Goal: Information Seeking & Learning: Learn about a topic

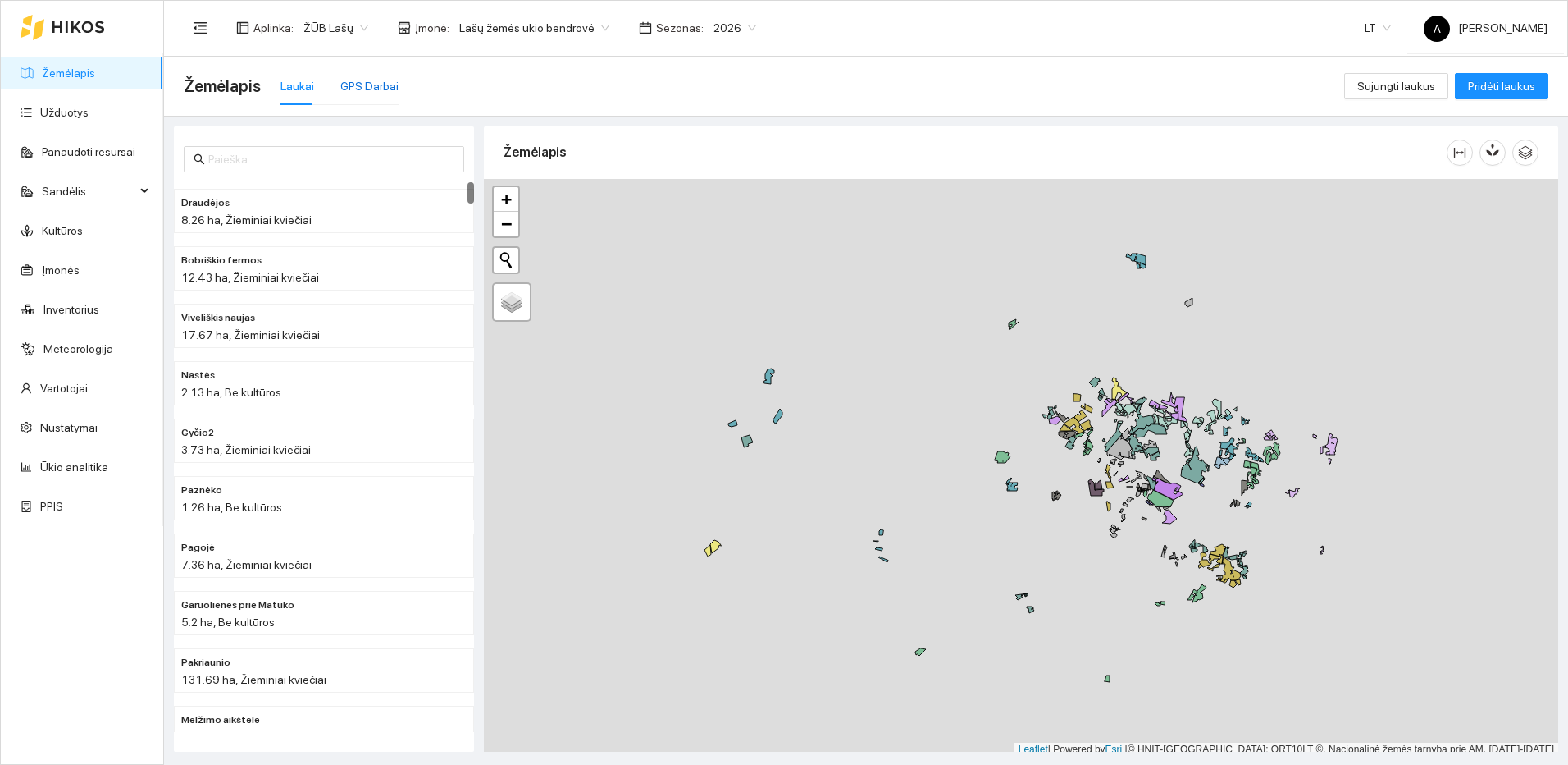
click at [385, 85] on div "GPS Darbai" at bounding box center [369, 87] width 58 height 18
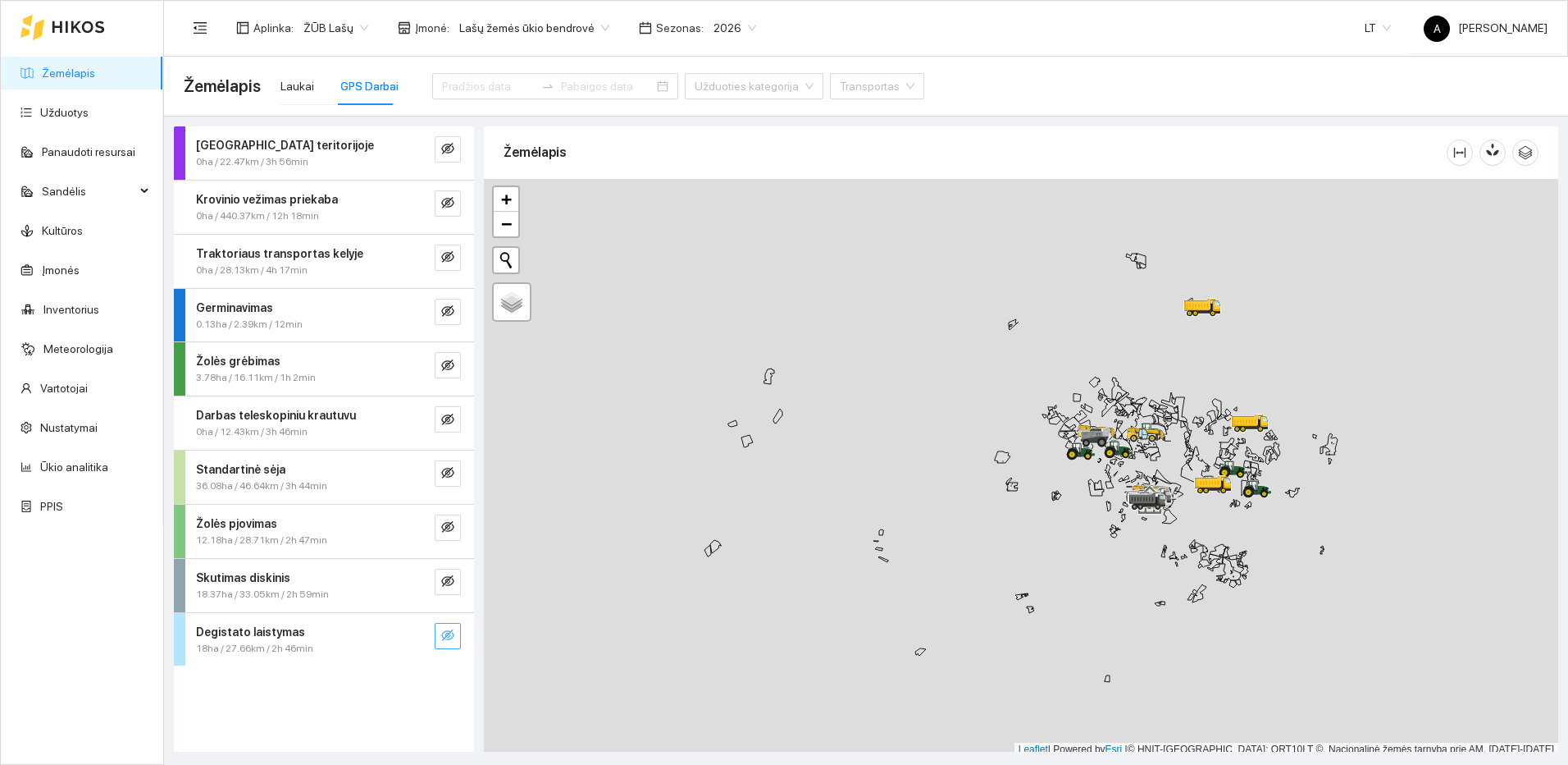
click at [450, 632] on icon "eye-invisible" at bounding box center [447, 635] width 13 height 11
click at [421, 632] on icon "search" at bounding box center [415, 635] width 13 height 13
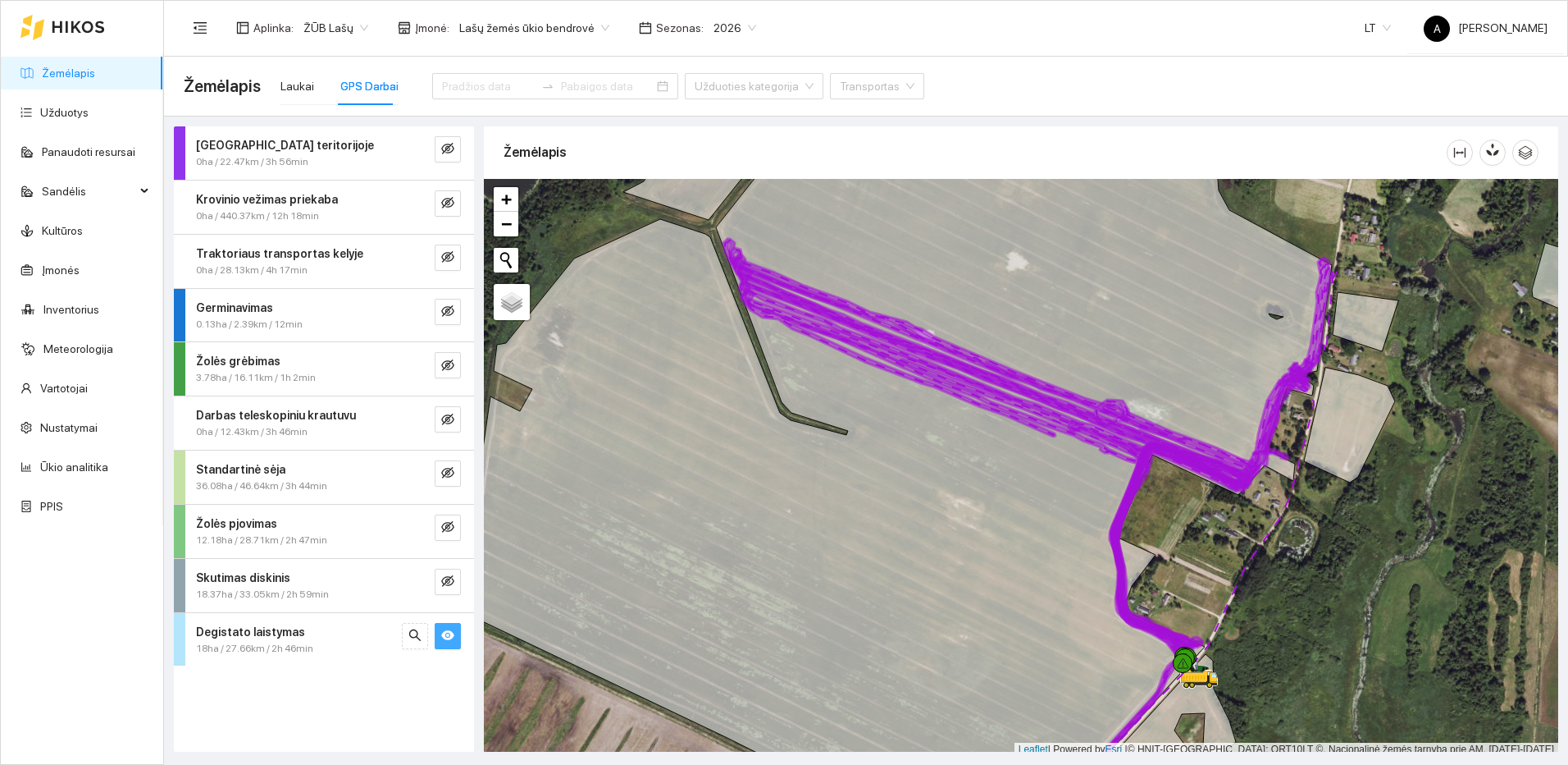
click at [452, 634] on icon "eye" at bounding box center [447, 634] width 13 height 10
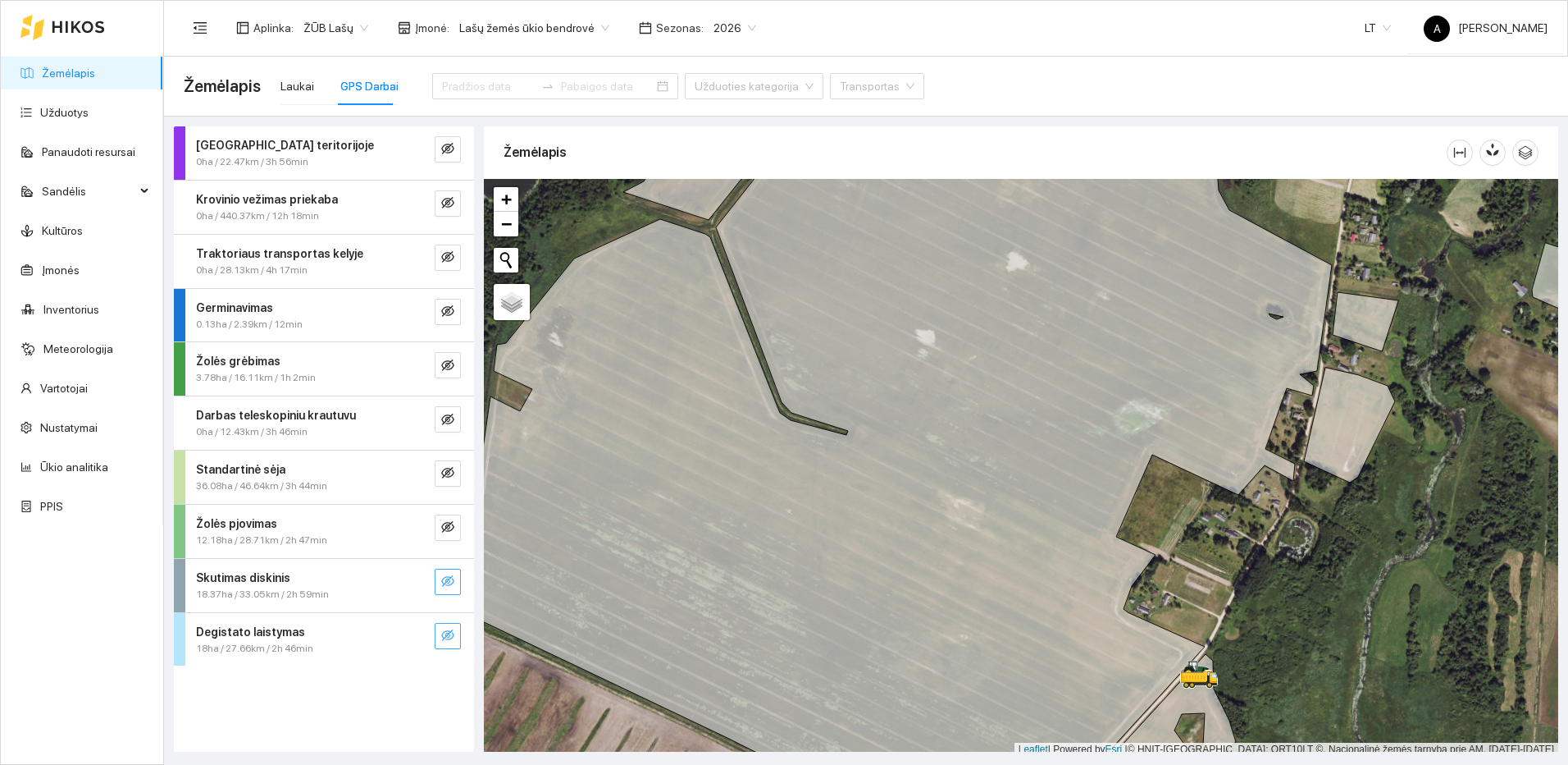
click at [450, 587] on icon "eye-invisible" at bounding box center [447, 581] width 13 height 13
click at [424, 582] on button "button" at bounding box center [415, 582] width 27 height 27
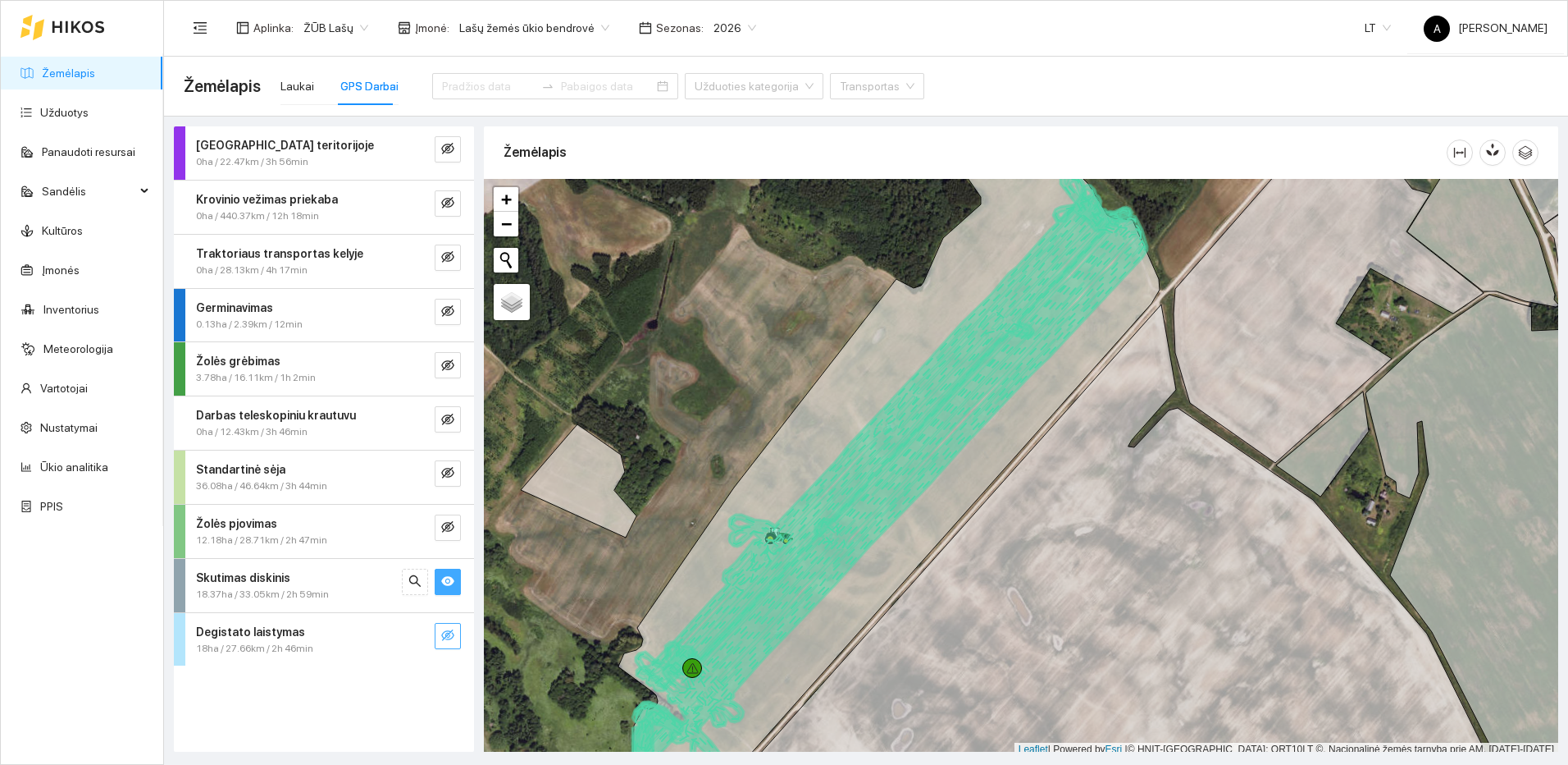
click at [444, 574] on icon "eye" at bounding box center [447, 581] width 13 height 13
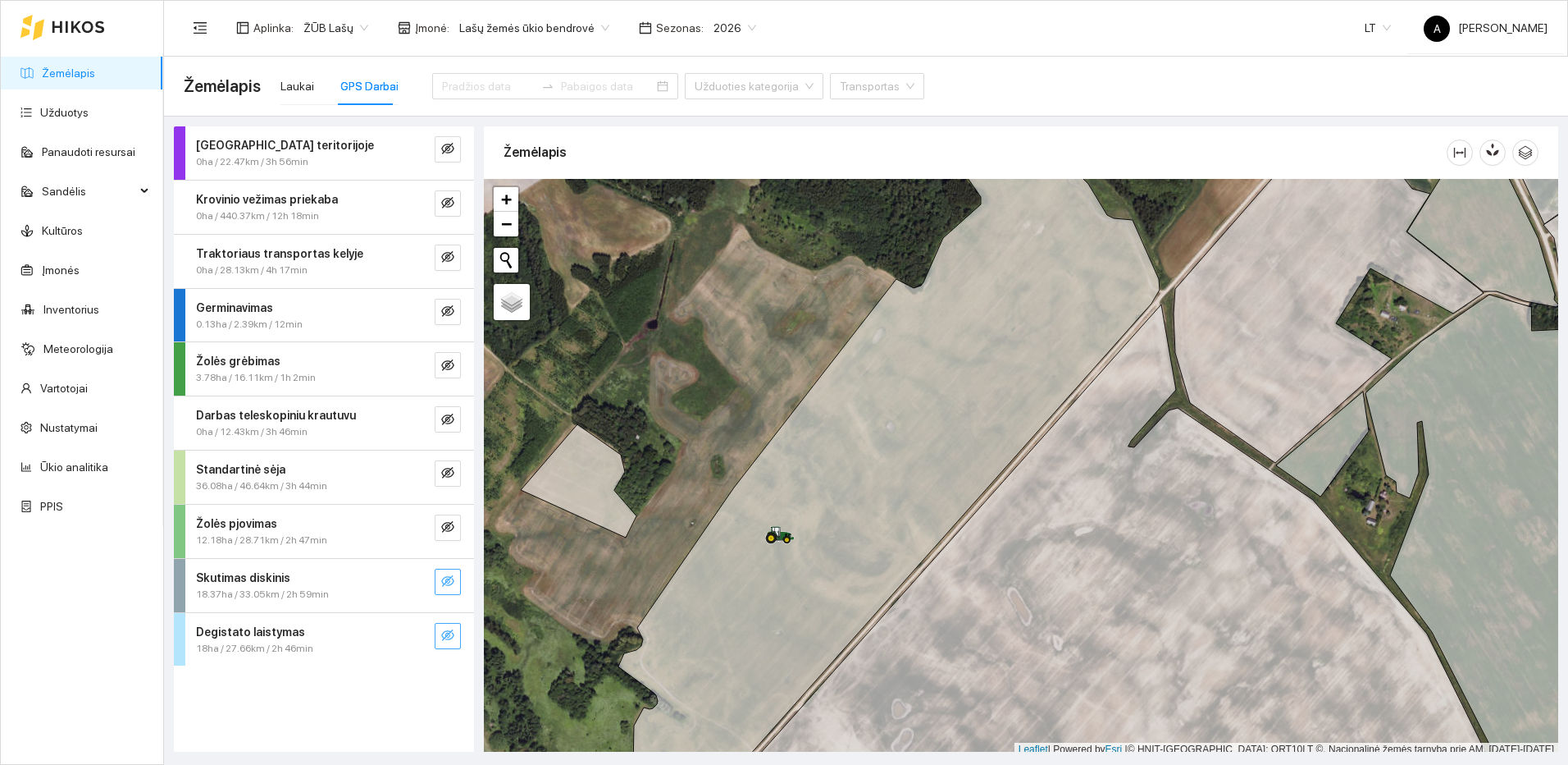
click at [444, 574] on icon "eye-invisible" at bounding box center [447, 581] width 13 height 13
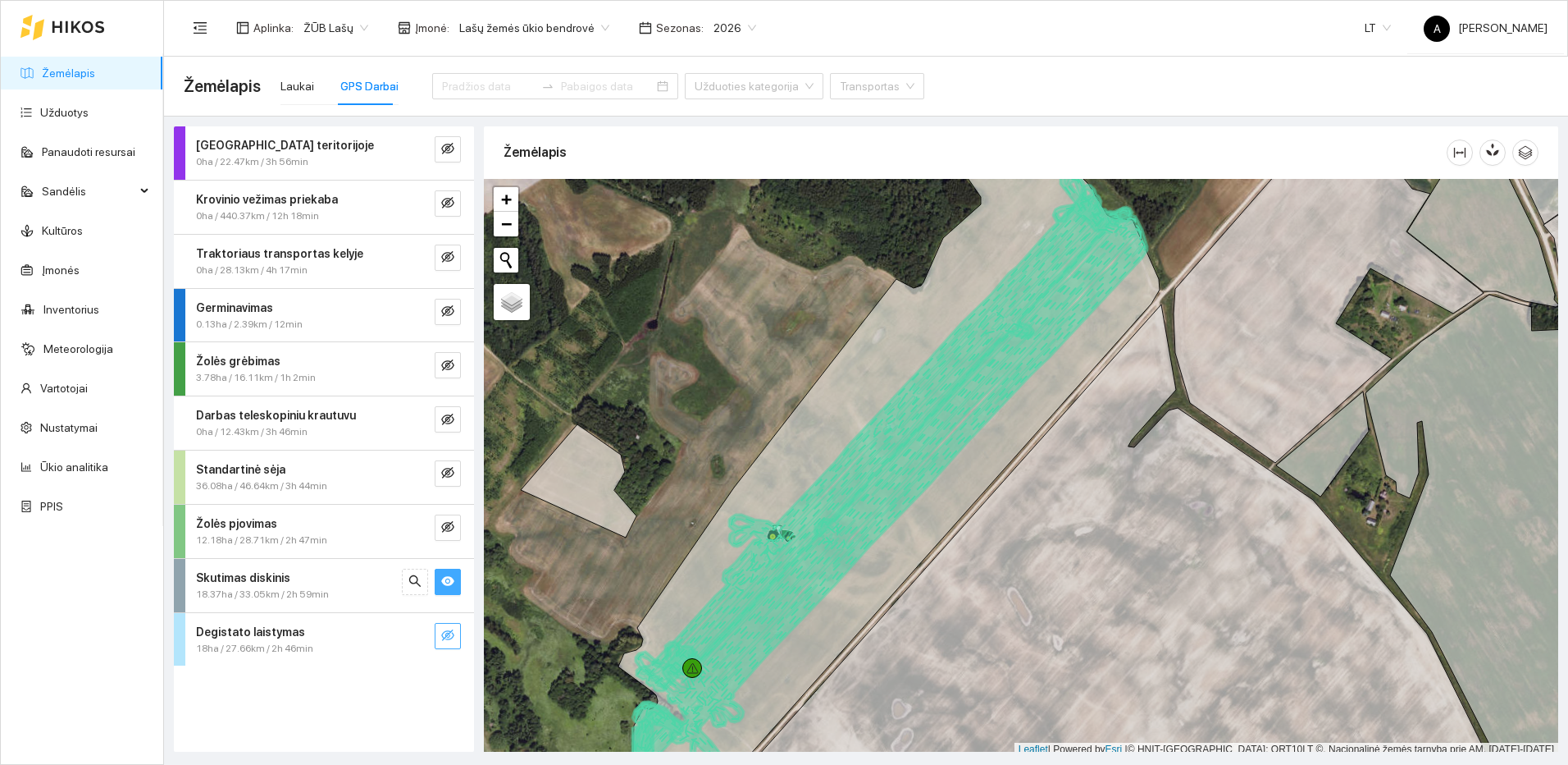
click at [444, 574] on icon "eye" at bounding box center [447, 581] width 13 height 13
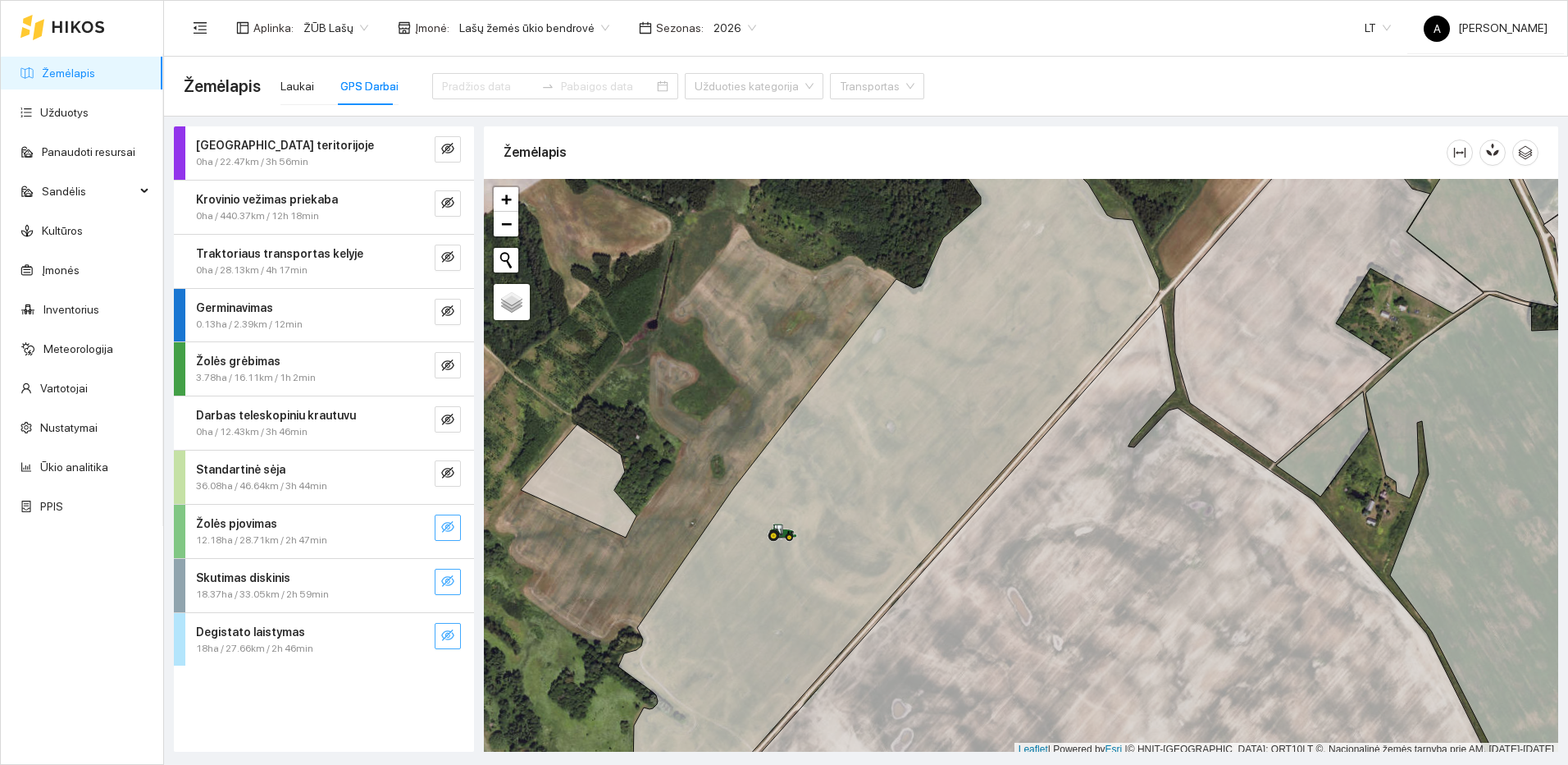
click at [455, 531] on button "button" at bounding box center [447, 527] width 27 height 27
click at [425, 528] on button "button" at bounding box center [415, 527] width 27 height 27
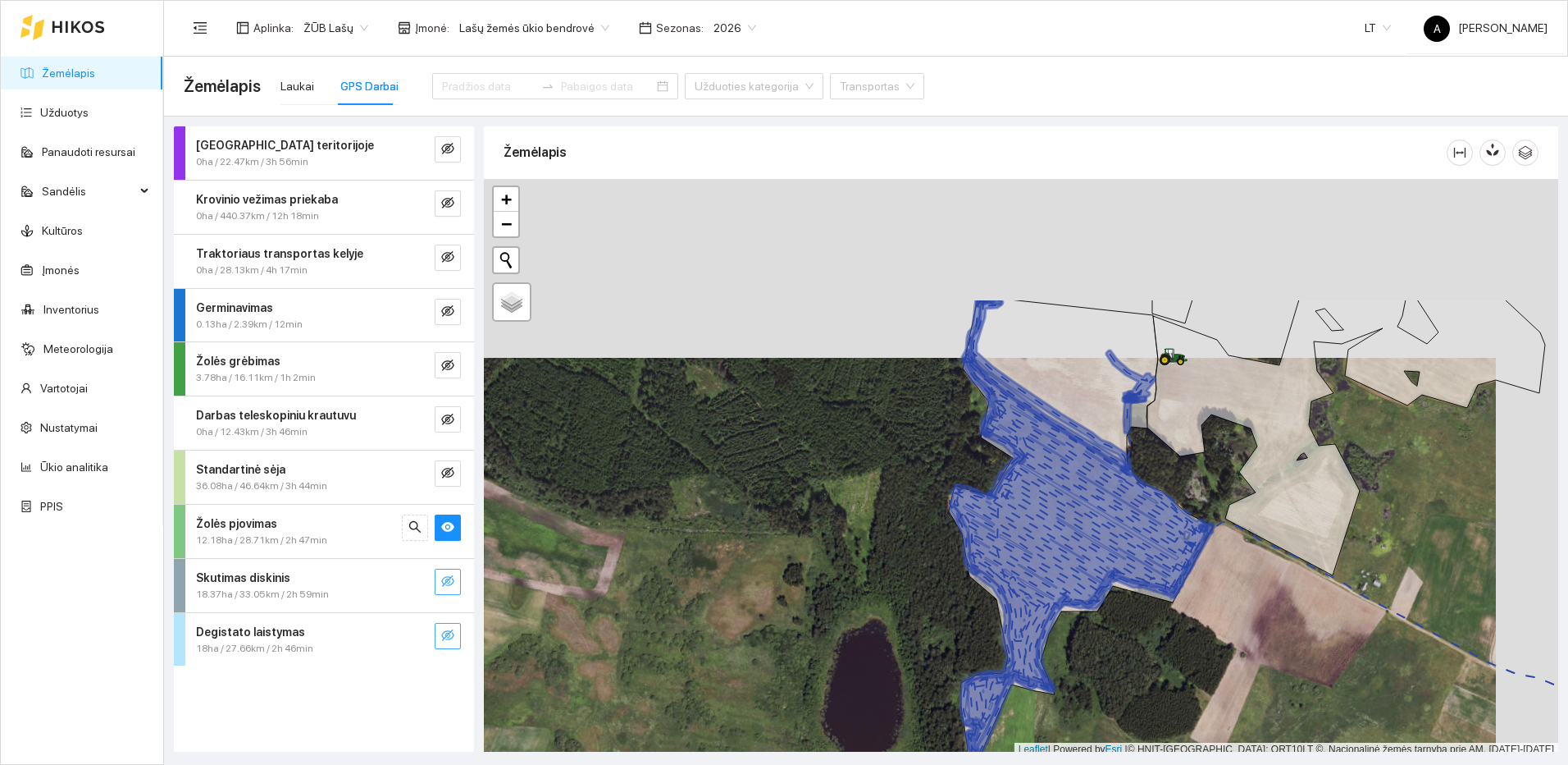
scroll to position [5, 0]
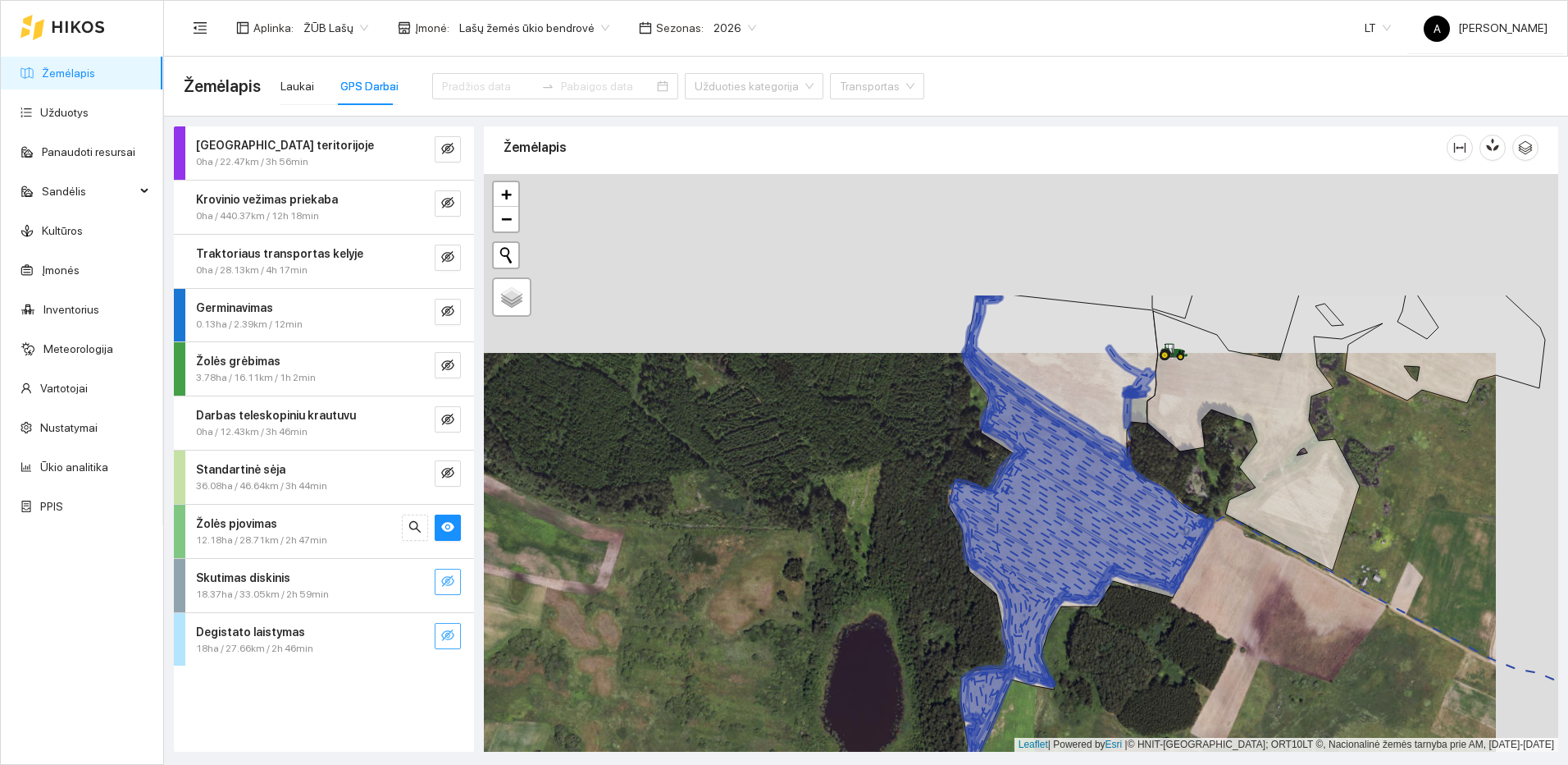
drag, startPoint x: 1256, startPoint y: 343, endPoint x: 1158, endPoint y: 591, distance: 266.7
click at [1158, 591] on icon at bounding box center [1078, 520] width 257 height 456
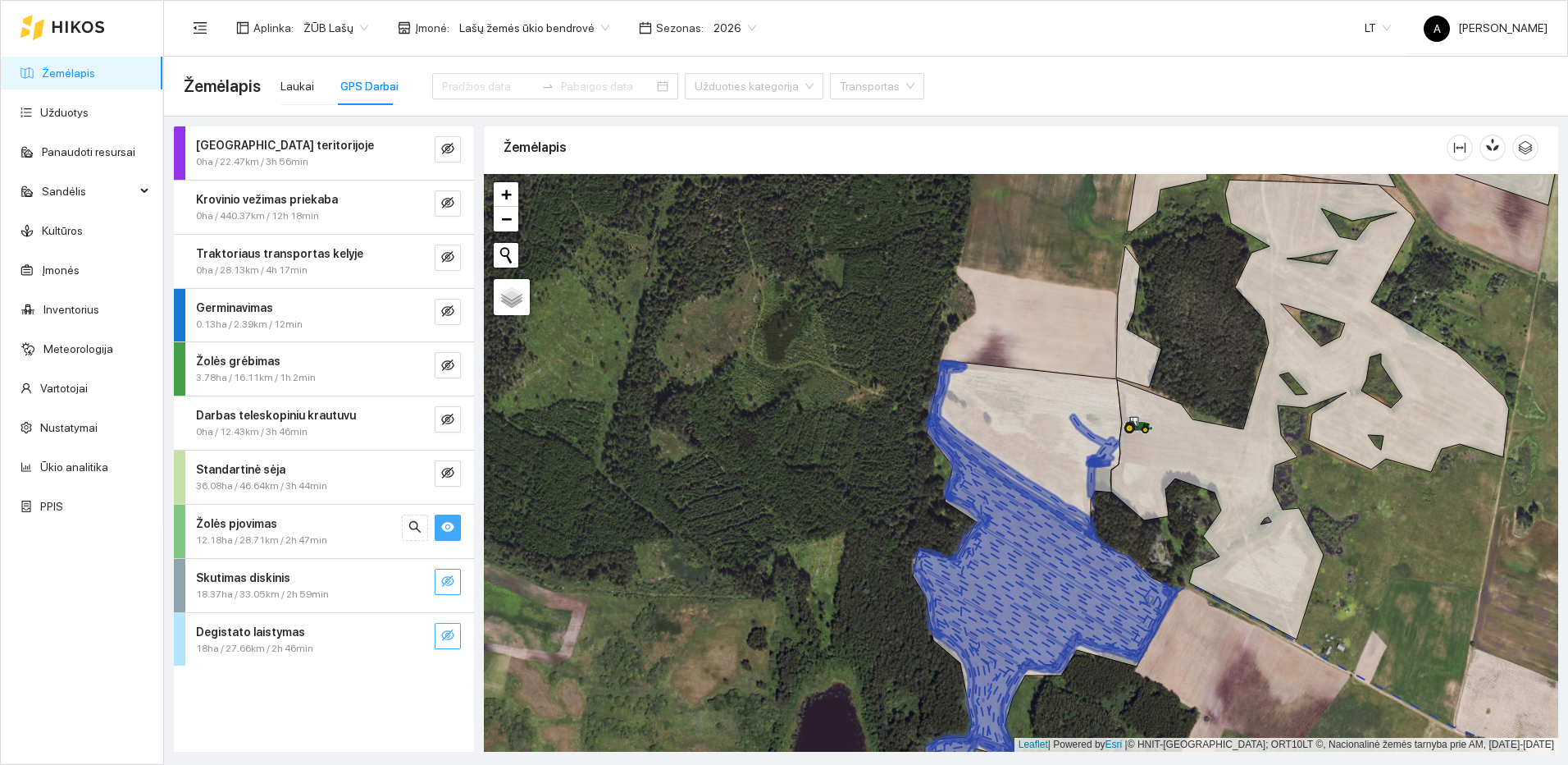
click at [453, 527] on icon "eye" at bounding box center [447, 527] width 13 height 10
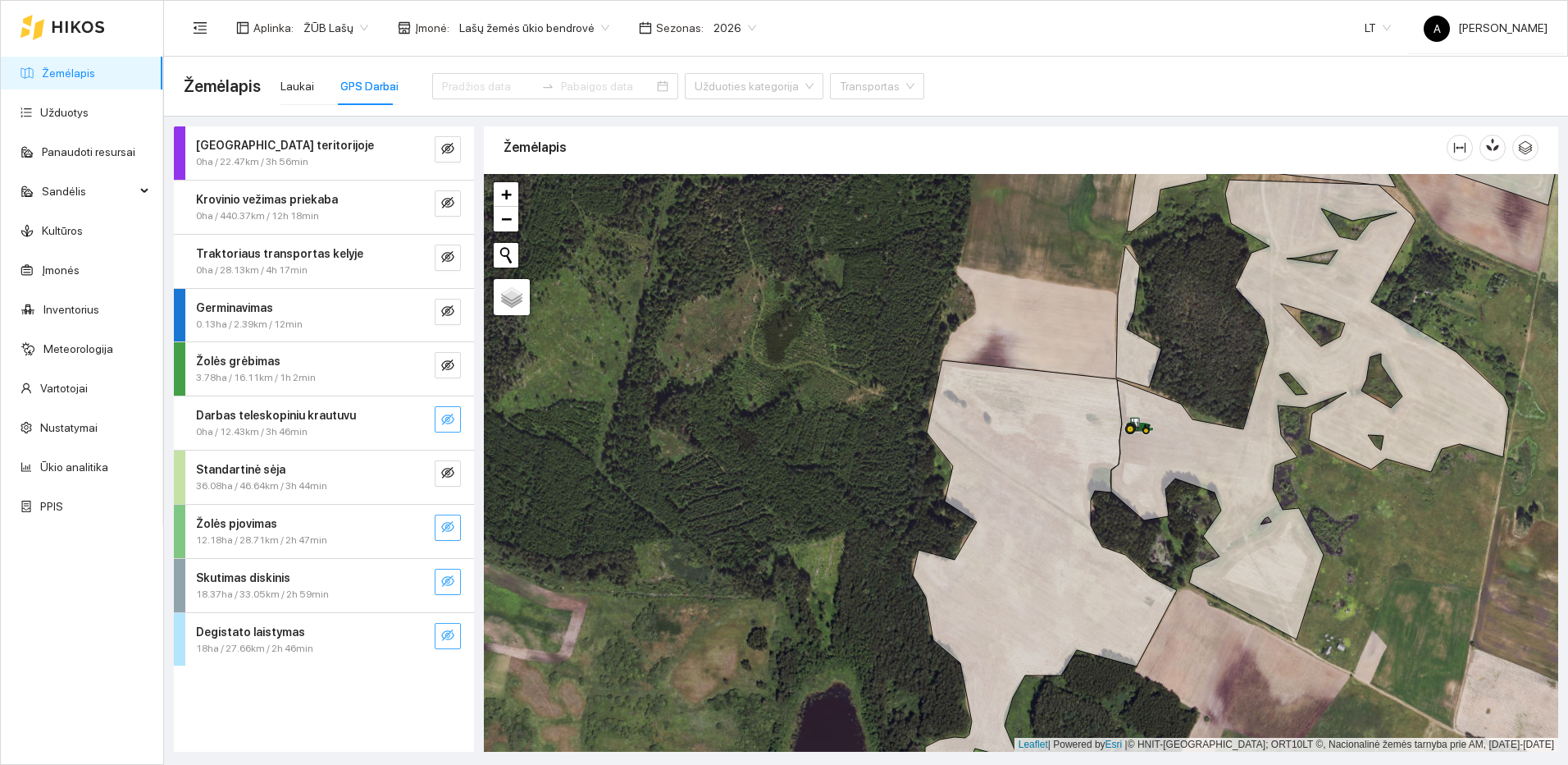
click at [444, 419] on icon "eye-invisible" at bounding box center [447, 419] width 13 height 13
click at [417, 418] on icon "search" at bounding box center [415, 419] width 13 height 13
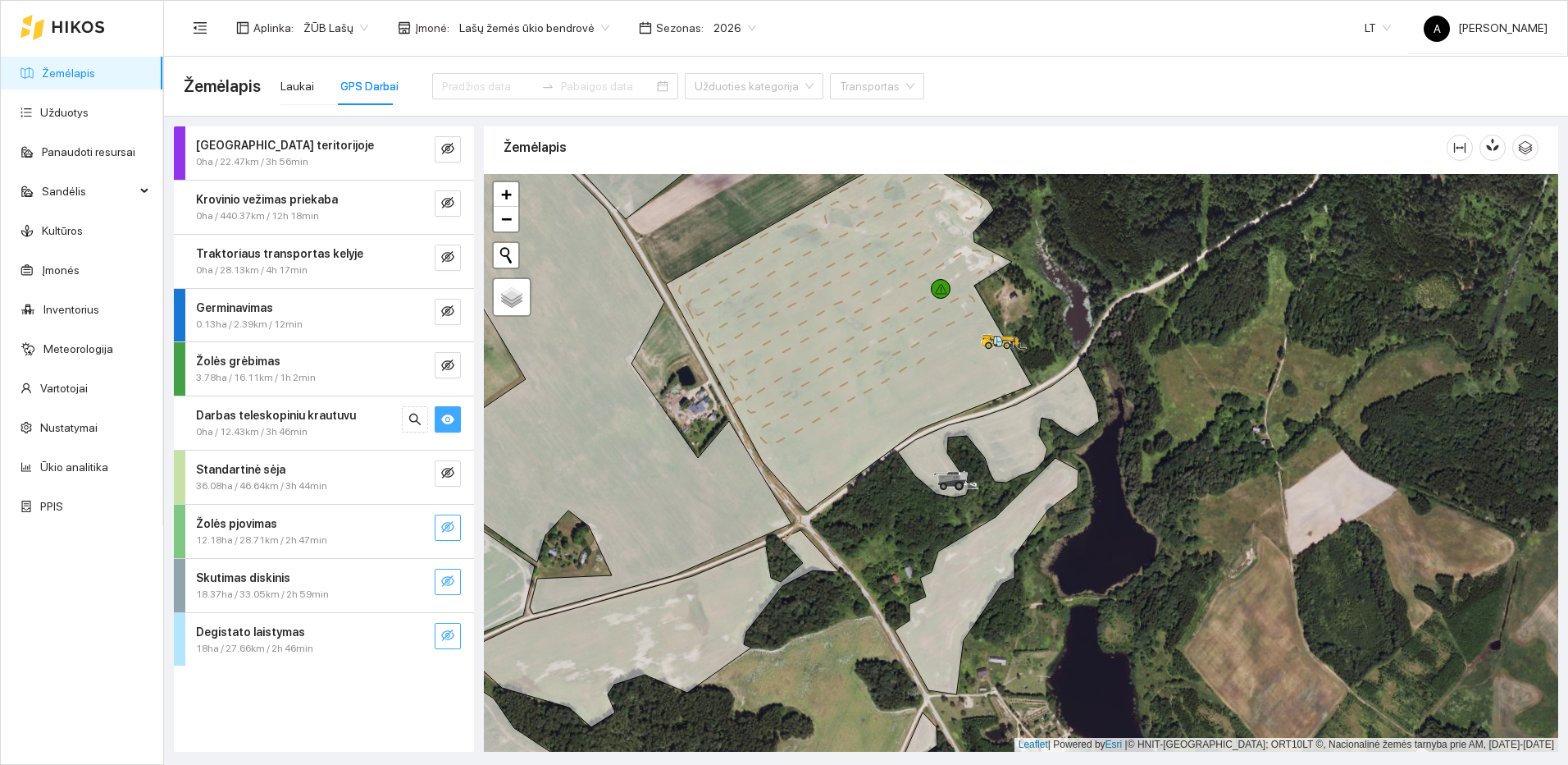
click at [454, 417] on icon "eye" at bounding box center [447, 419] width 13 height 13
click at [447, 361] on icon "eye-invisible" at bounding box center [447, 365] width 13 height 11
click at [418, 365] on icon "search" at bounding box center [415, 365] width 13 height 13
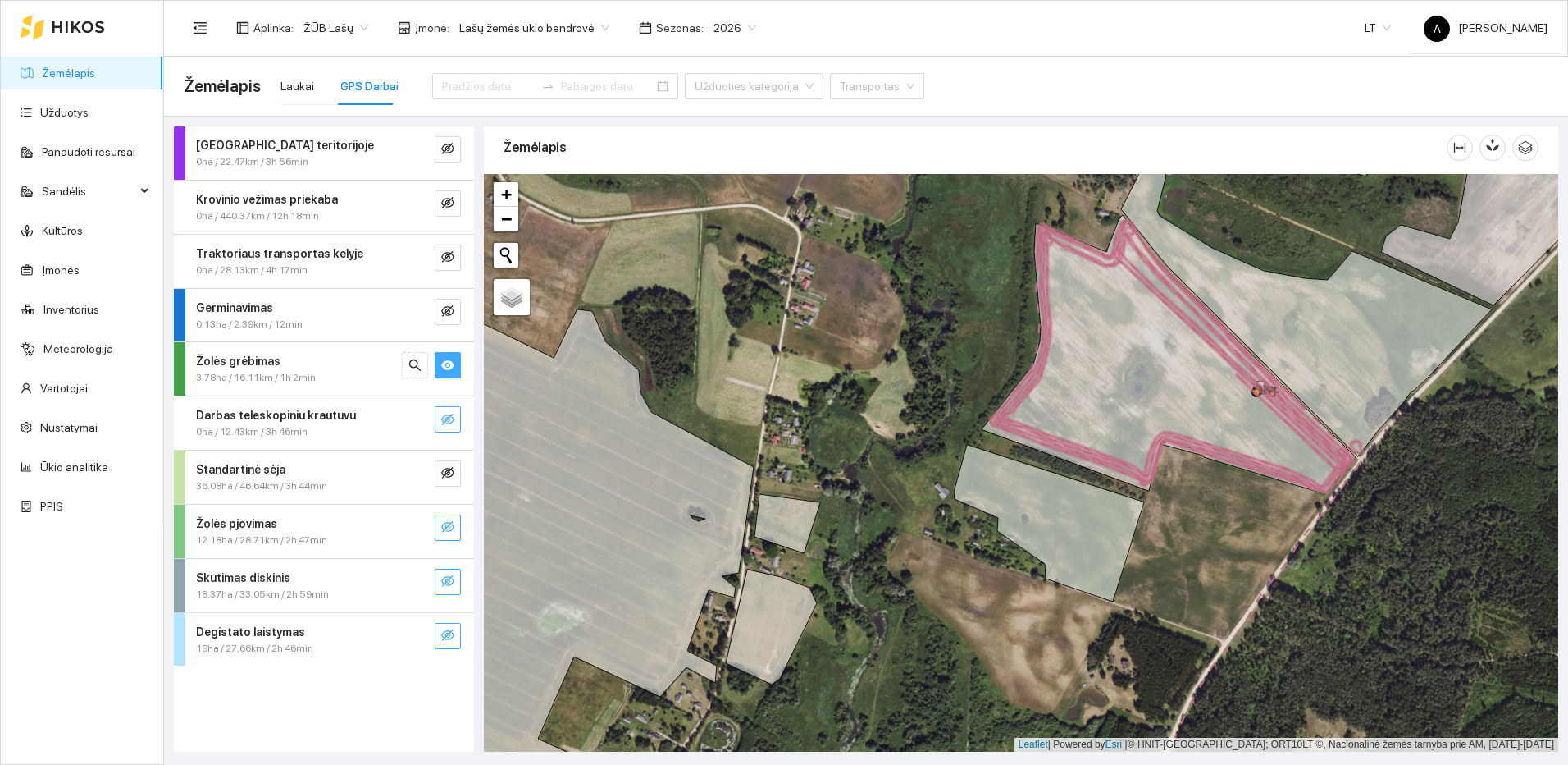
click at [452, 362] on icon "eye" at bounding box center [447, 365] width 13 height 10
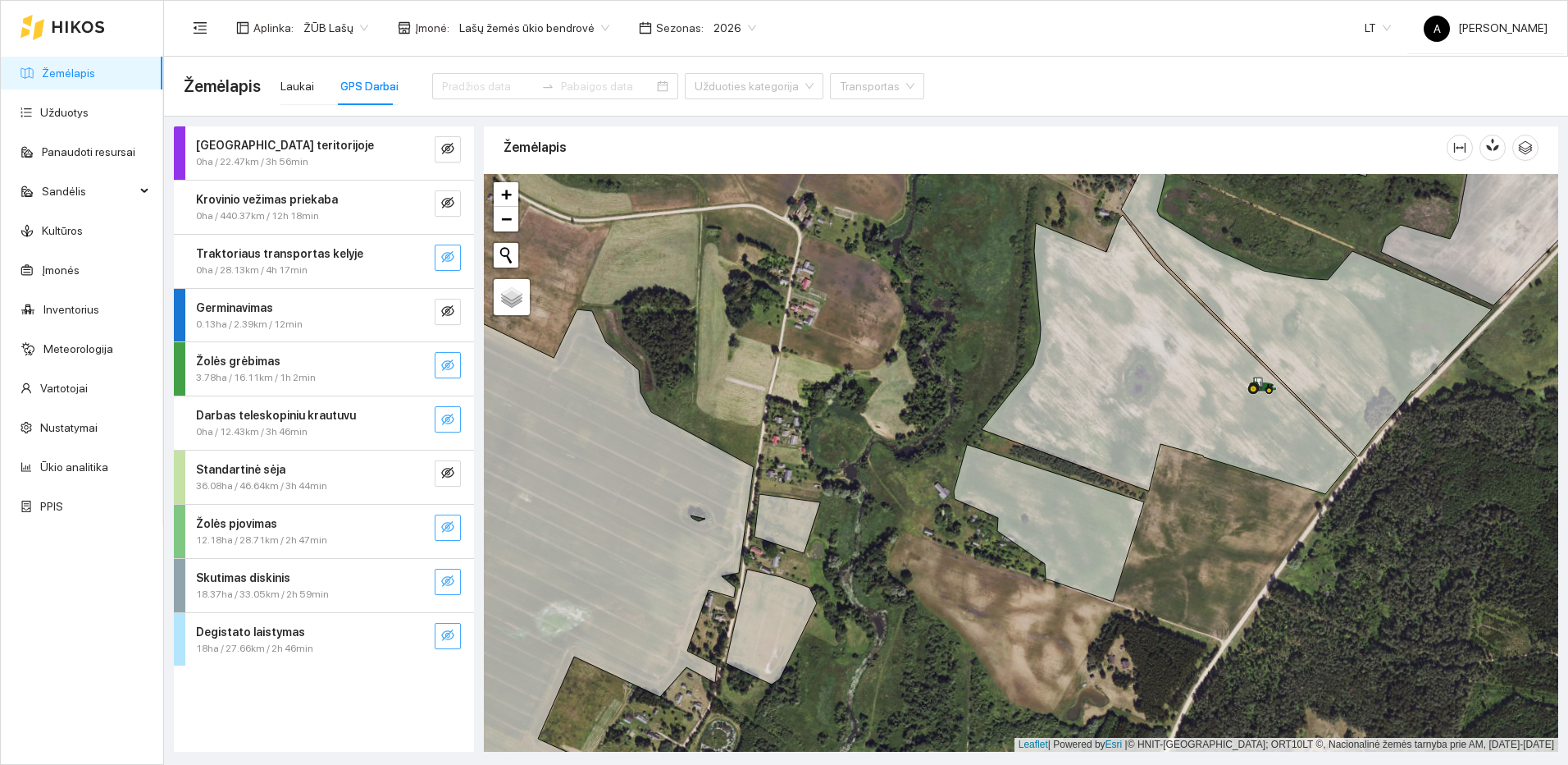
click at [452, 252] on icon "eye-invisible" at bounding box center [447, 257] width 13 height 11
click at [450, 471] on icon "eye-invisible" at bounding box center [447, 472] width 13 height 13
click at [419, 472] on icon "search" at bounding box center [415, 472] width 13 height 13
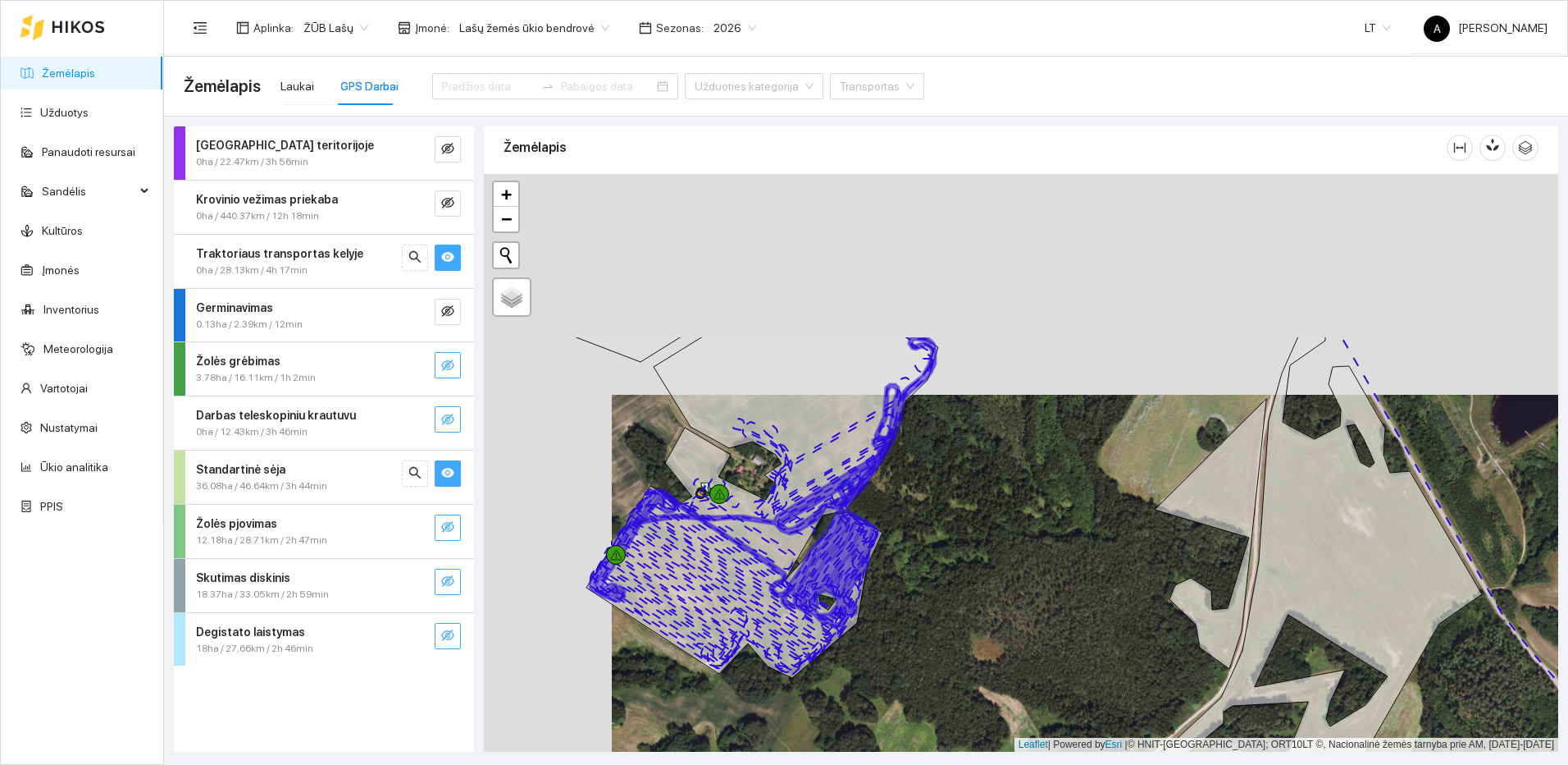
click at [938, 523] on div at bounding box center [1020, 462] width 1074 height 577
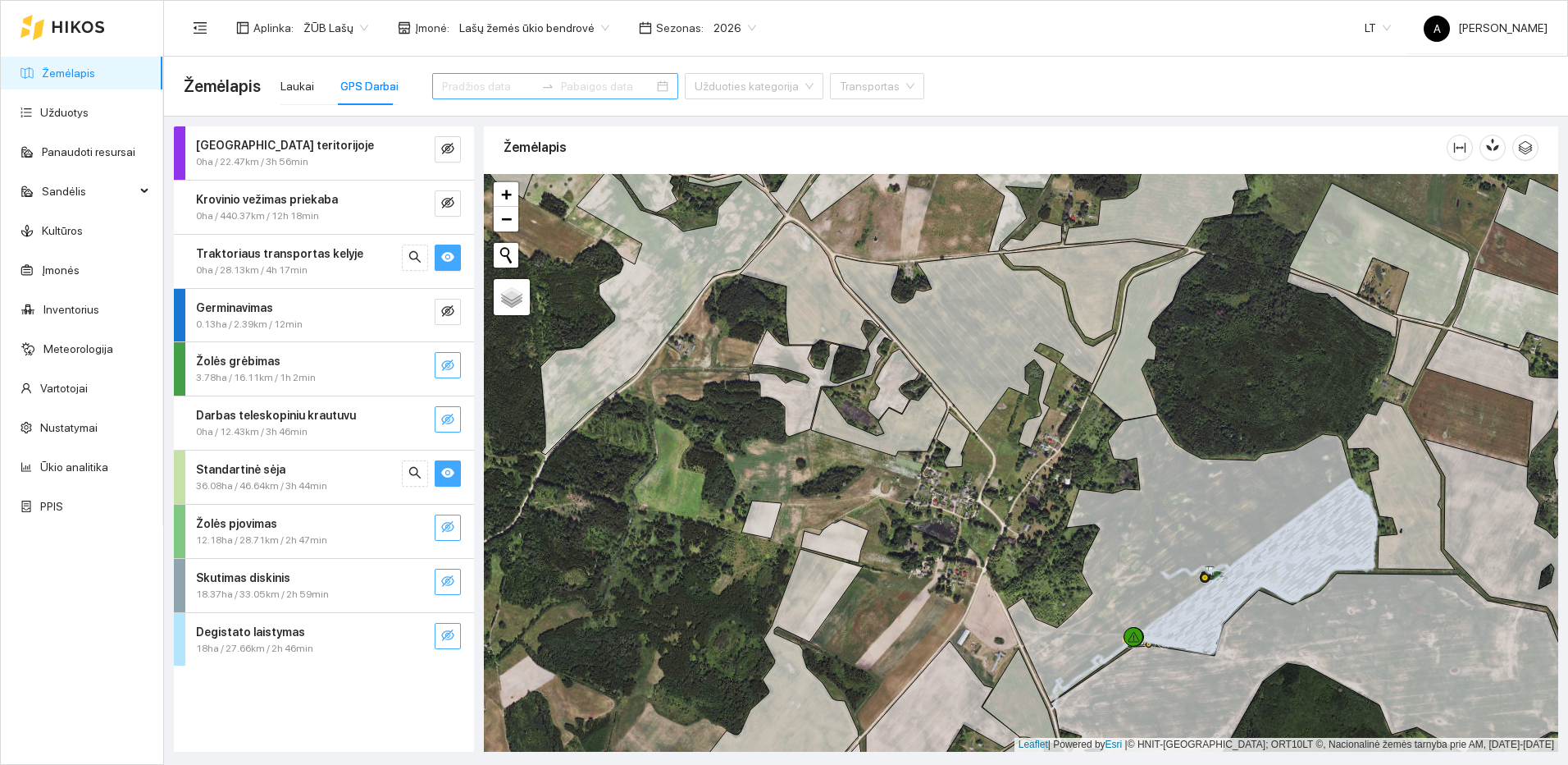
click at [507, 80] on input at bounding box center [488, 87] width 93 height 18
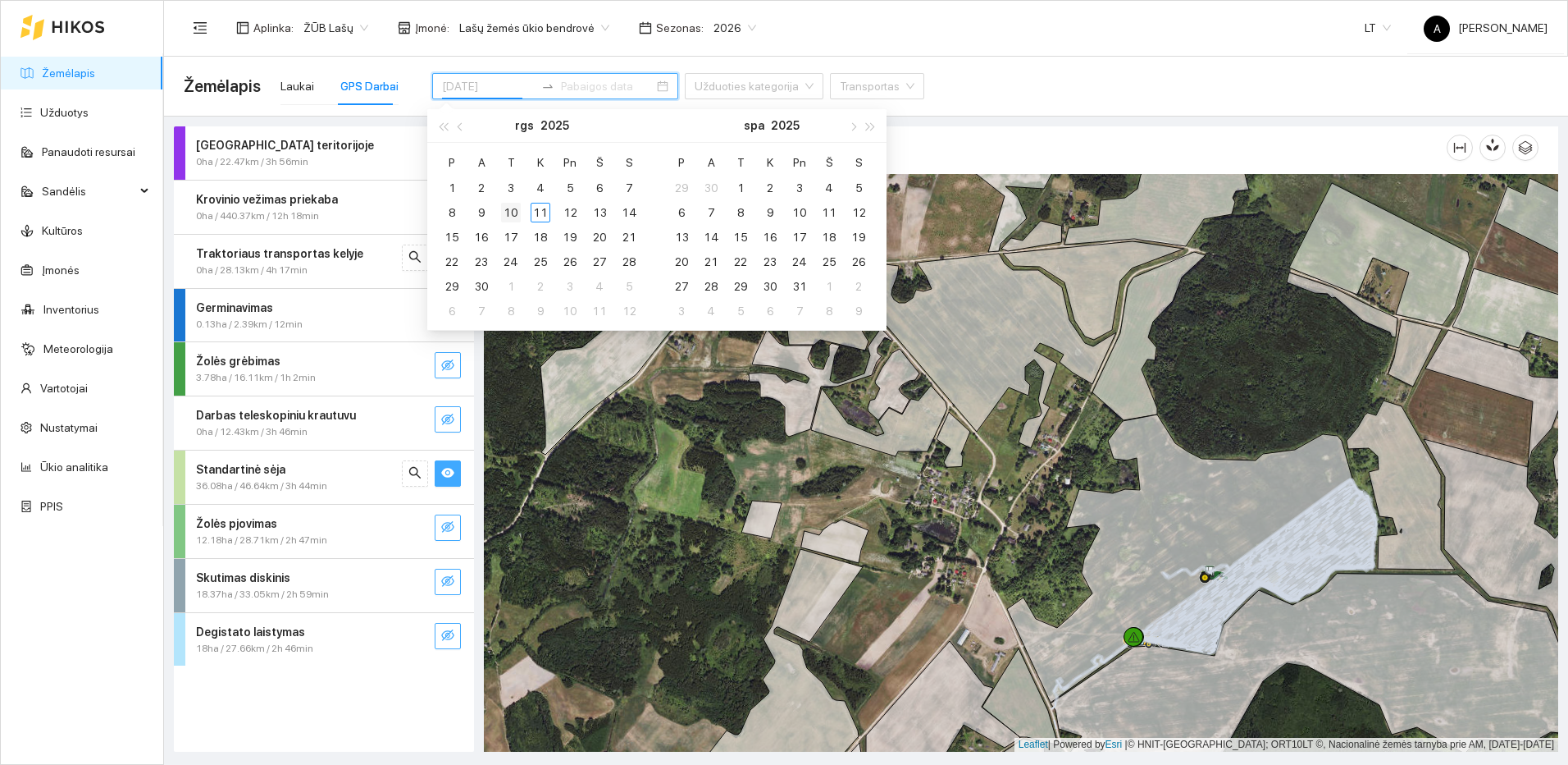
type input "[DATE]"
click at [516, 213] on div "10" at bounding box center [510, 212] width 19 height 19
type input "[DATE]"
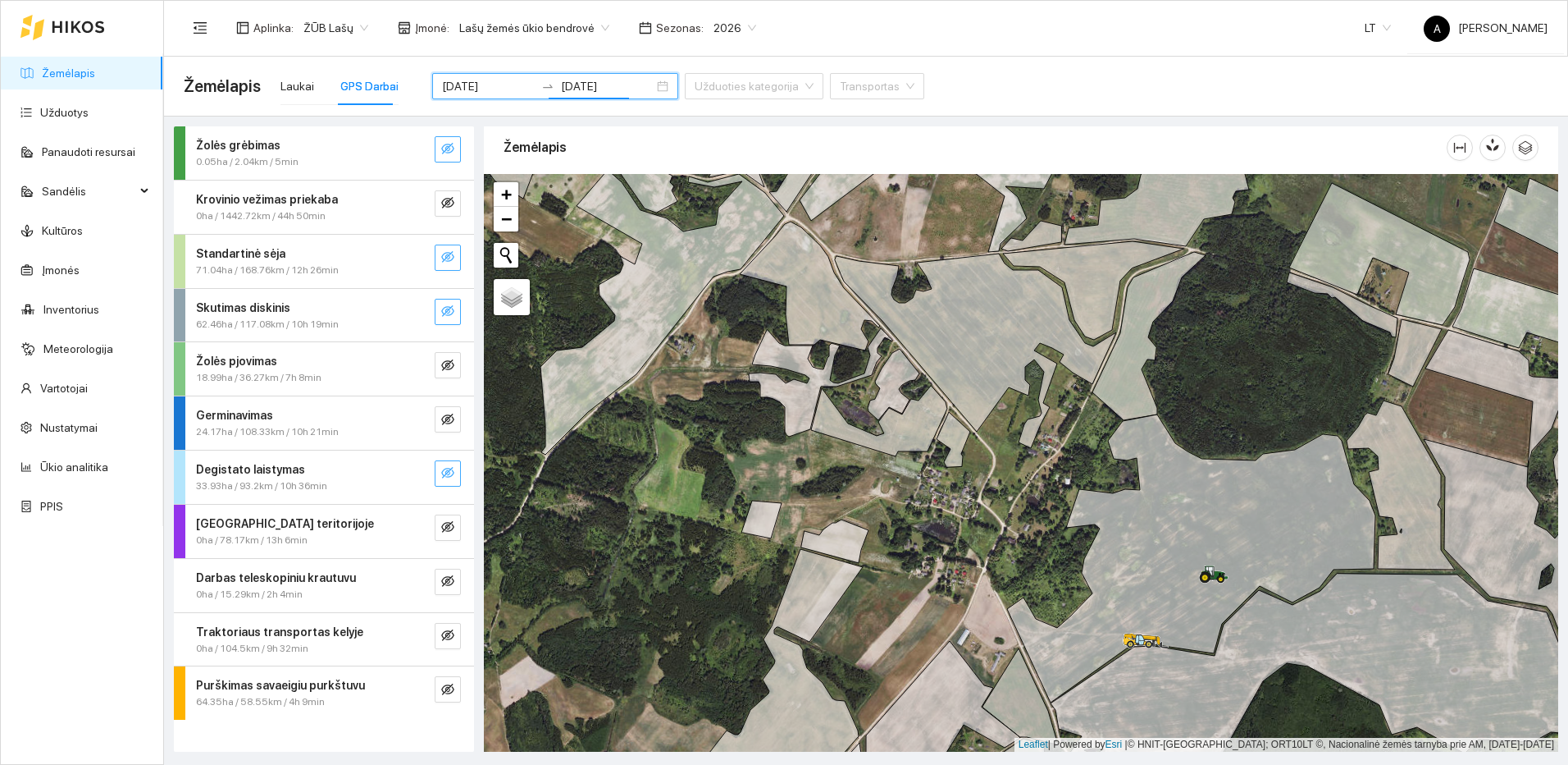
click at [449, 258] on icon "eye-invisible" at bounding box center [449, 258] width 4 height 4
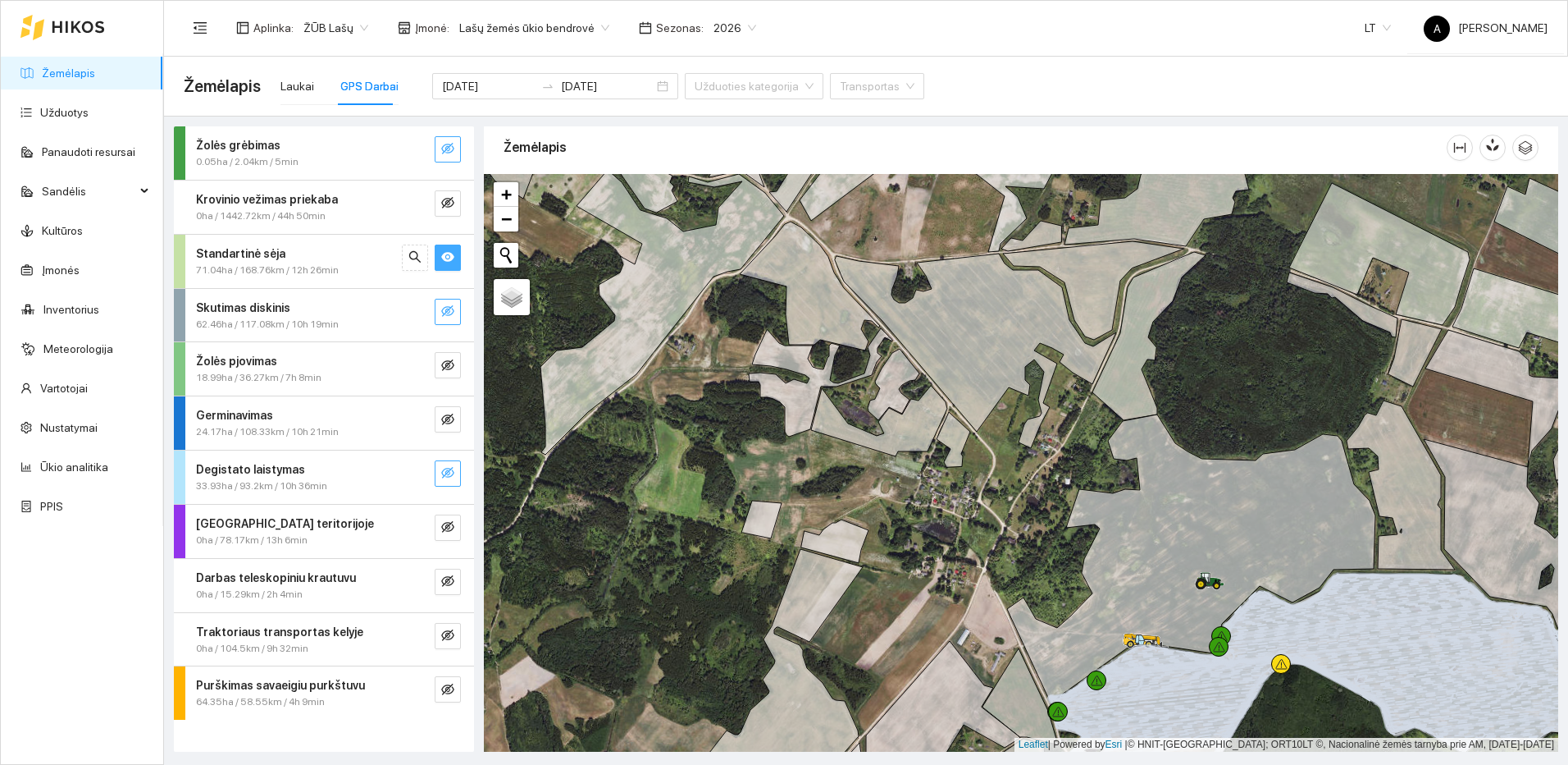
drag, startPoint x: 892, startPoint y: 650, endPoint x: 775, endPoint y: 290, distance: 378.5
click at [777, 292] on div at bounding box center [1020, 462] width 1074 height 577
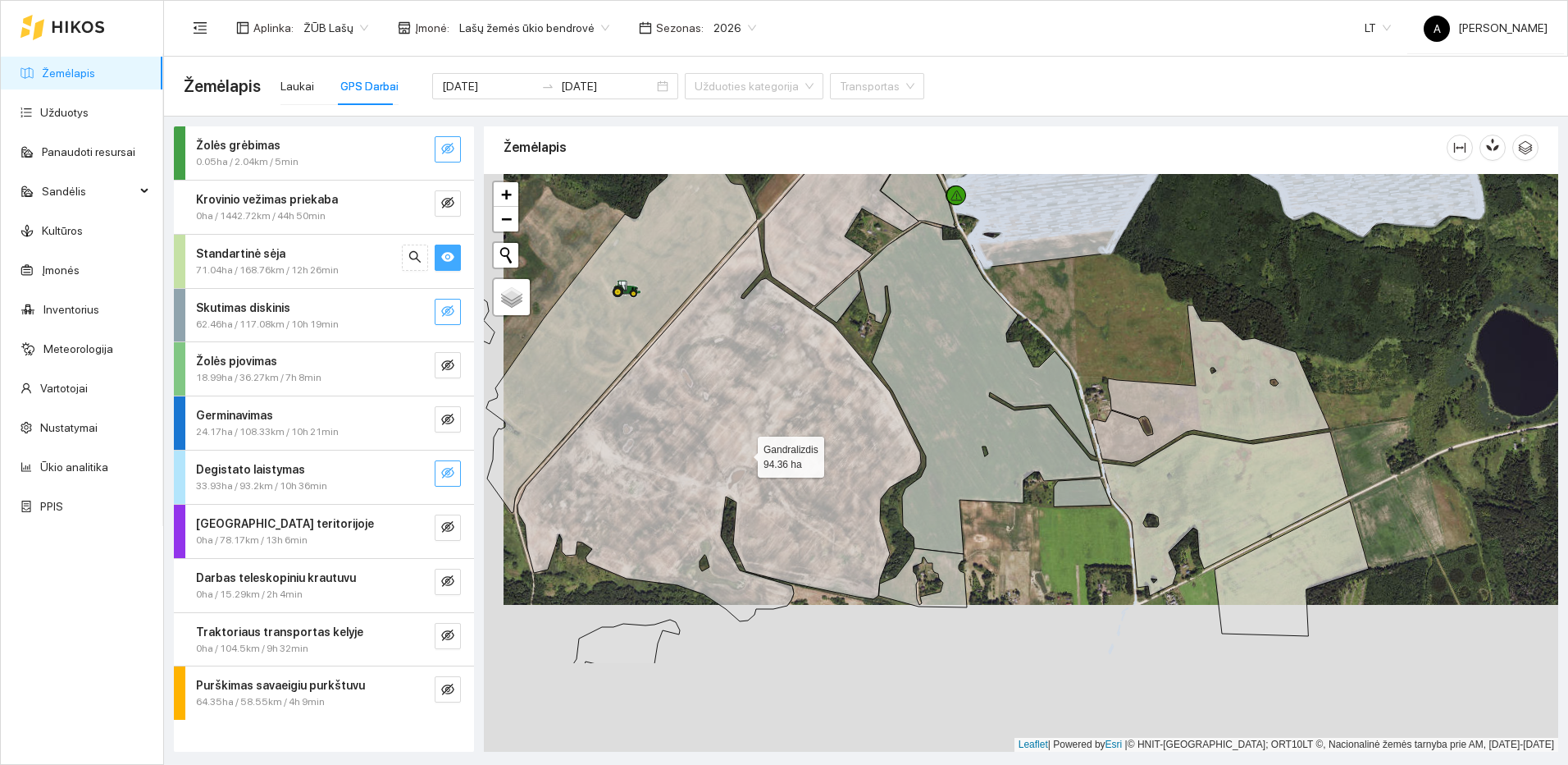
drag, startPoint x: 735, startPoint y: 498, endPoint x: 791, endPoint y: 421, distance: 95.2
click at [788, 424] on icon at bounding box center [719, 423] width 403 height 395
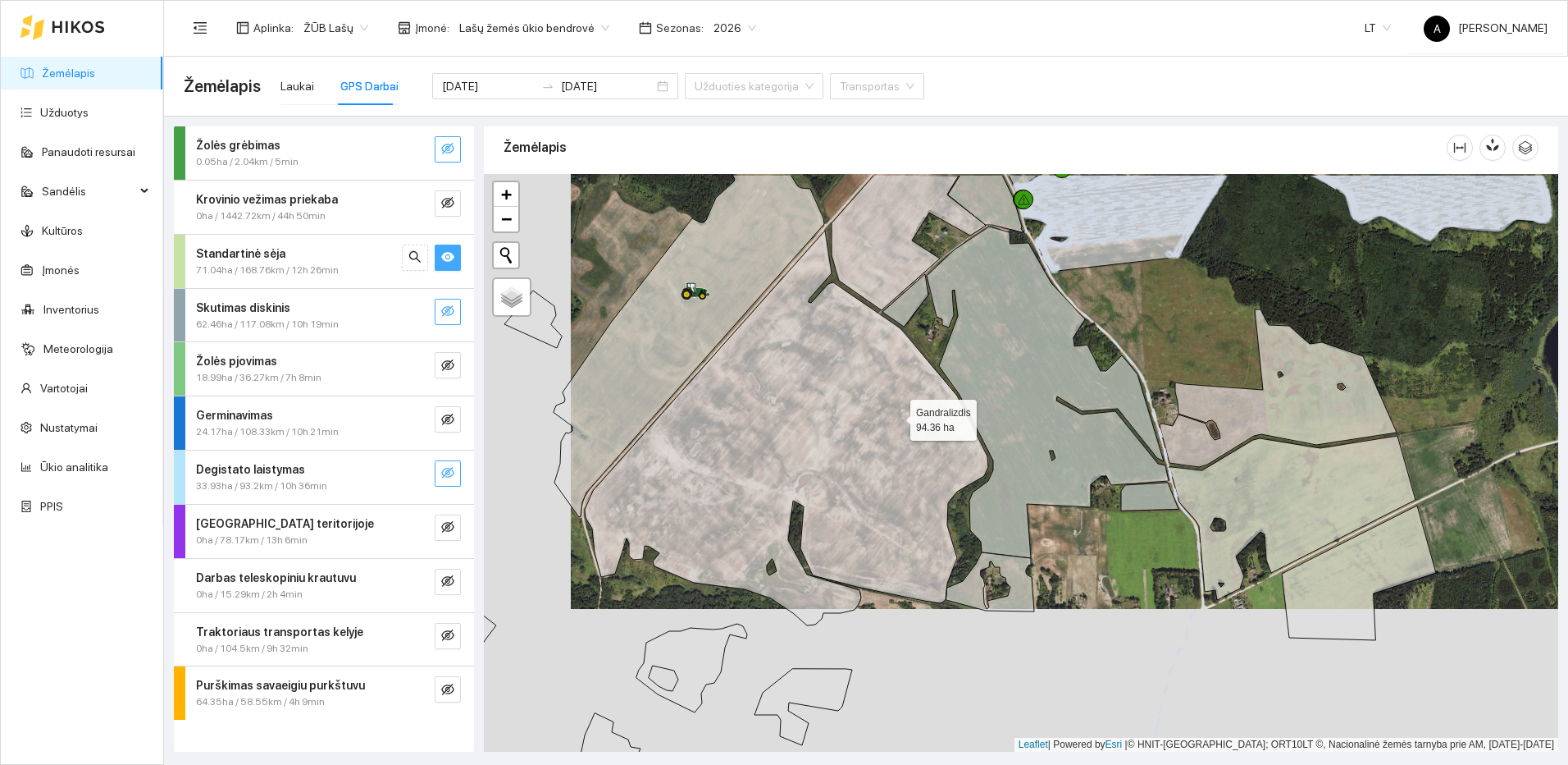
drag, startPoint x: 895, startPoint y: 388, endPoint x: 830, endPoint y: 634, distance: 254.4
click at [833, 625] on icon at bounding box center [786, 427] width 403 height 395
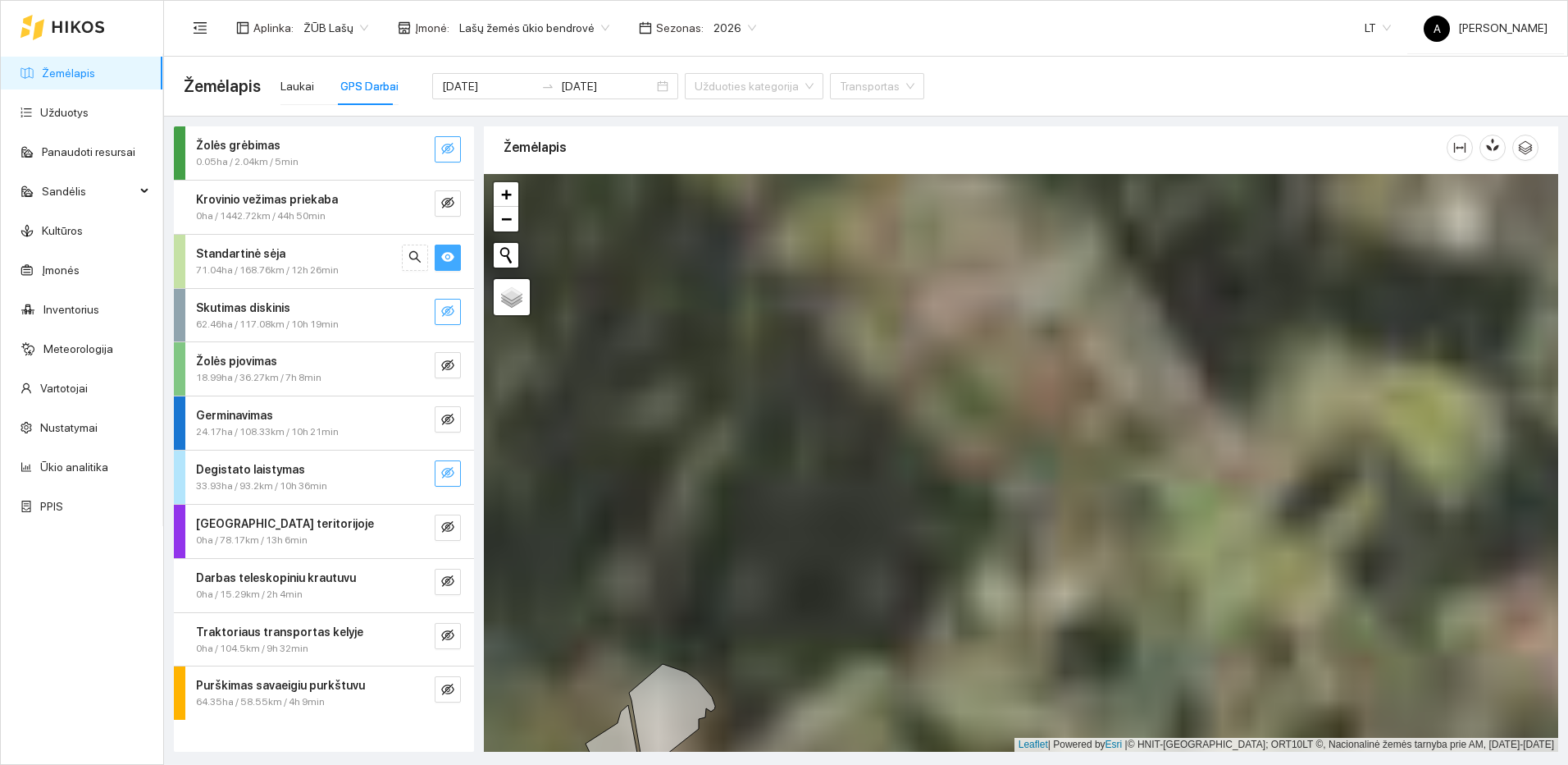
drag, startPoint x: 801, startPoint y: 418, endPoint x: 840, endPoint y: 739, distance: 323.4
click at [838, 764] on html "Žemėlapis Užduotys Panaudoti resursai Sandėlis Kultūros Įmonės Inventorius Mete…" at bounding box center [784, 382] width 1568 height 765
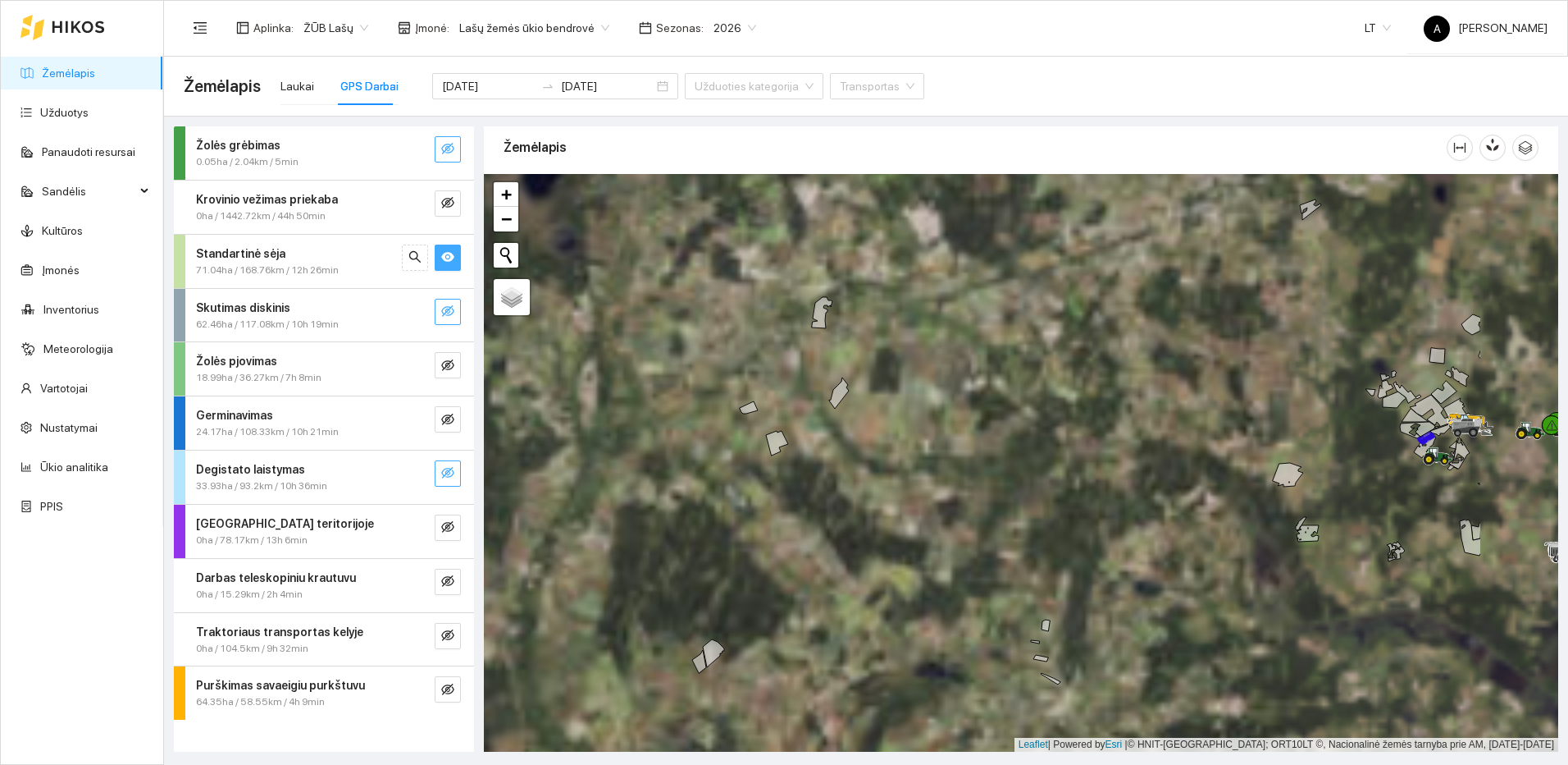
drag, startPoint x: 1140, startPoint y: 531, endPoint x: 859, endPoint y: 381, distance: 318.5
click at [868, 377] on div at bounding box center [1020, 462] width 1074 height 577
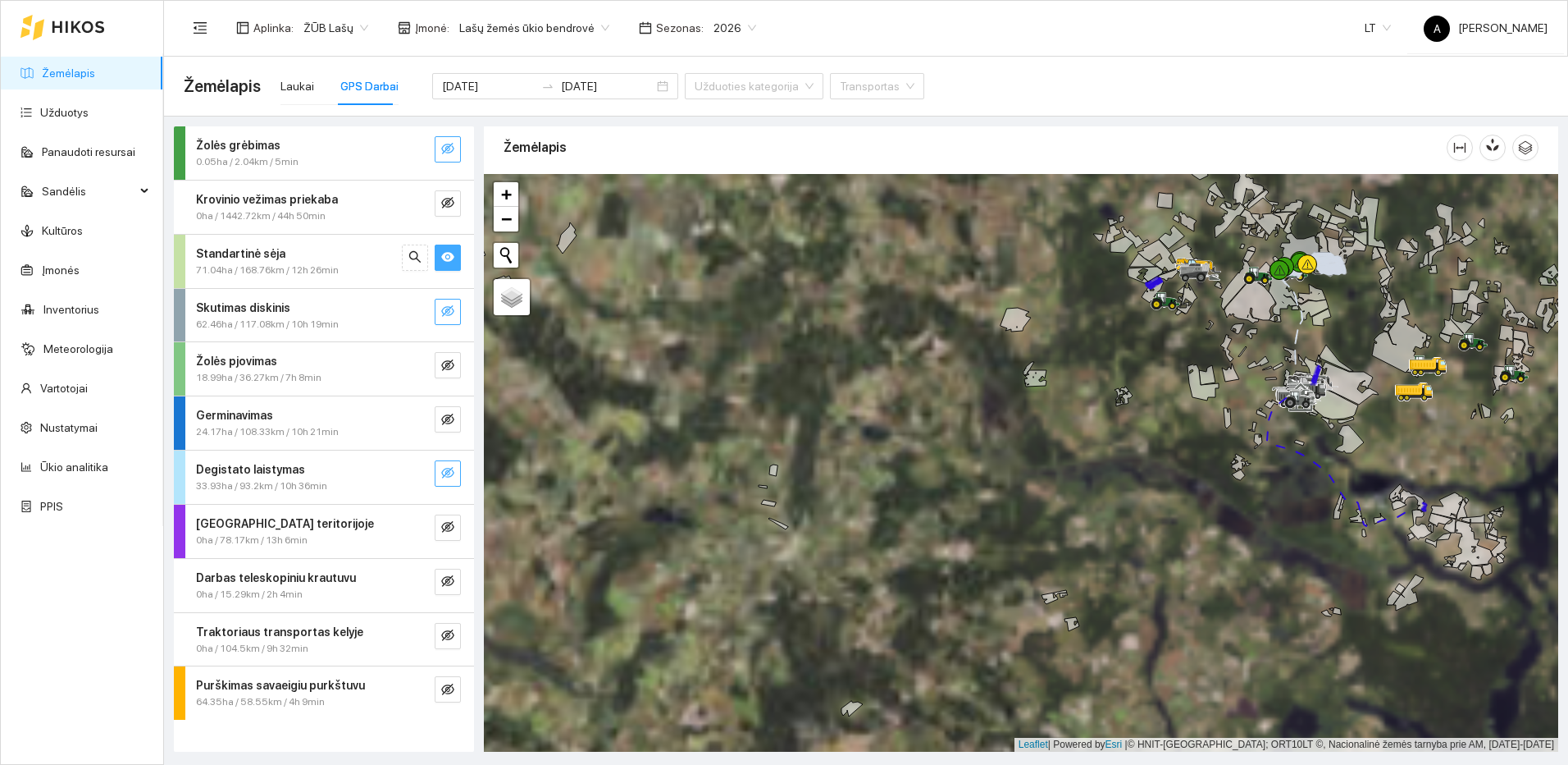
drag, startPoint x: 786, startPoint y: 413, endPoint x: 611, endPoint y: 391, distance: 176.4
click at [611, 391] on div at bounding box center [1020, 462] width 1074 height 577
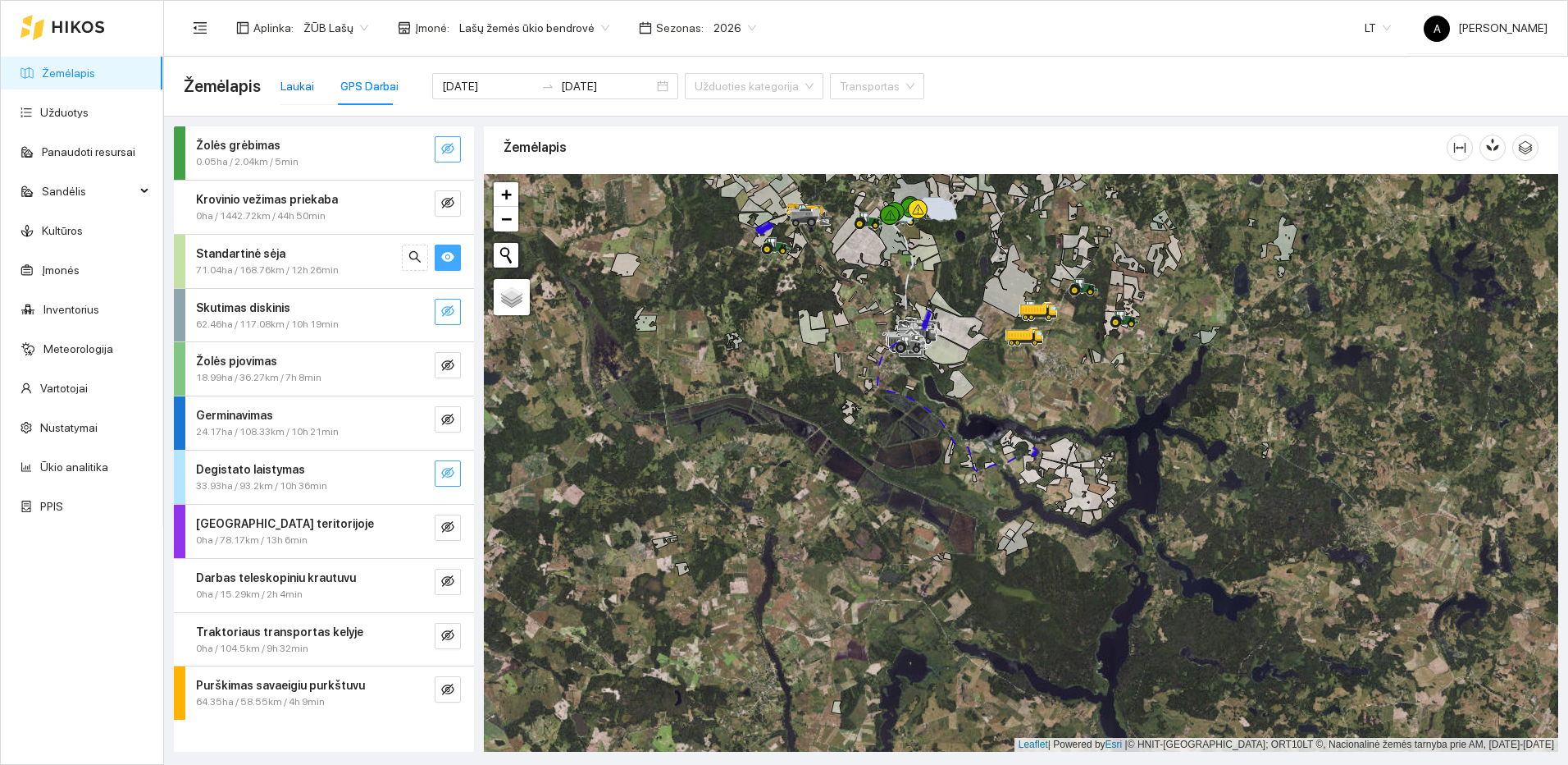
click at [303, 79] on div "Laukai" at bounding box center [297, 87] width 34 height 18
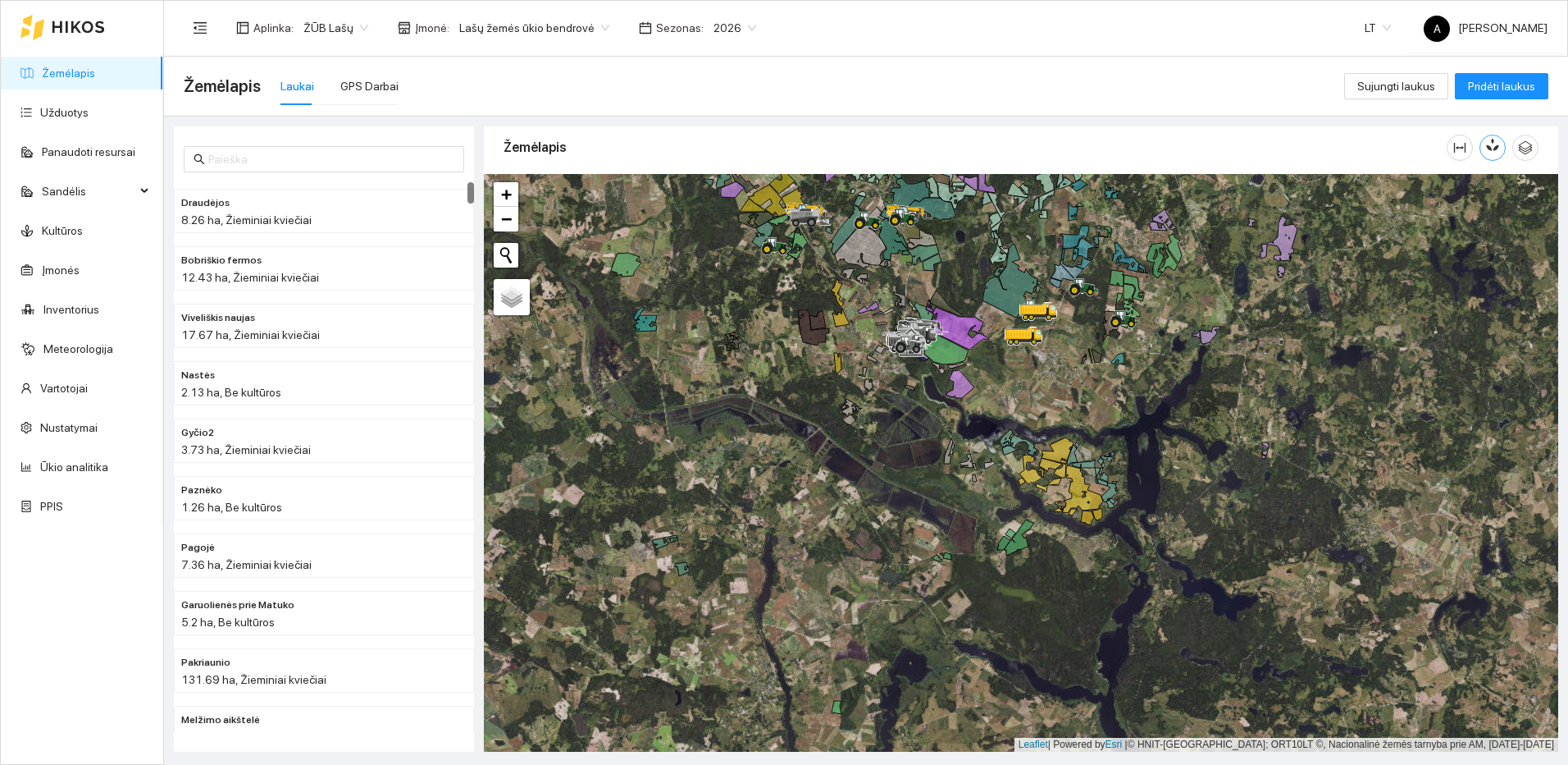
click at [1492, 150] on icon "button" at bounding box center [1489, 147] width 6 height 6
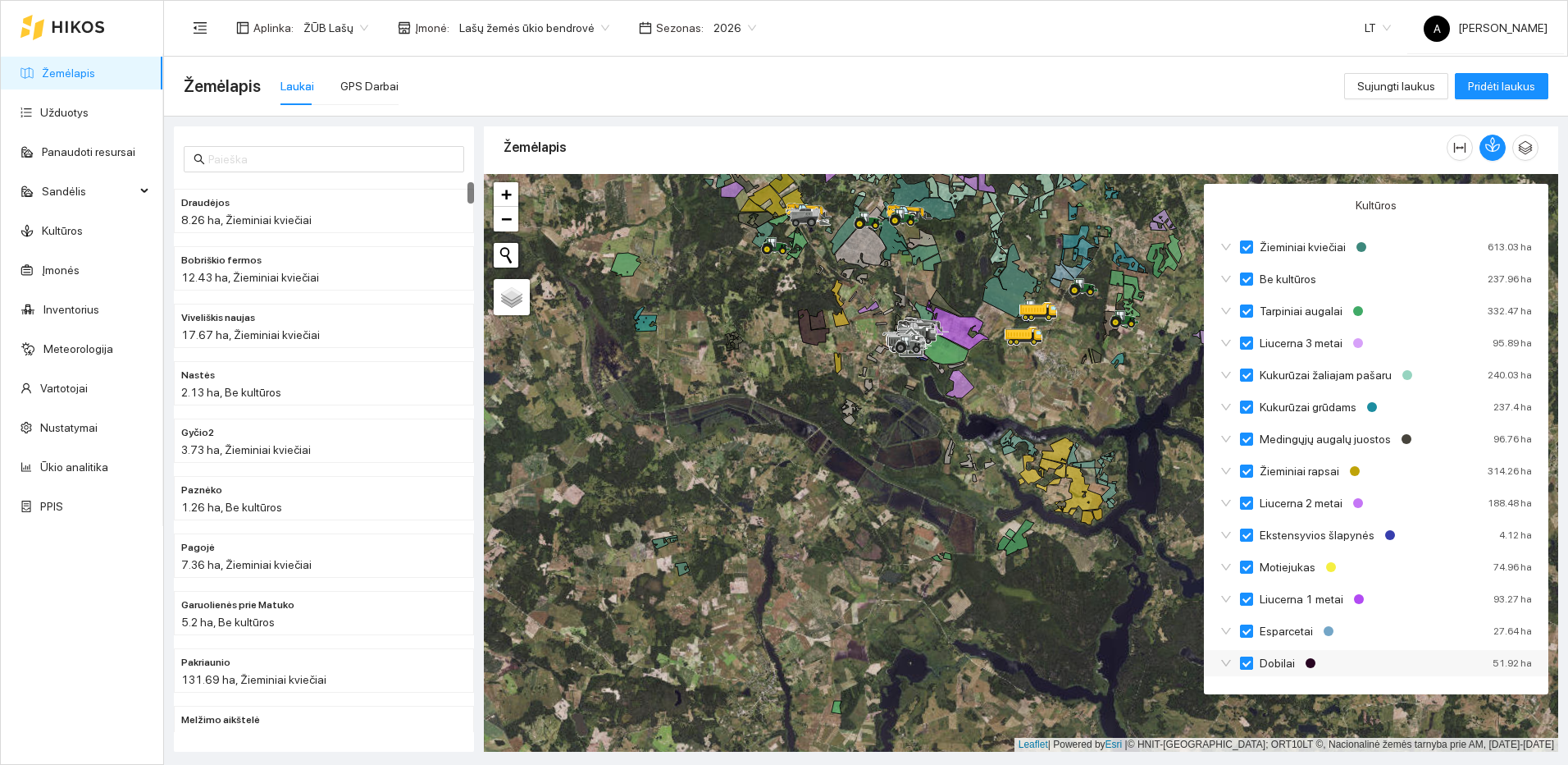
click at [1247, 659] on input "Dobilai" at bounding box center [1246, 663] width 13 height 13
checkbox input "true"
click at [1251, 628] on input "Esparcetai" at bounding box center [1246, 631] width 13 height 13
checkbox input "true"
checkbox input "false"
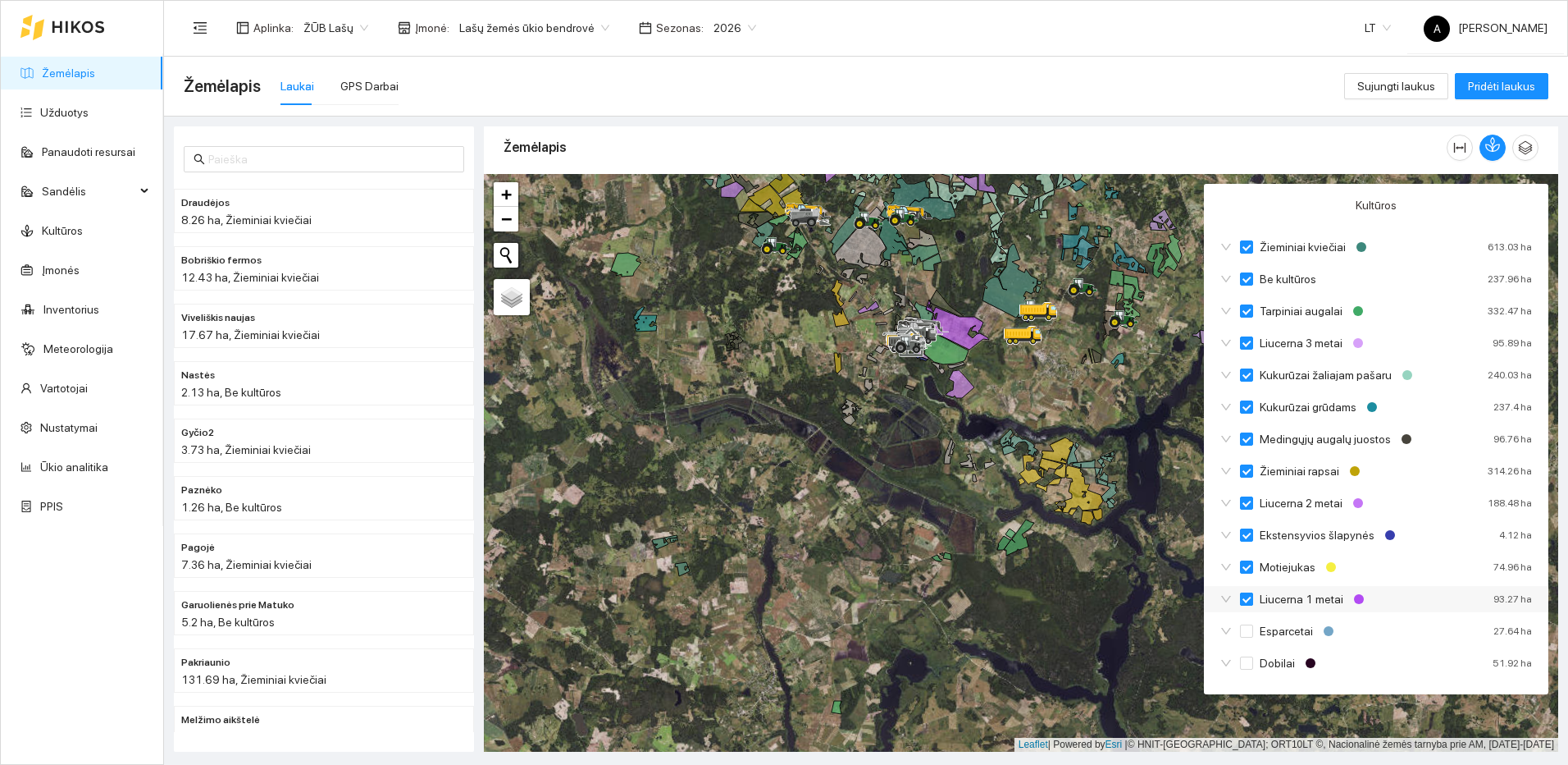
click at [1254, 600] on span "Liucerna 1 metai" at bounding box center [1301, 599] width 97 height 18
click at [1253, 600] on input "Liucerna 1 metai" at bounding box center [1246, 598] width 13 height 13
checkbox input "true"
checkbox input "false"
click at [1245, 567] on input "Motiejukas" at bounding box center [1246, 567] width 13 height 13
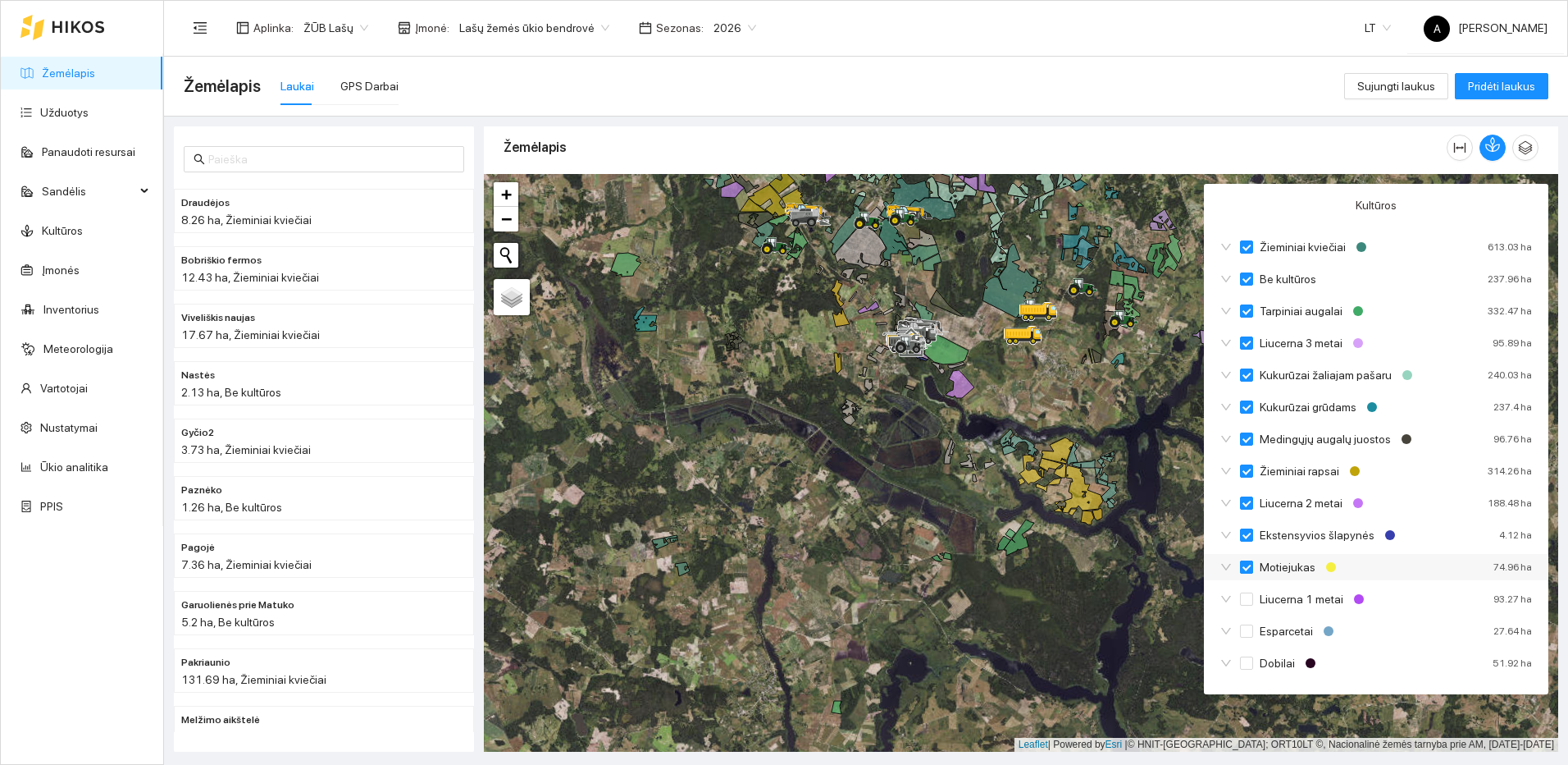
checkbox input "true"
checkbox input "false"
click at [1250, 534] on input "Ekstensyvios šlapynės" at bounding box center [1246, 535] width 13 height 13
checkbox input "true"
checkbox input "false"
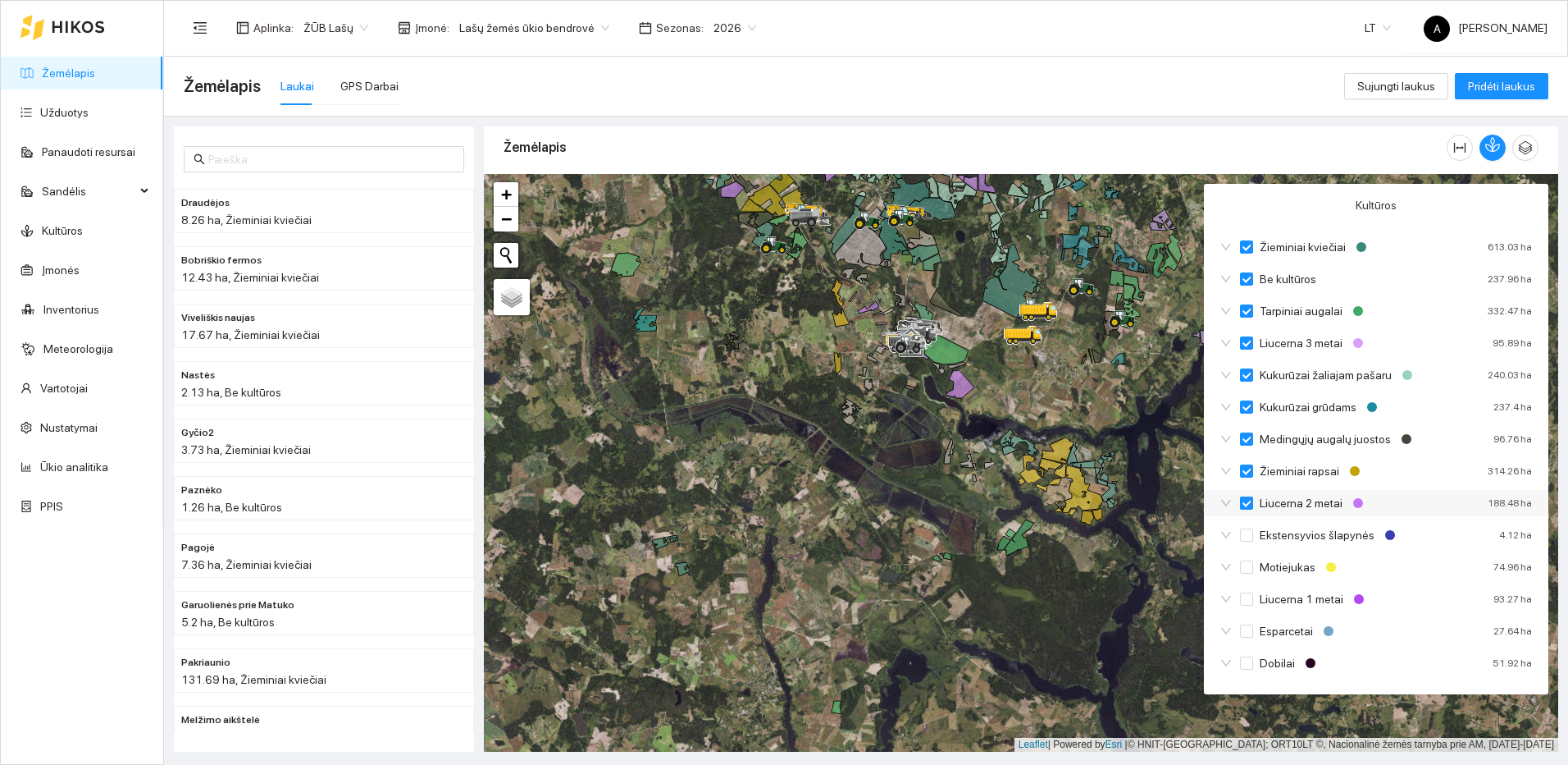
click at [1250, 507] on input "Liucerna 2 metai" at bounding box center [1246, 503] width 13 height 13
checkbox input "true"
checkbox input "false"
click at [1247, 466] on input "Žieminiai rapsai" at bounding box center [1246, 470] width 13 height 13
checkbox input "true"
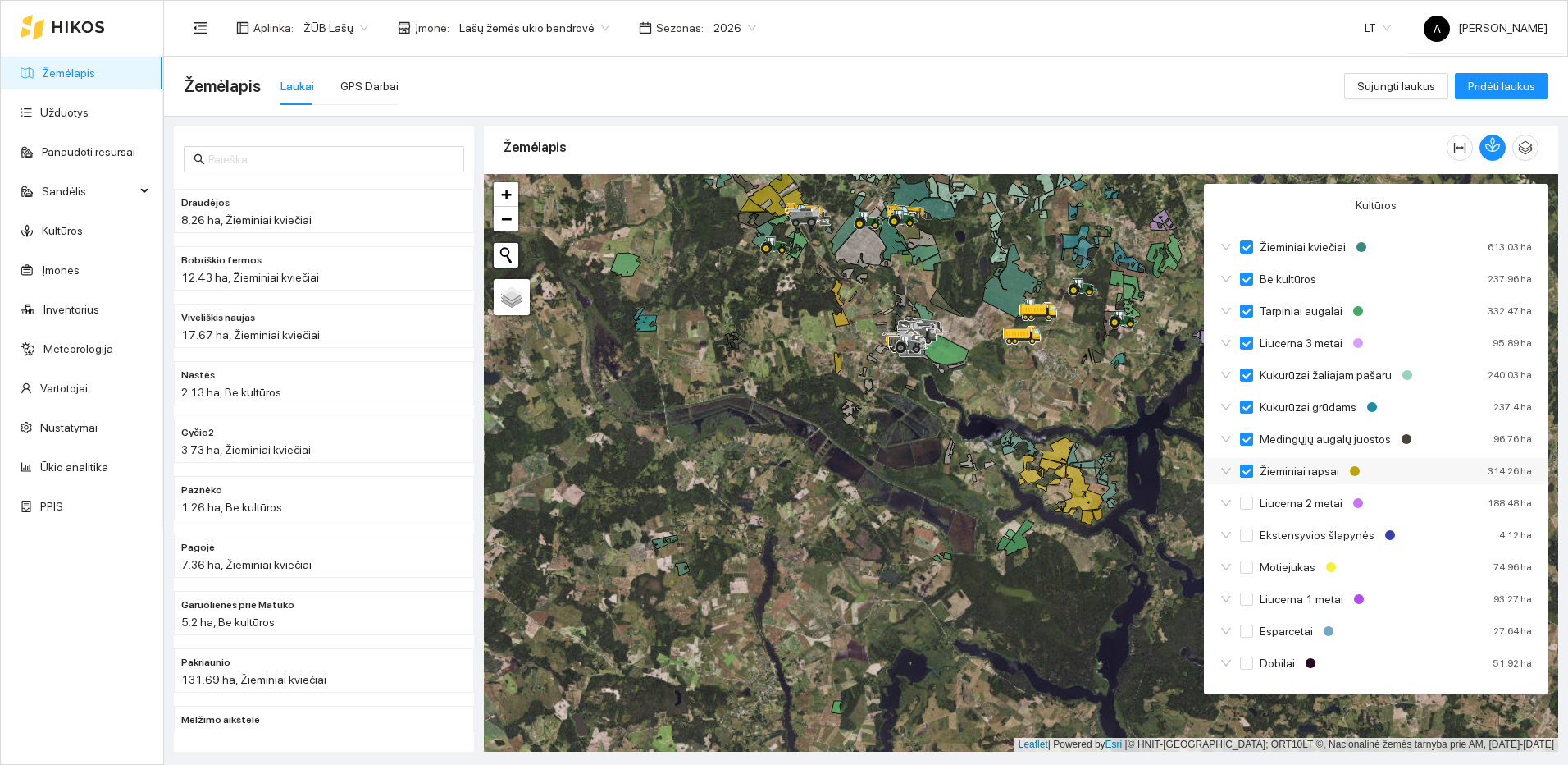
checkbox input "false"
click at [1247, 440] on input "Medingųjų augalų juostos" at bounding box center [1246, 439] width 13 height 13
checkbox input "true"
checkbox input "false"
click at [1244, 406] on input "Kukurūzai grūdams" at bounding box center [1246, 407] width 13 height 13
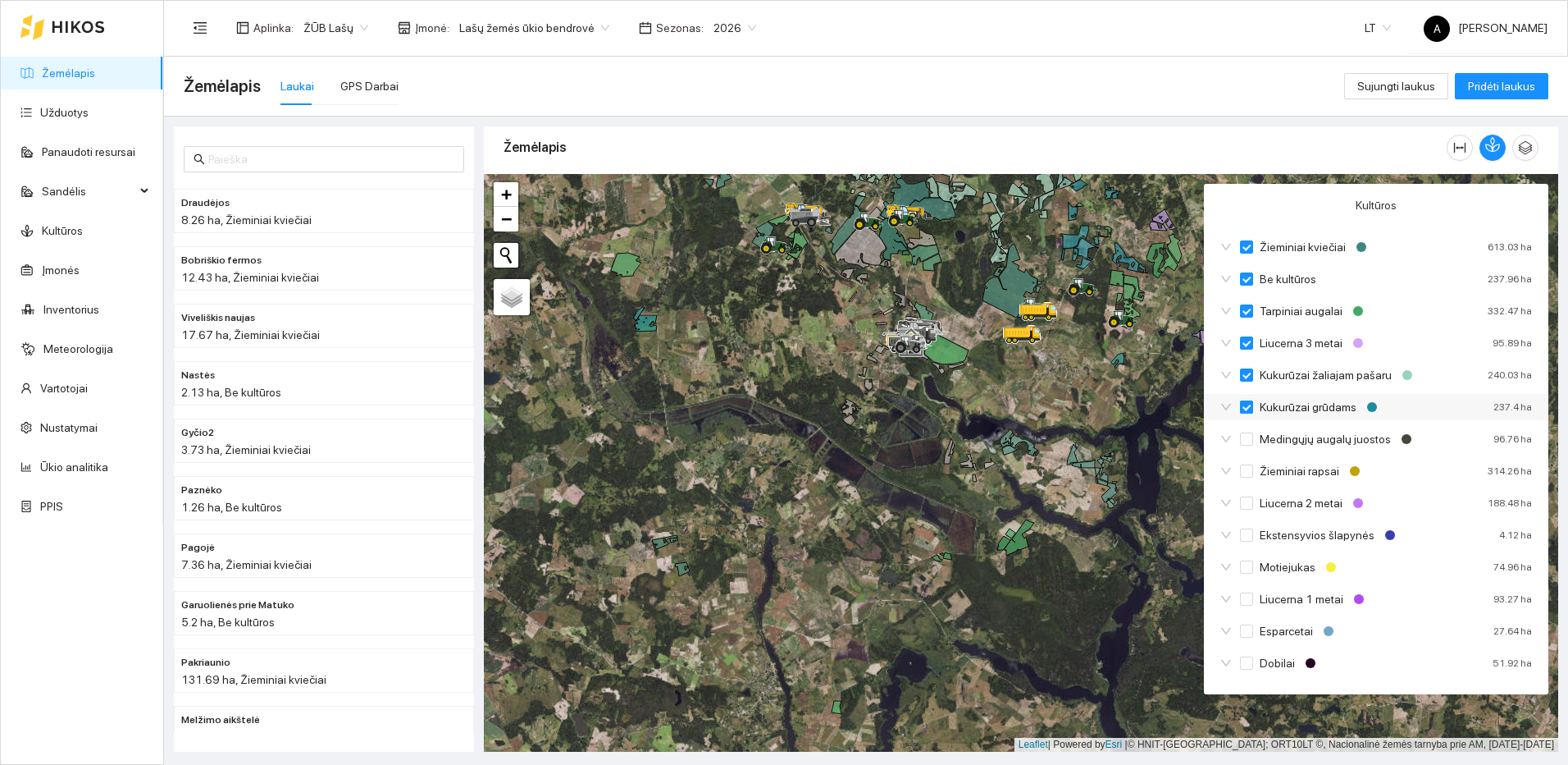
checkbox input "true"
checkbox input "false"
click at [1243, 379] on input "Kukurūzai žaliajam pašaru" at bounding box center [1246, 375] width 13 height 13
checkbox input "true"
checkbox input "false"
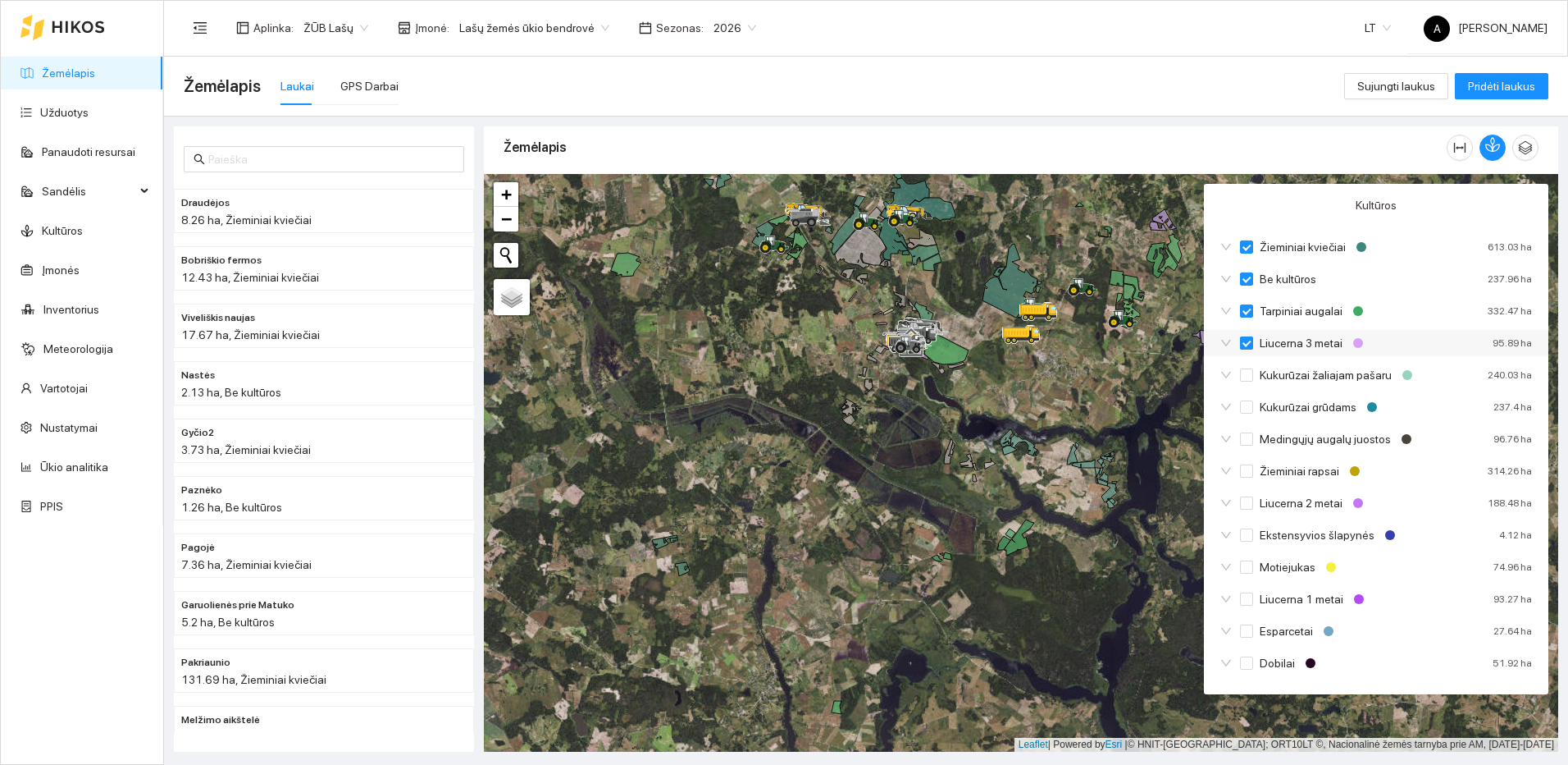
click at [1248, 342] on input "Liucerna 3 metai" at bounding box center [1246, 342] width 13 height 13
checkbox input "true"
checkbox input "false"
click at [1248, 309] on input "Tarpiniai augalai" at bounding box center [1246, 311] width 13 height 13
checkbox input "true"
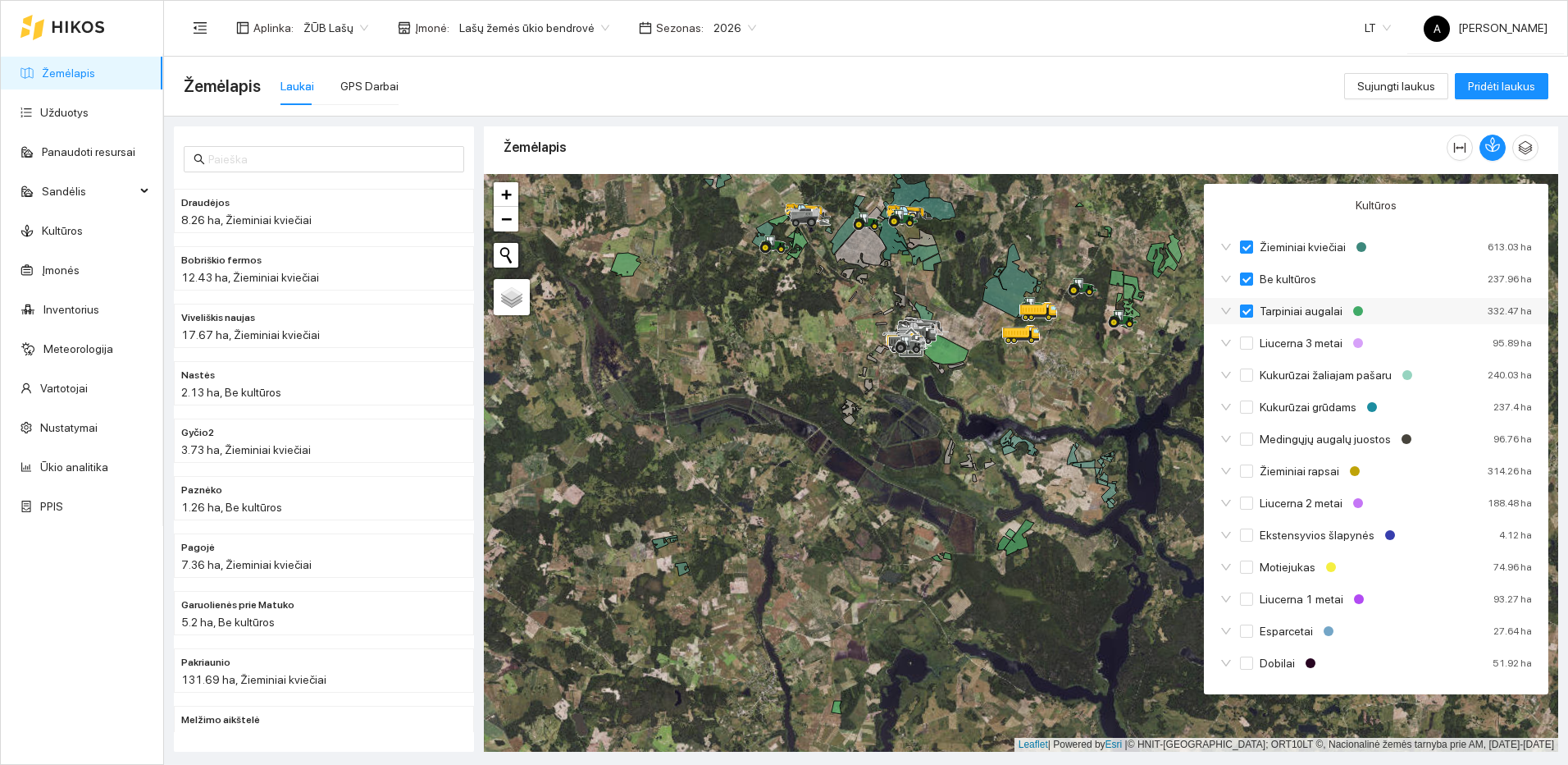
checkbox input "false"
click at [1243, 277] on input "Be kultūros" at bounding box center [1246, 279] width 13 height 13
checkbox input "true"
checkbox input "false"
click at [1246, 275] on input "Be kultūros" at bounding box center [1246, 279] width 13 height 13
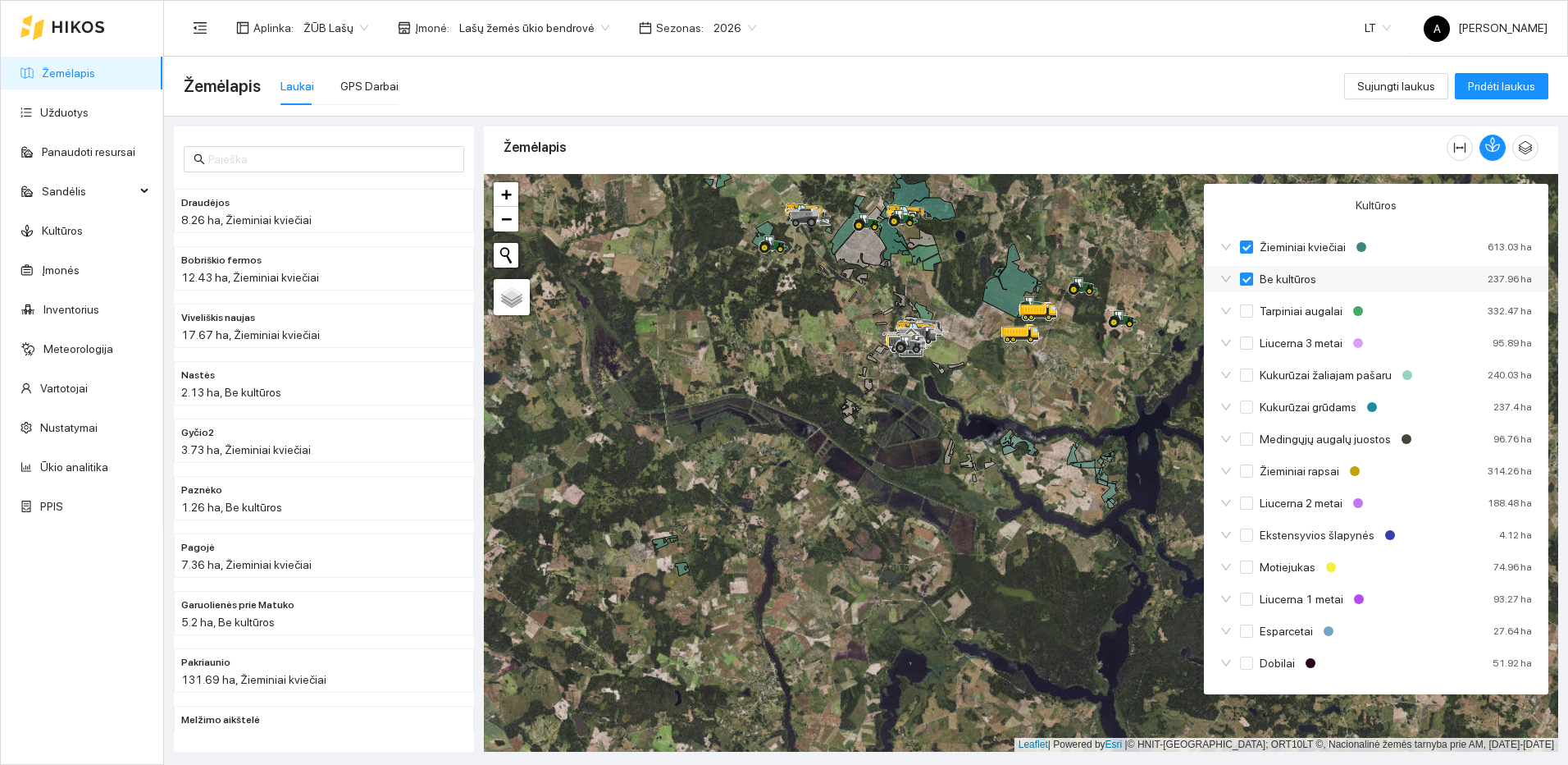
click at [1246, 275] on input "Be kultūros" at bounding box center [1246, 279] width 13 height 13
checkbox input "true"
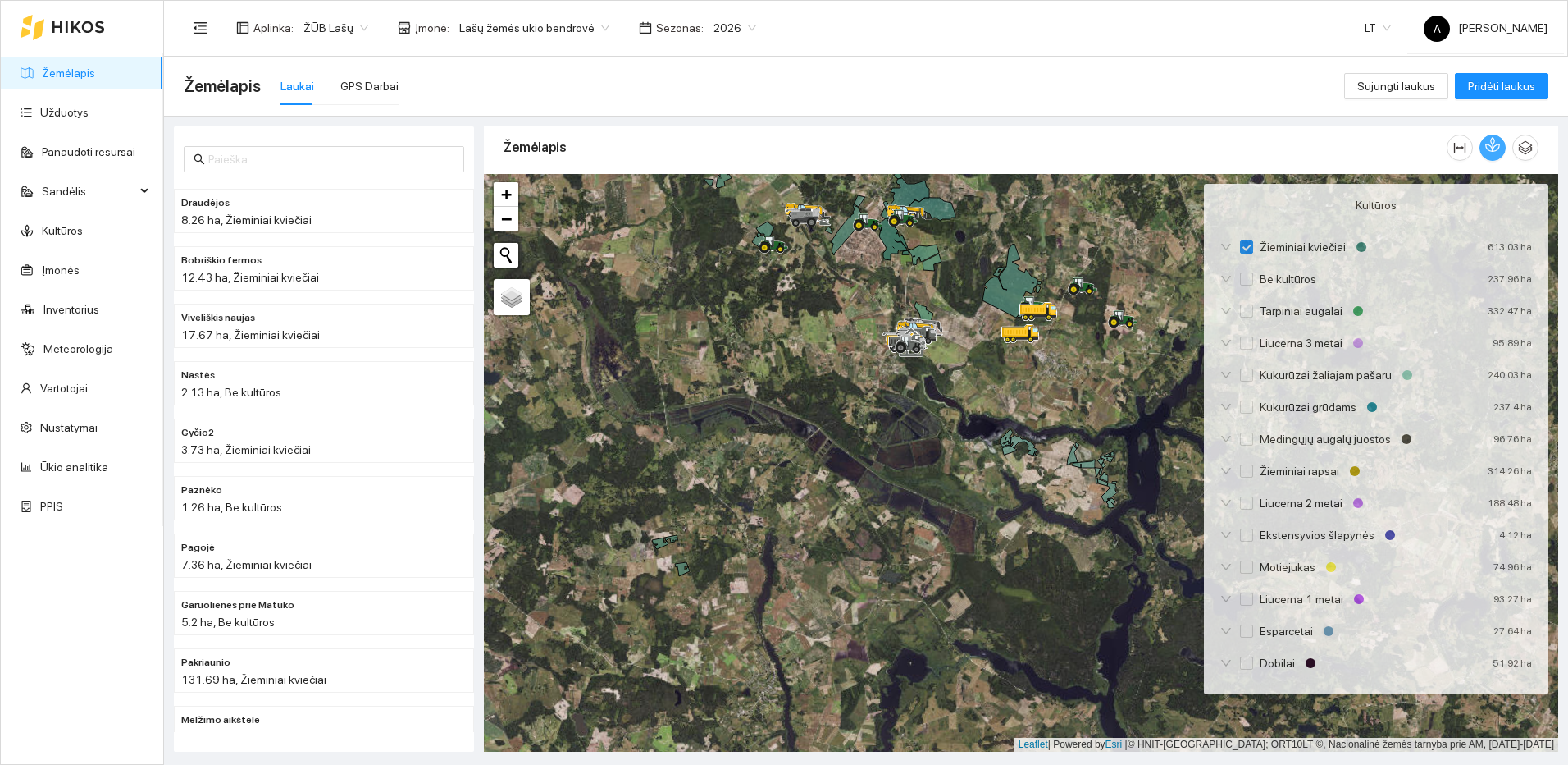
click at [1497, 145] on icon "button" at bounding box center [1493, 145] width 15 height 15
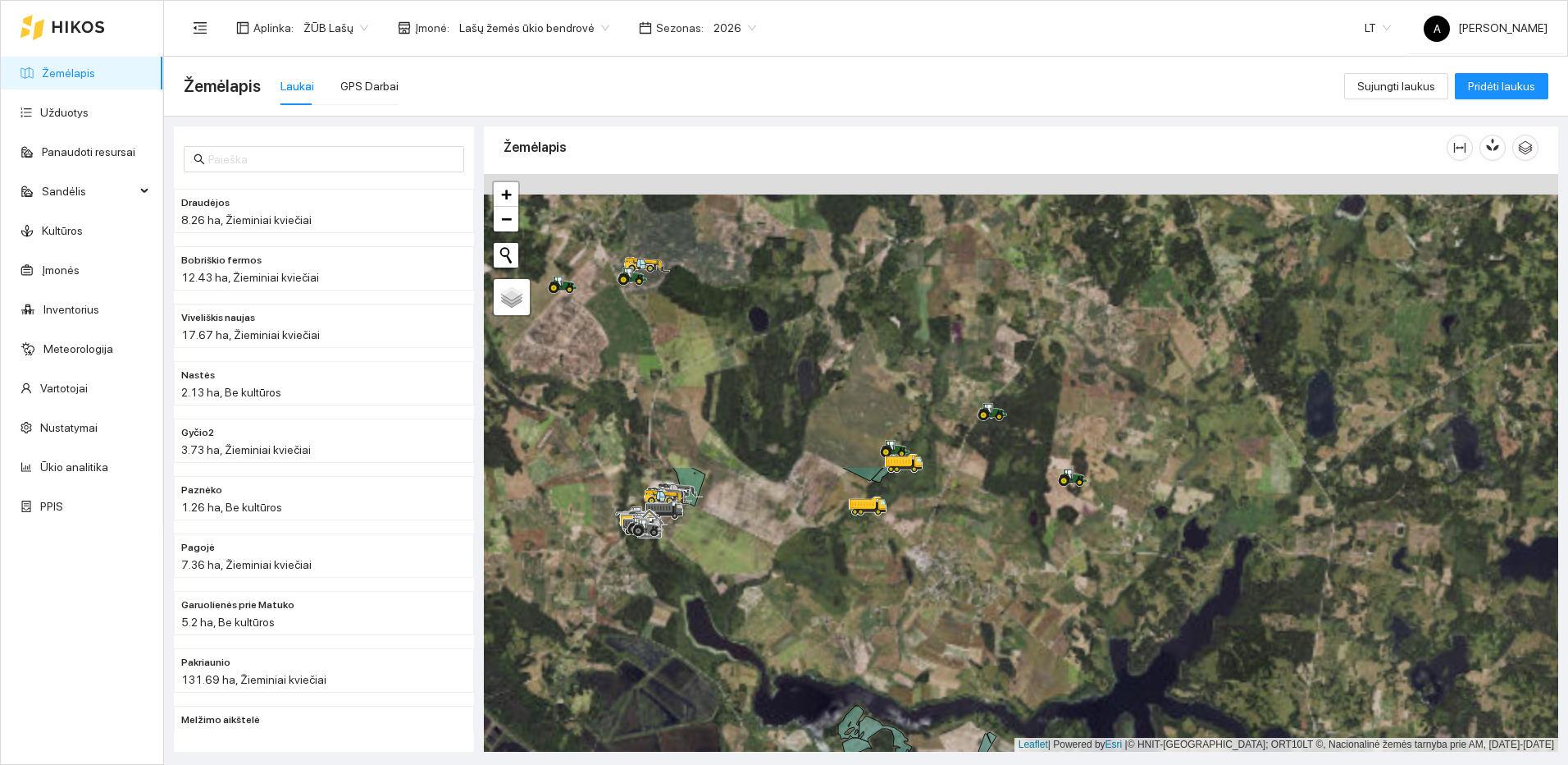
drag, startPoint x: 1114, startPoint y: 272, endPoint x: 1069, endPoint y: 624, distance: 354.9
click at [1069, 624] on div at bounding box center [1020, 462] width 1074 height 577
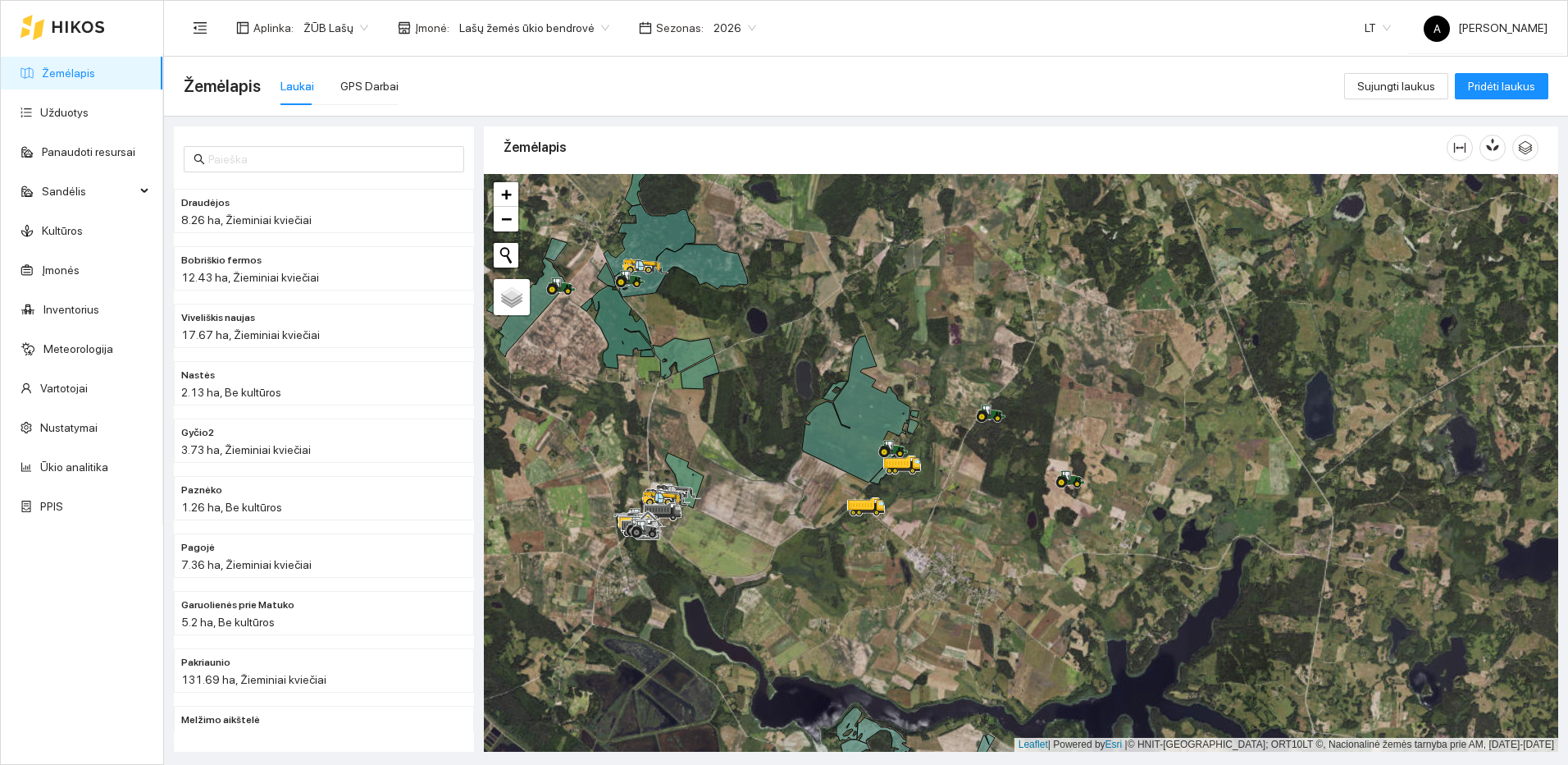
drag, startPoint x: 779, startPoint y: 587, endPoint x: 888, endPoint y: 614, distance: 112.3
click at [888, 614] on div at bounding box center [1020, 462] width 1074 height 577
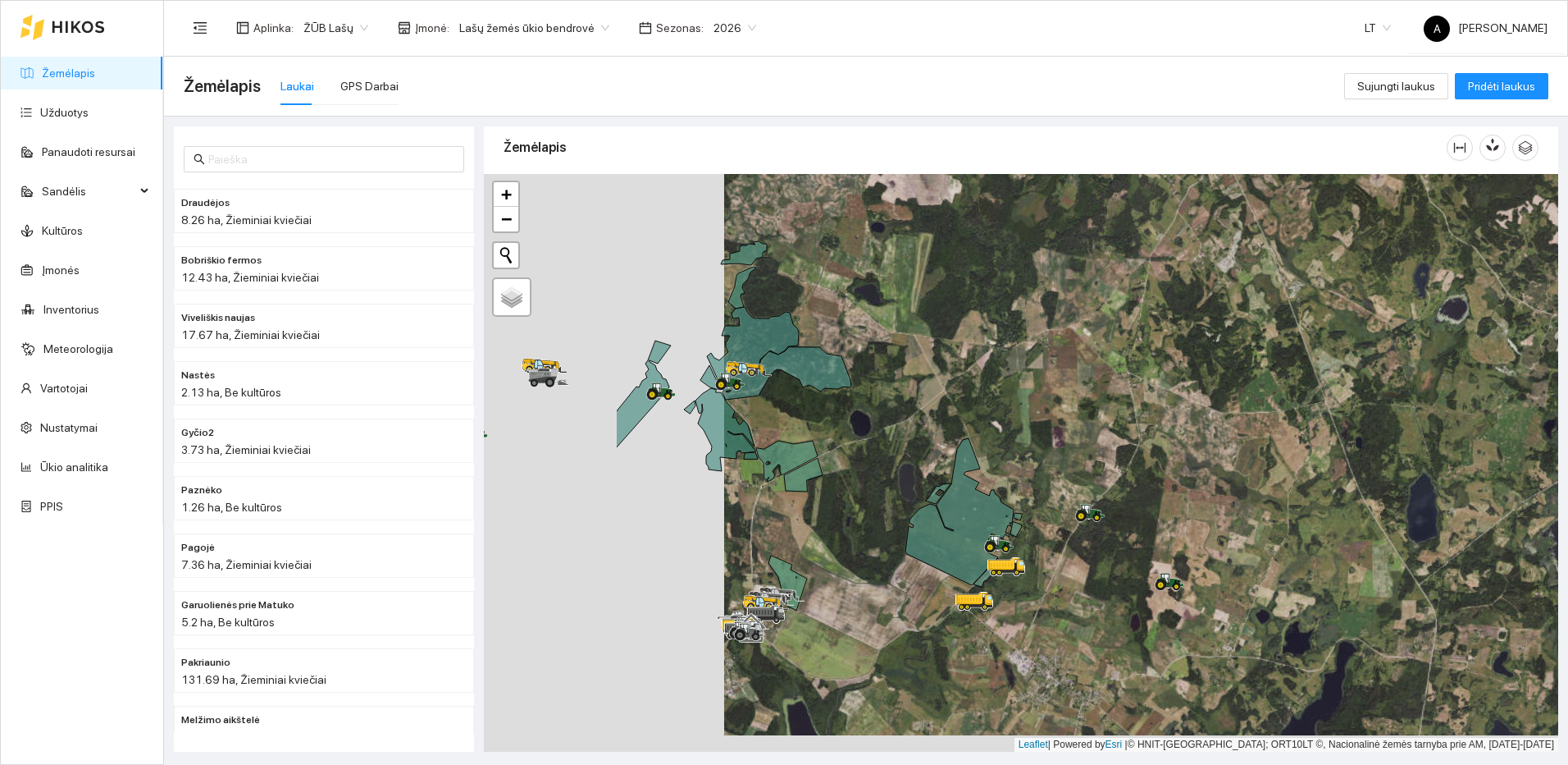
drag, startPoint x: 663, startPoint y: 508, endPoint x: 872, endPoint y: 497, distance: 209.3
click at [872, 497] on div at bounding box center [1020, 462] width 1074 height 577
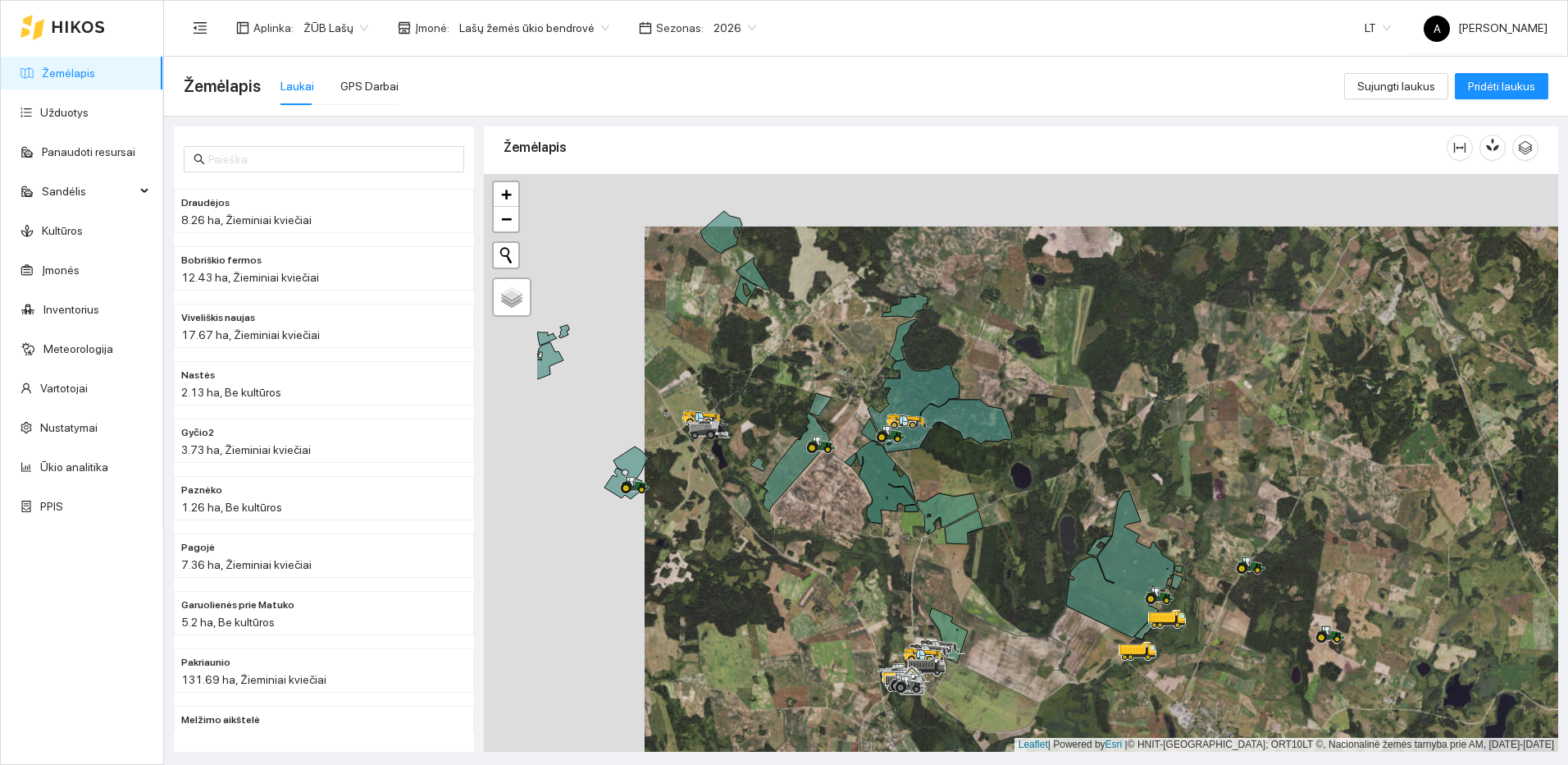
drag, startPoint x: 670, startPoint y: 484, endPoint x: 859, endPoint y: 544, distance: 198.3
click at [859, 544] on div at bounding box center [1020, 462] width 1074 height 577
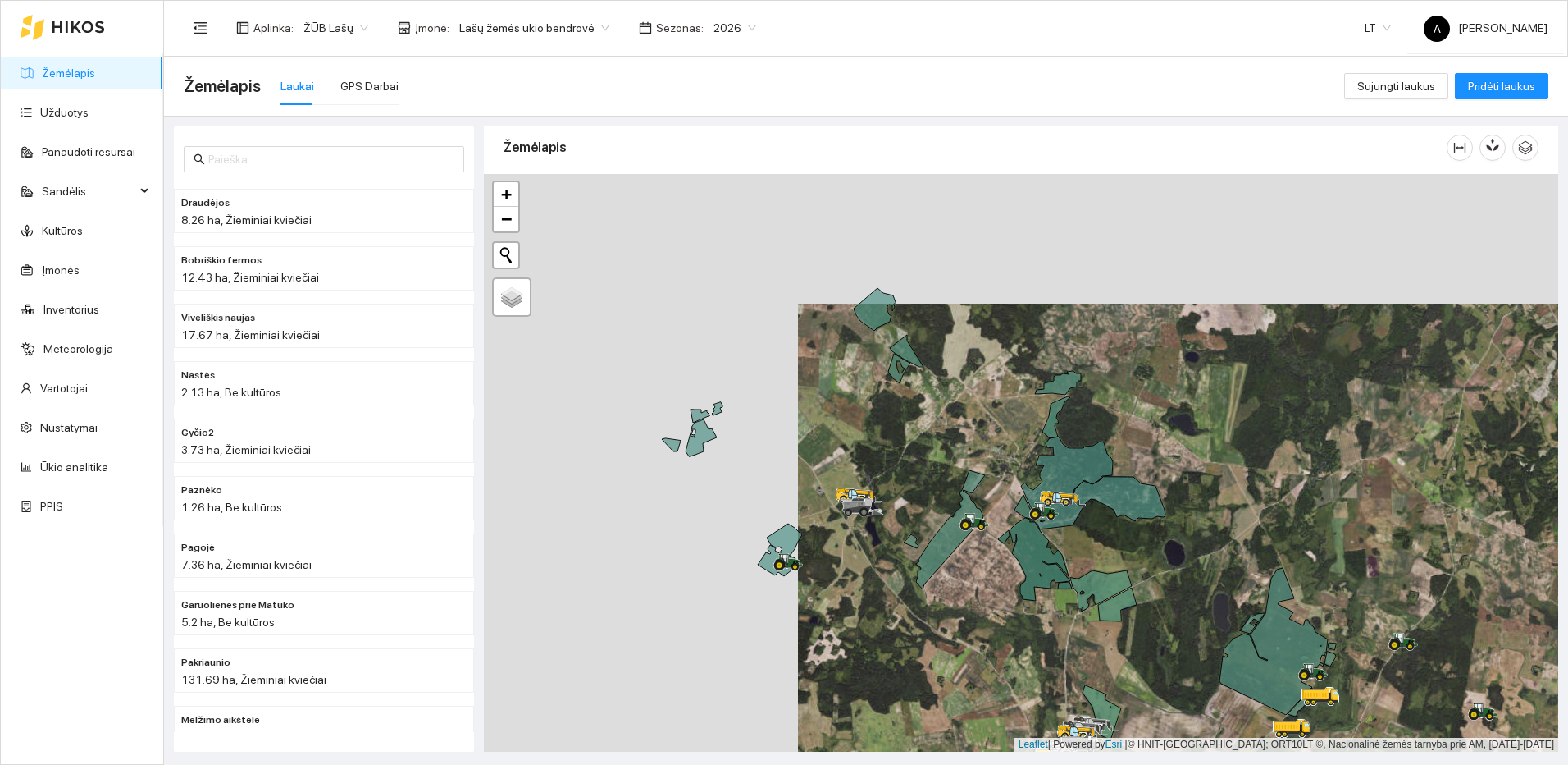
drag, startPoint x: 840, startPoint y: 473, endPoint x: 906, endPoint y: 531, distance: 87.9
click at [906, 531] on div at bounding box center [1020, 462] width 1074 height 577
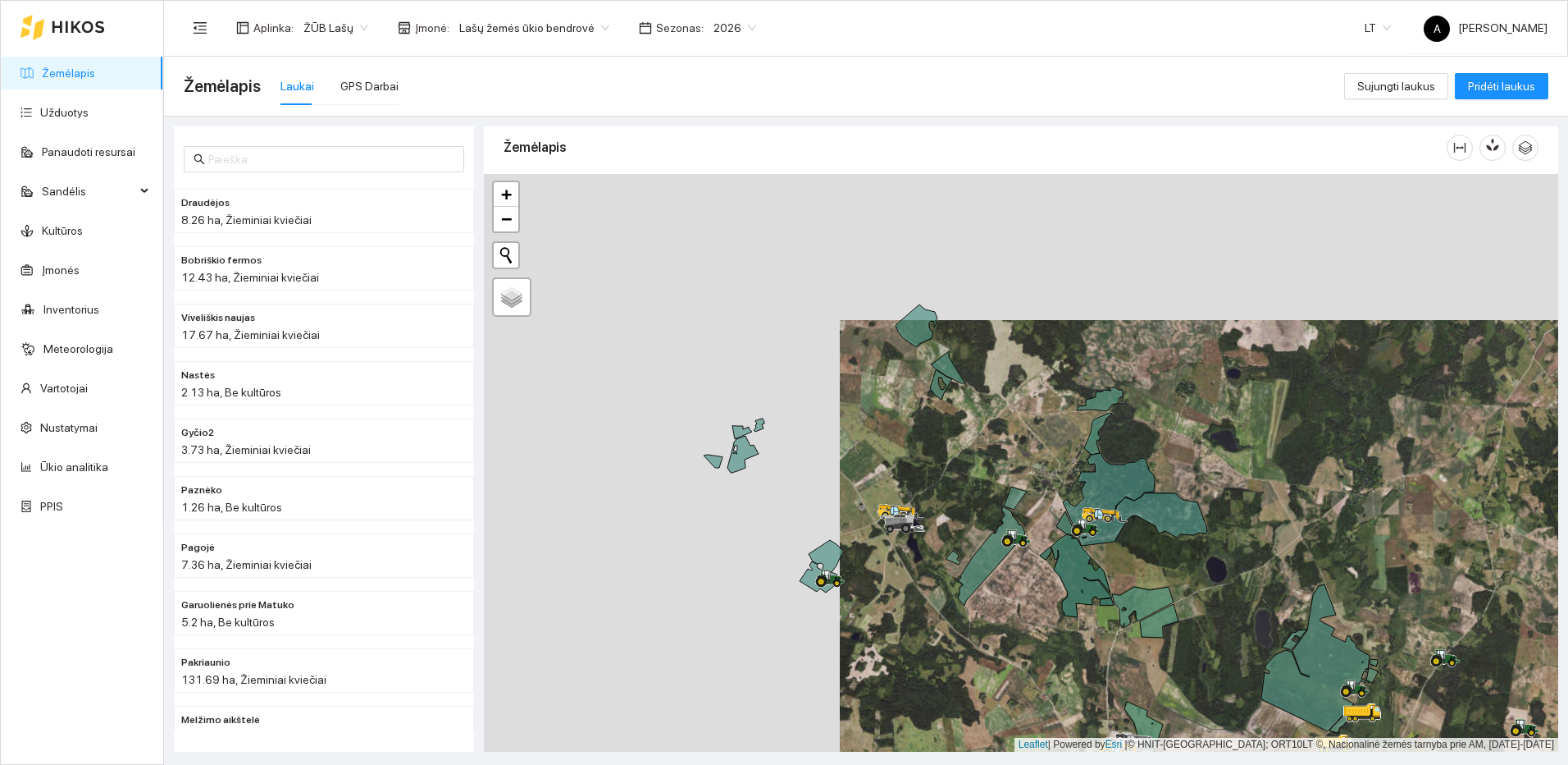
drag, startPoint x: 928, startPoint y: 491, endPoint x: 1092, endPoint y: 507, distance: 164.8
click at [1092, 507] on div at bounding box center [1020, 462] width 1074 height 577
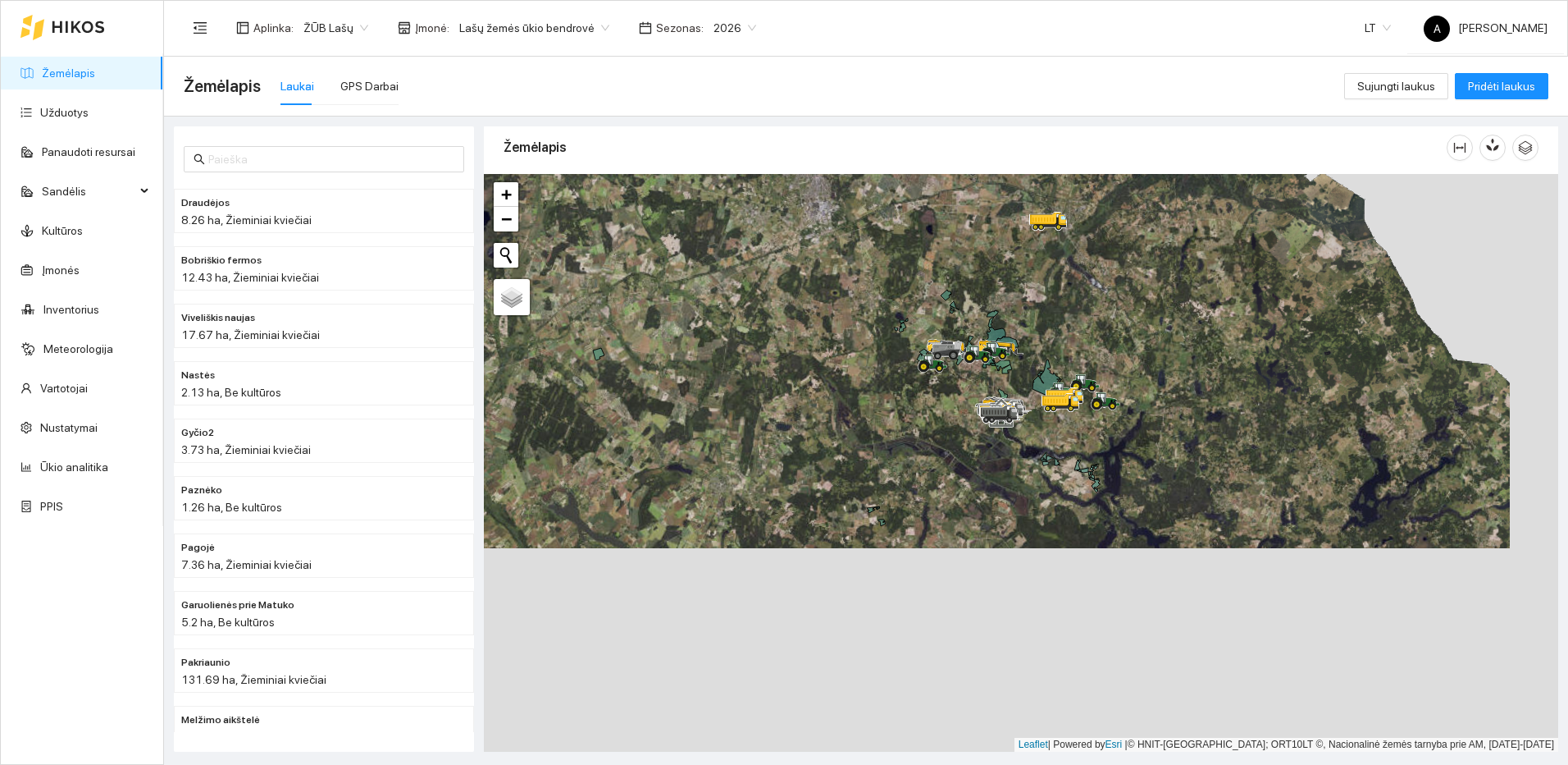
drag, startPoint x: 881, startPoint y: 454, endPoint x: 855, endPoint y: 405, distance: 55.5
click at [856, 401] on div at bounding box center [1020, 462] width 1074 height 577
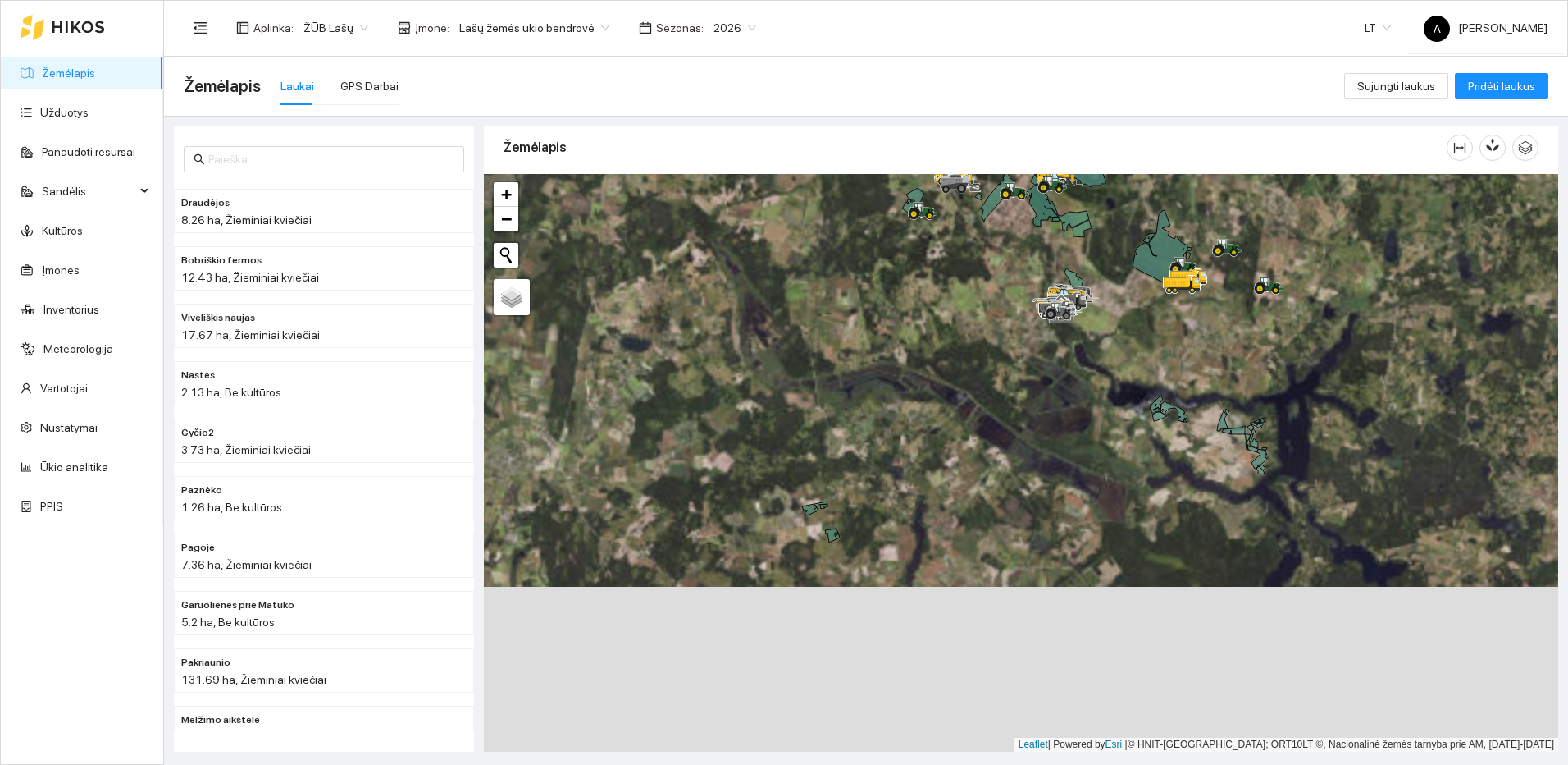
drag, startPoint x: 1216, startPoint y: 471, endPoint x: 920, endPoint y: 516, distance: 299.4
click at [920, 516] on div at bounding box center [1020, 462] width 1074 height 577
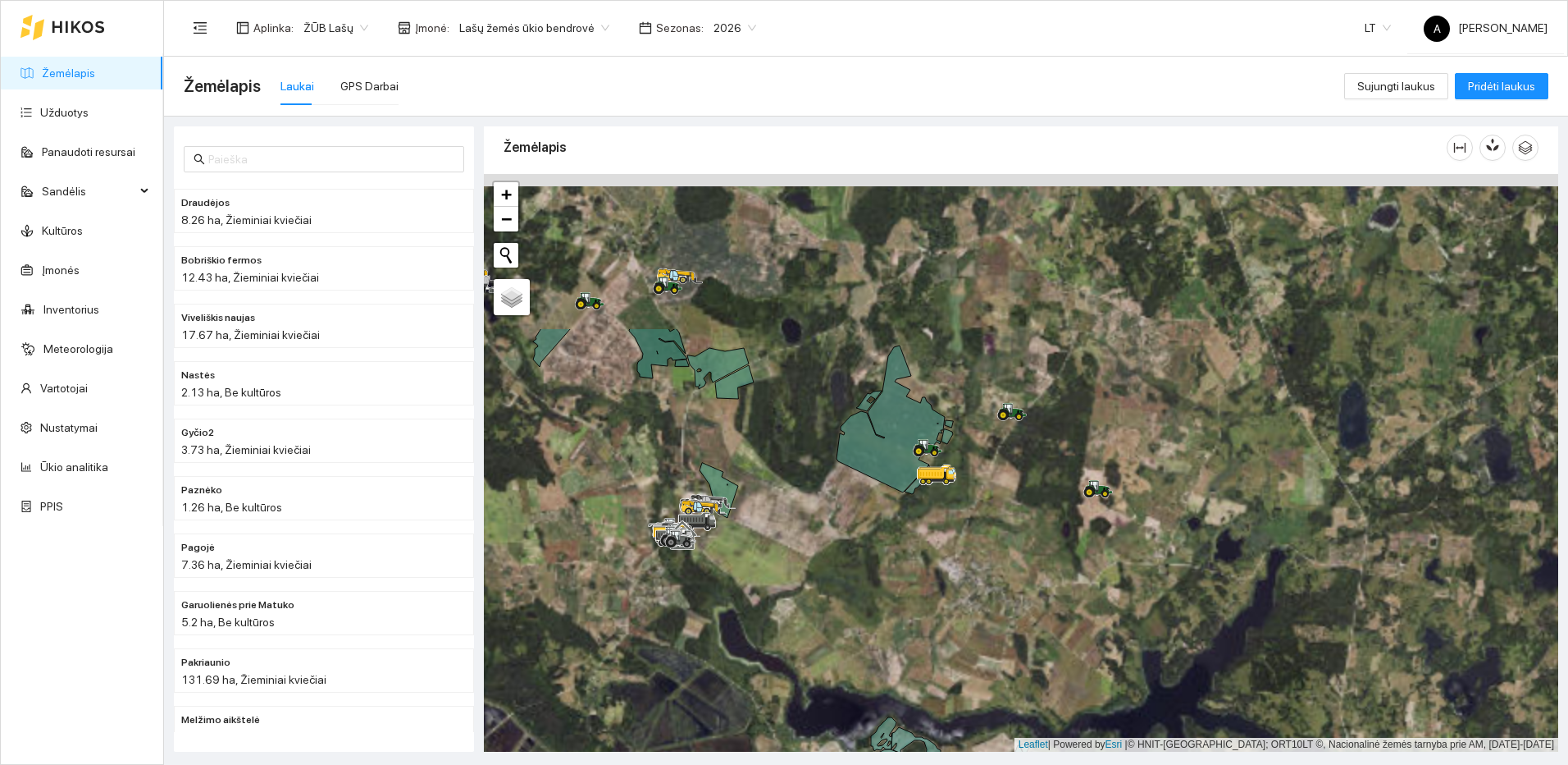
click at [916, 596] on div at bounding box center [1020, 462] width 1074 height 577
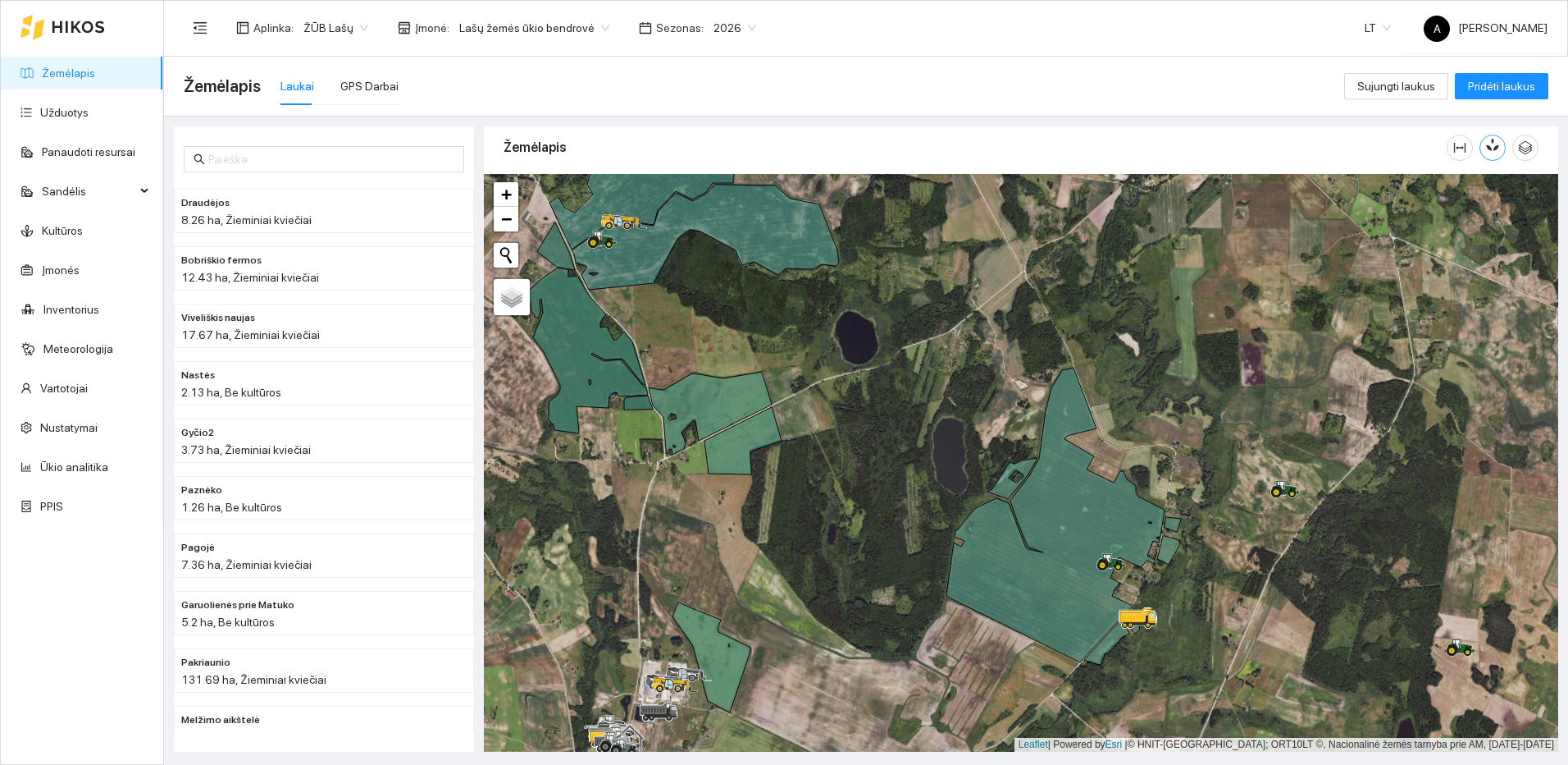
click at [1485, 146] on icon "button" at bounding box center [1493, 145] width 15 height 15
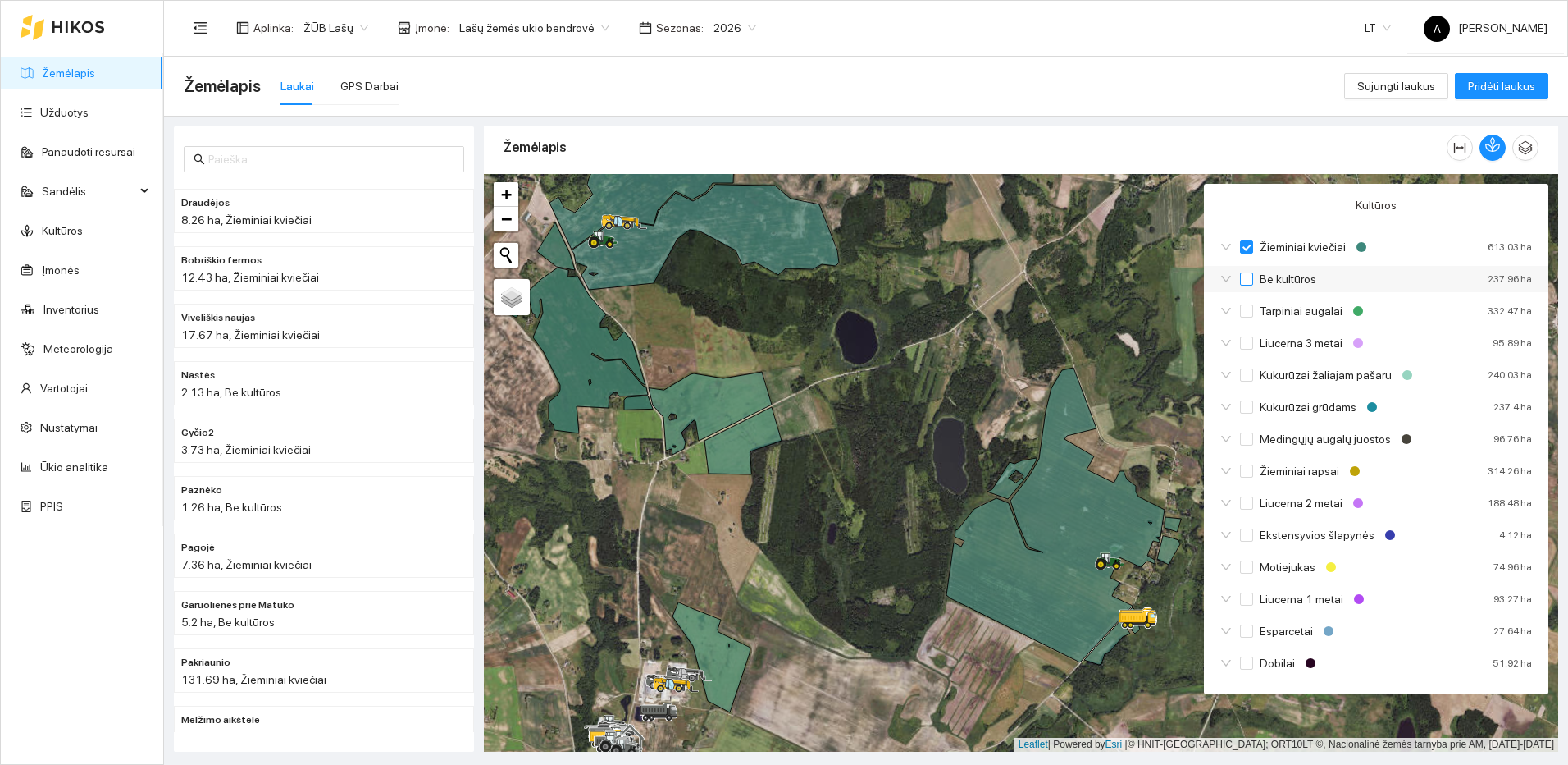
click at [1247, 278] on input "Be kultūros" at bounding box center [1246, 279] width 13 height 13
checkbox input "false"
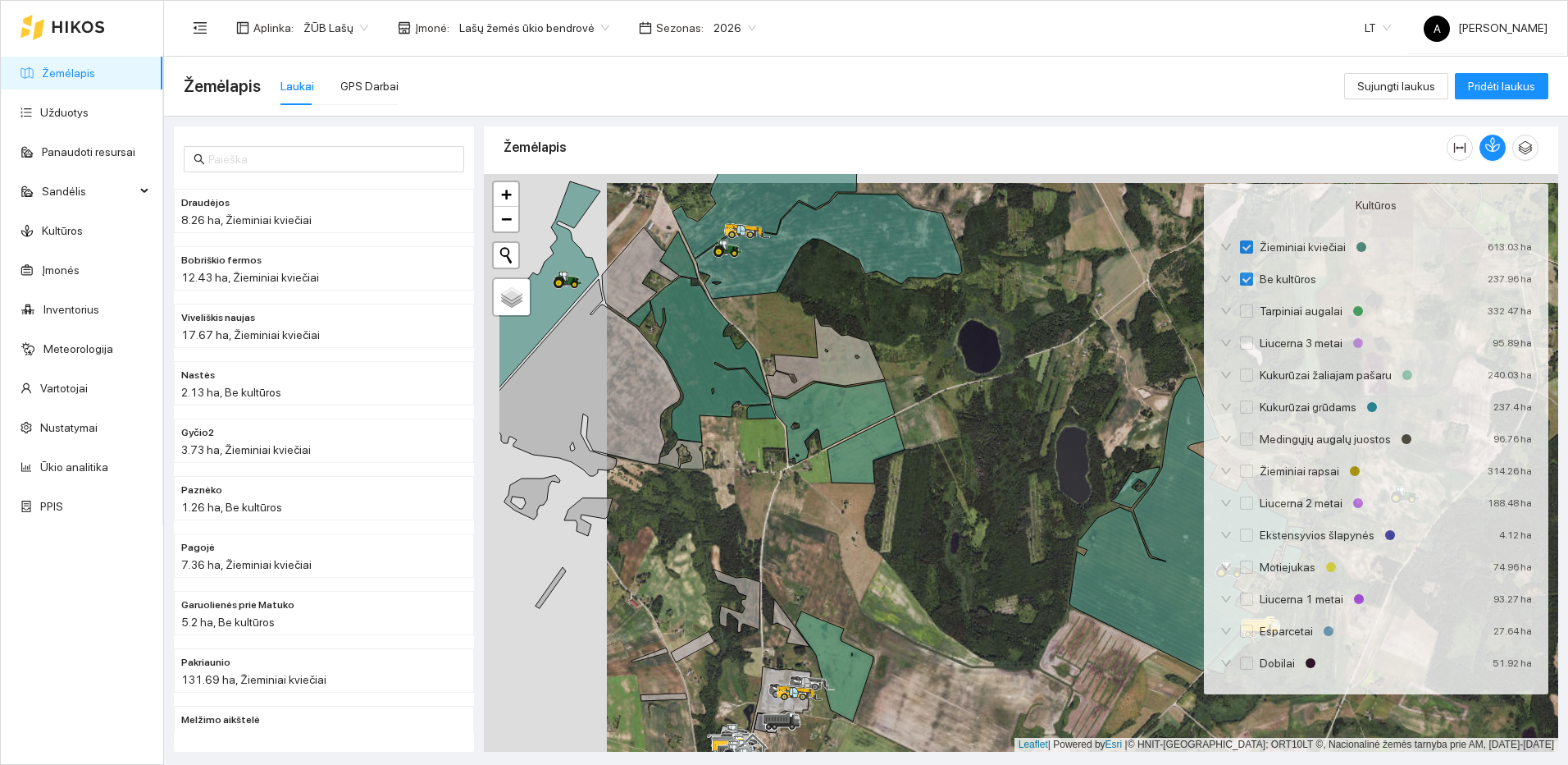
drag, startPoint x: 1048, startPoint y: 383, endPoint x: 1132, endPoint y: 390, distance: 84.3
click at [1132, 390] on div at bounding box center [1020, 462] width 1074 height 577
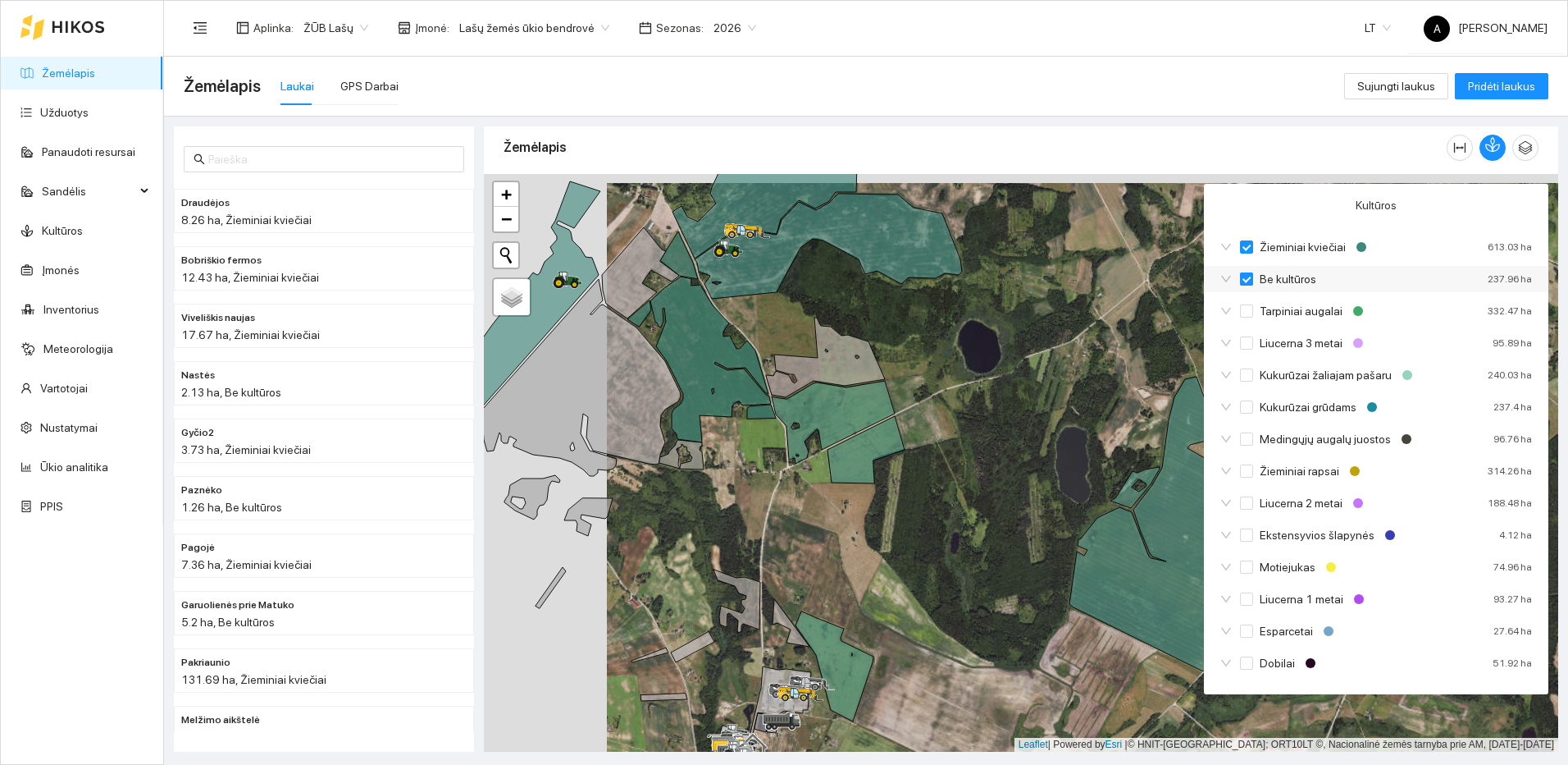
click at [1246, 281] on input "Be kultūros" at bounding box center [1246, 279] width 13 height 13
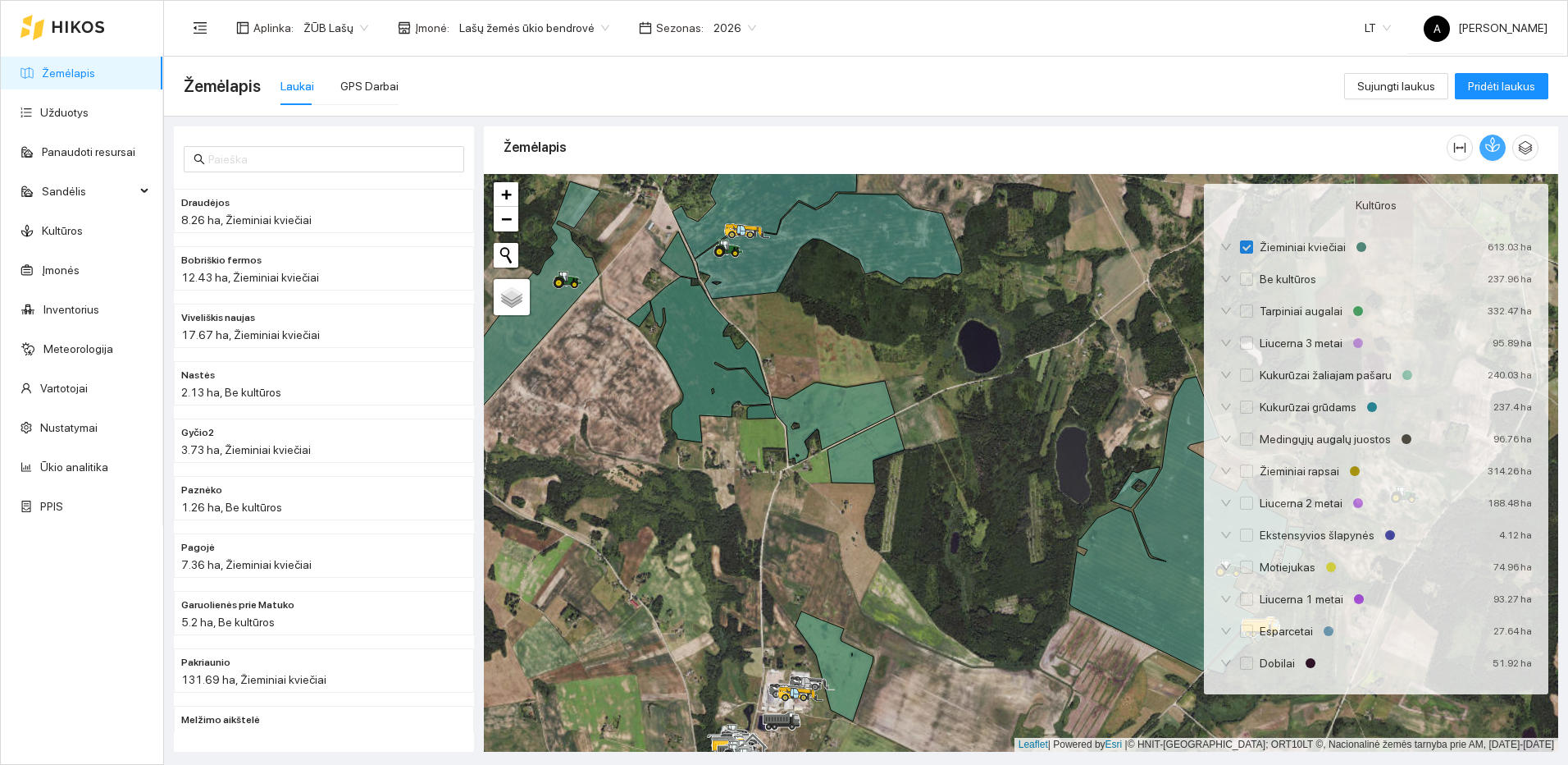
click at [1496, 155] on button "button" at bounding box center [1493, 147] width 27 height 27
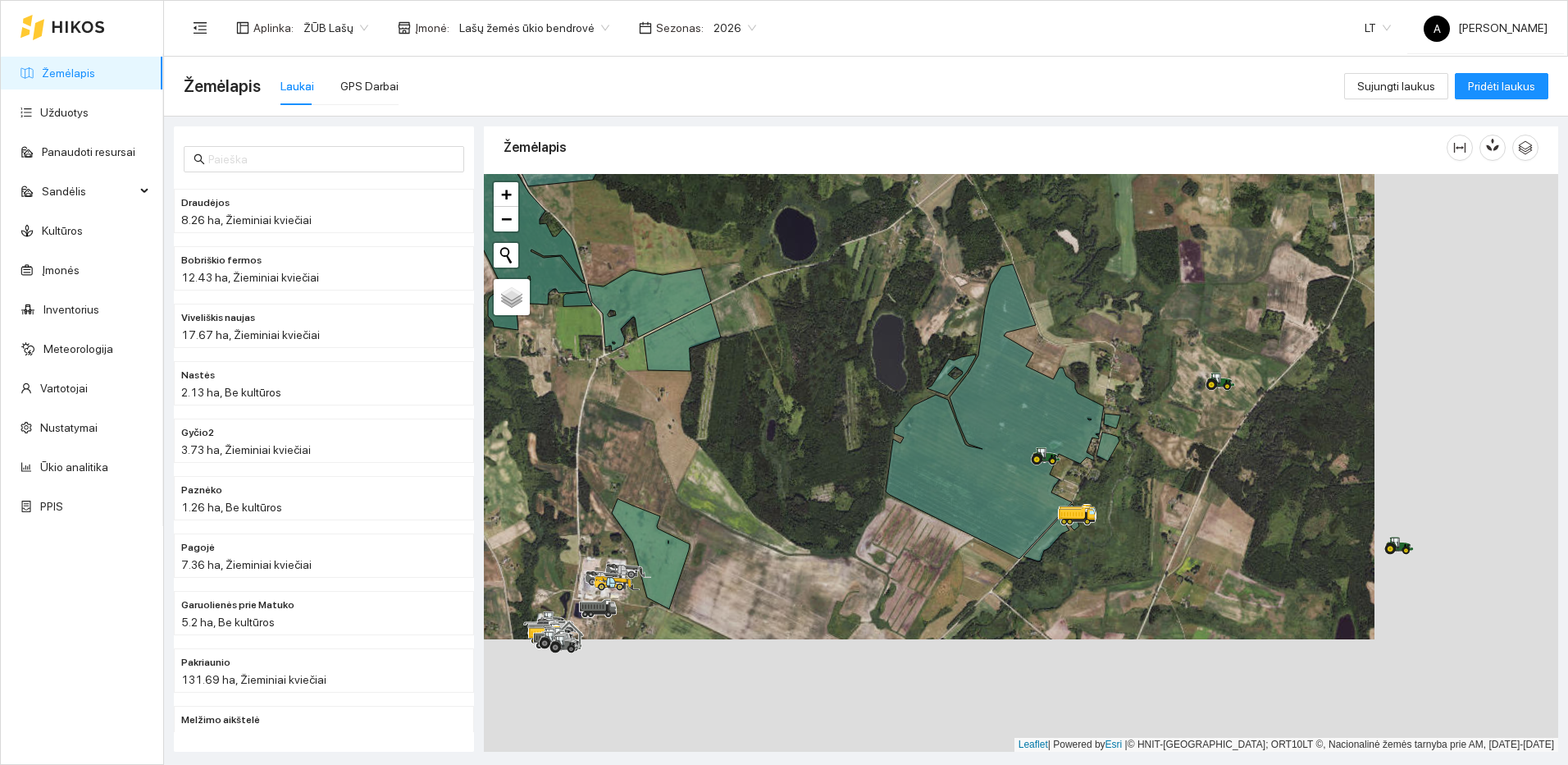
drag, startPoint x: 1340, startPoint y: 542, endPoint x: 1151, endPoint y: 458, distance: 206.8
click at [1151, 458] on div at bounding box center [1020, 462] width 1074 height 577
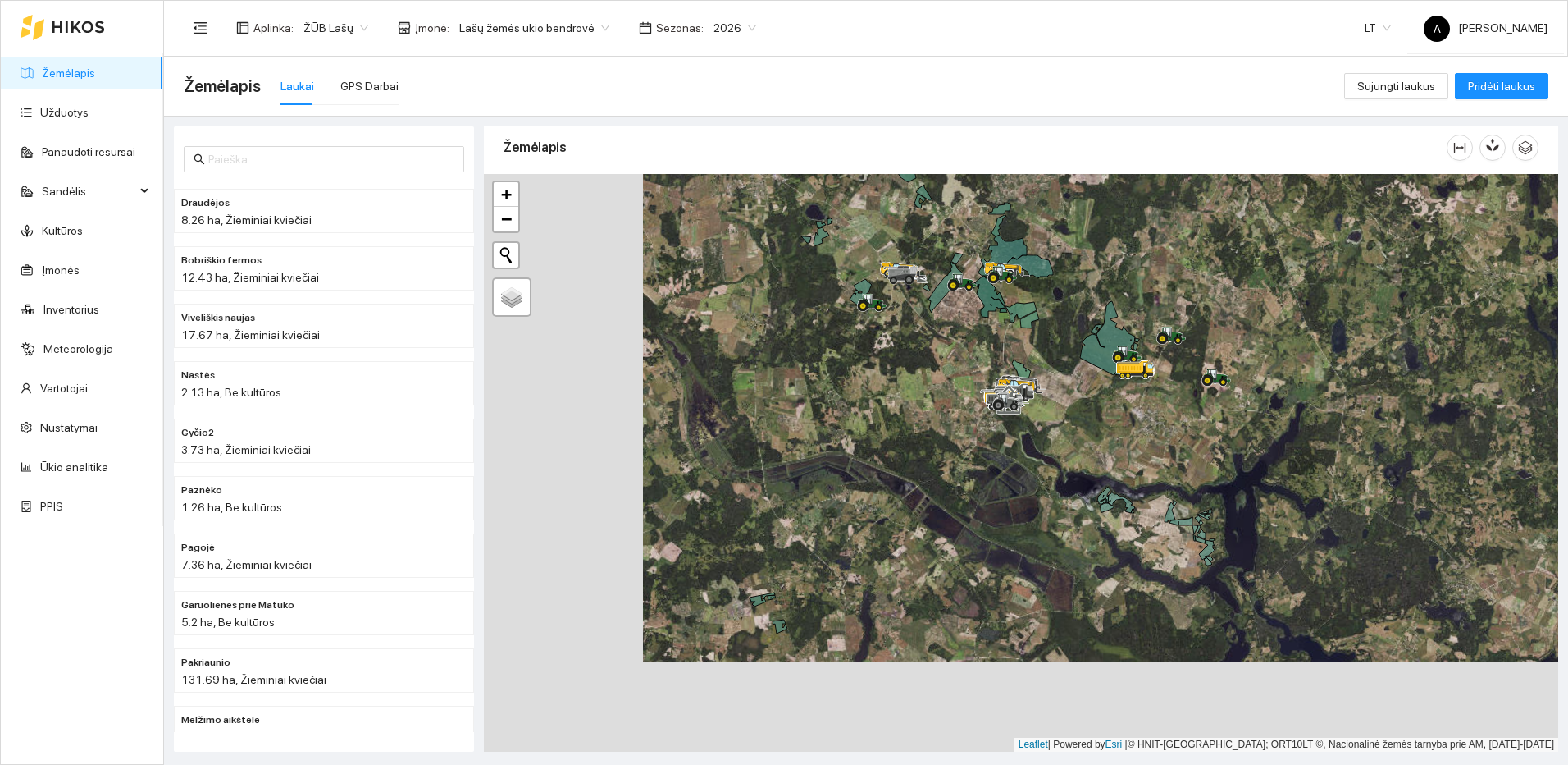
drag, startPoint x: 779, startPoint y: 517, endPoint x: 790, endPoint y: 554, distance: 38.6
click at [790, 554] on div at bounding box center [1020, 462] width 1074 height 577
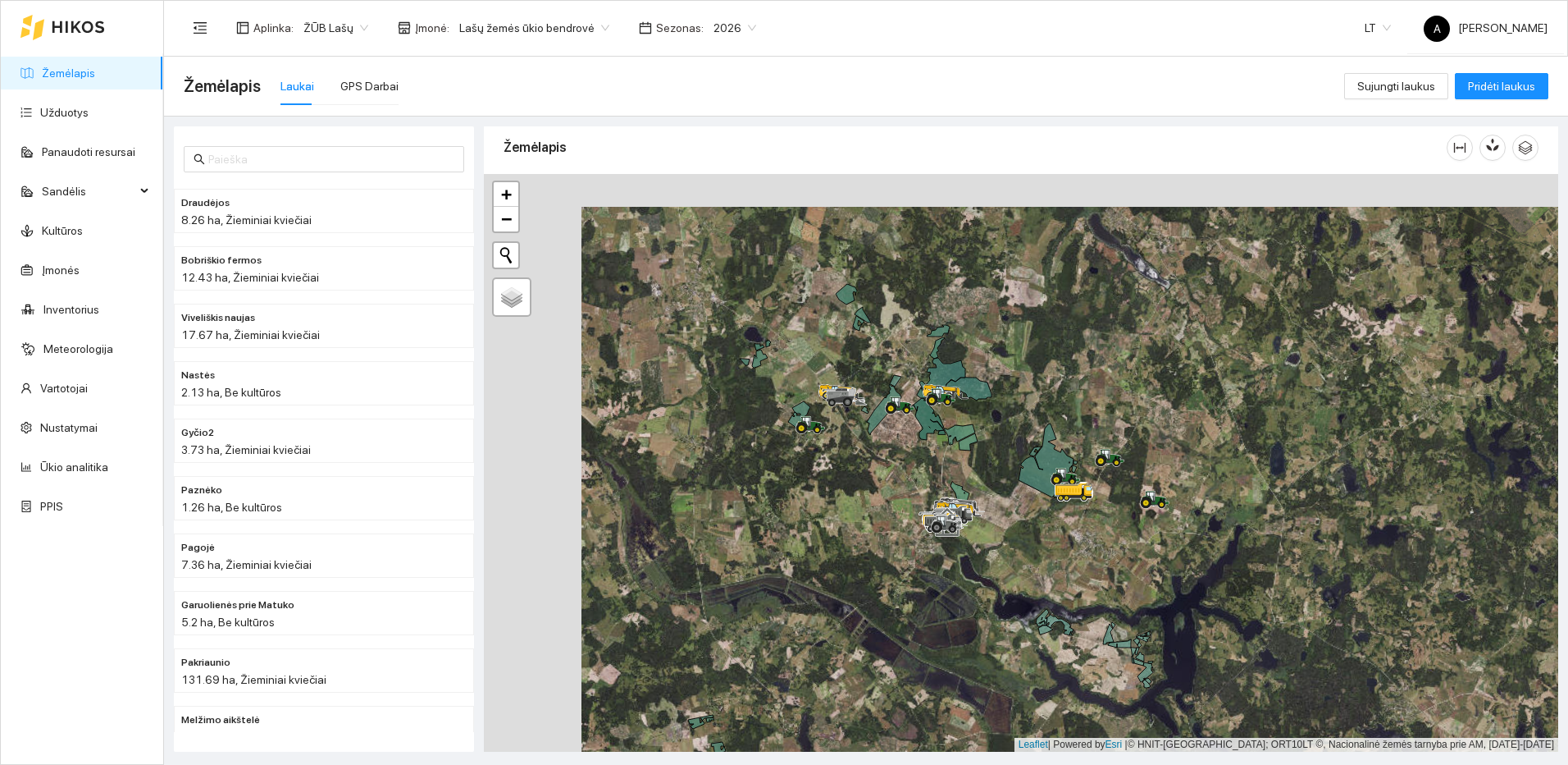
drag, startPoint x: 1224, startPoint y: 457, endPoint x: 1232, endPoint y: 571, distance: 114.3
click at [1232, 571] on div at bounding box center [1020, 462] width 1074 height 577
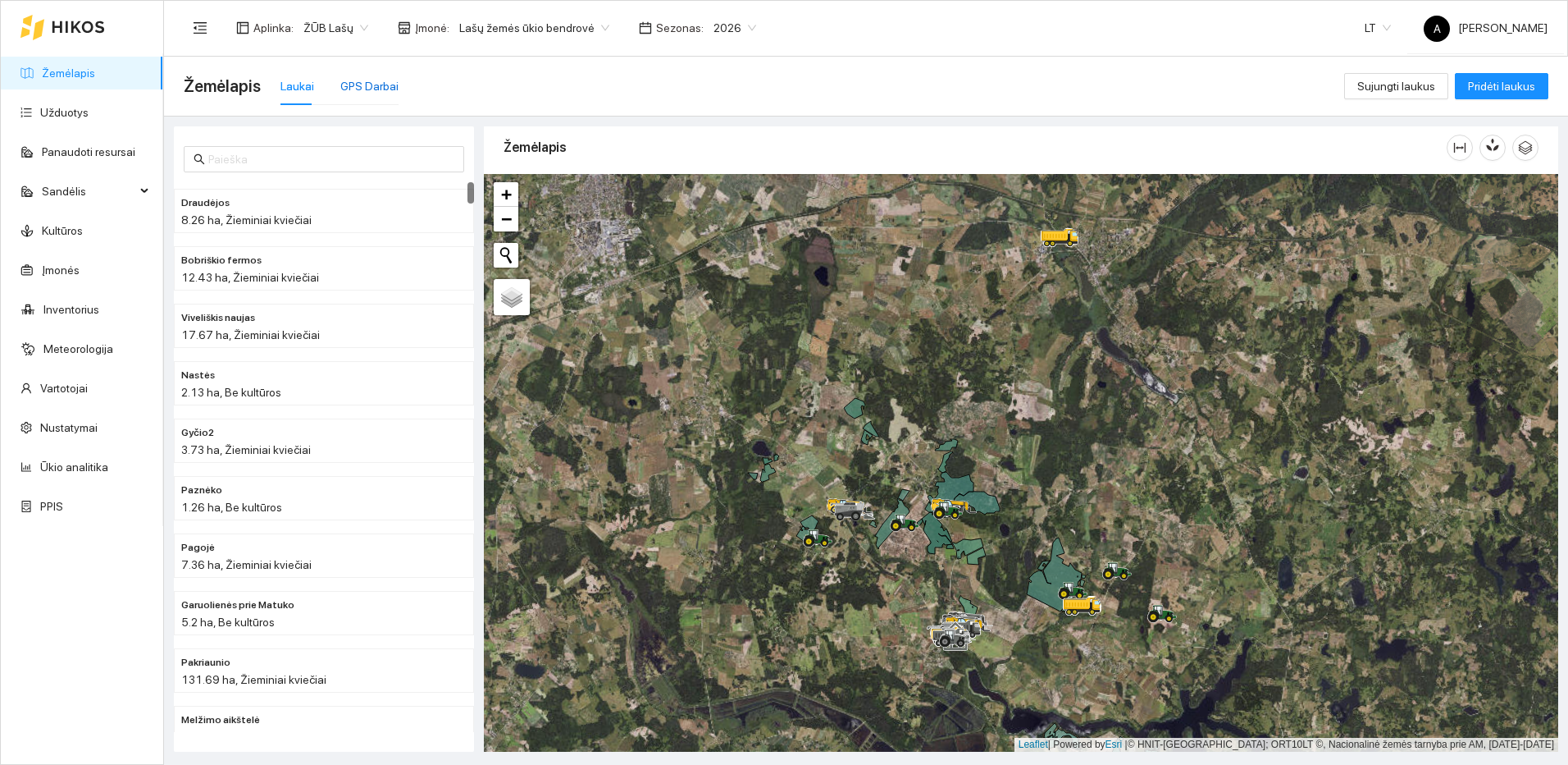
click at [371, 86] on div "GPS Darbai" at bounding box center [369, 87] width 58 height 18
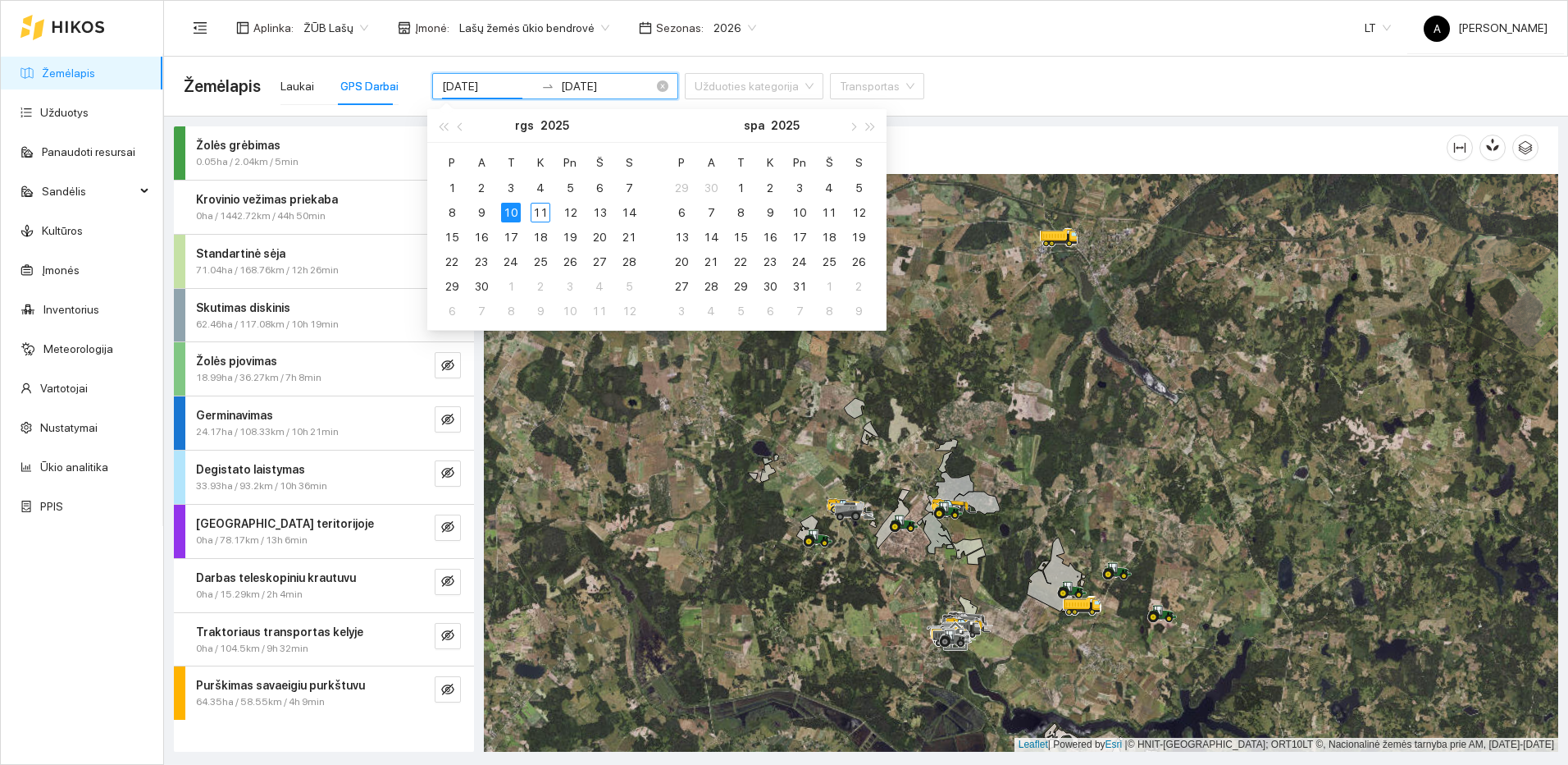
click at [492, 87] on input "[DATE]" at bounding box center [488, 87] width 93 height 18
type input "[DATE]"
click at [547, 212] on div "11" at bounding box center [540, 212] width 19 height 19
type input "[DATE]"
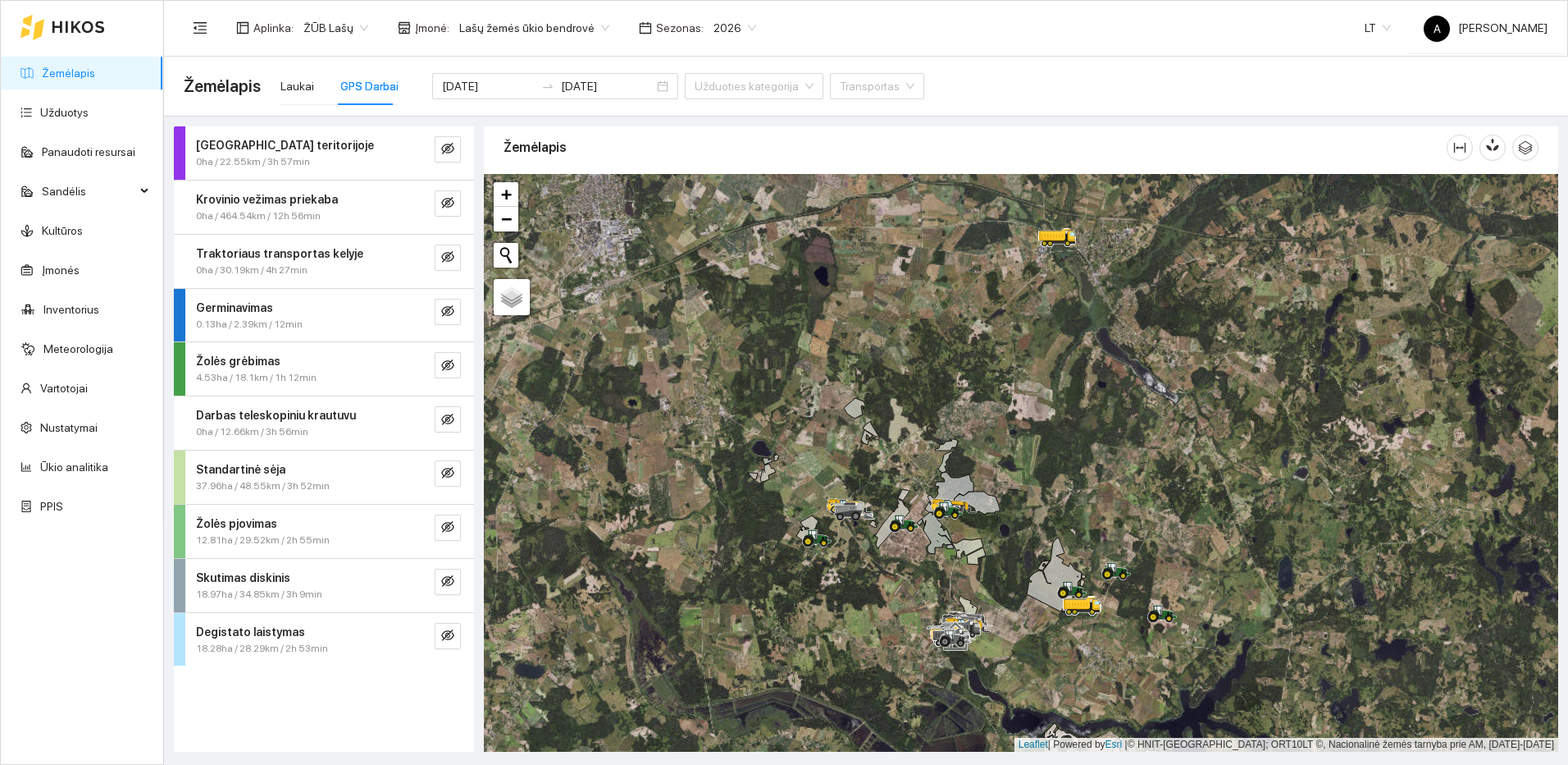
click at [912, 11] on div "Aplinka : ŽŪB Lašų Įmonė : Lašų žemės ūkio bendrovė Sezonas : 2026 LT A Agro La…" at bounding box center [866, 28] width 1364 height 53
click at [443, 630] on icon "eye-invisible" at bounding box center [447, 635] width 13 height 13
click at [405, 636] on button "button" at bounding box center [415, 635] width 27 height 27
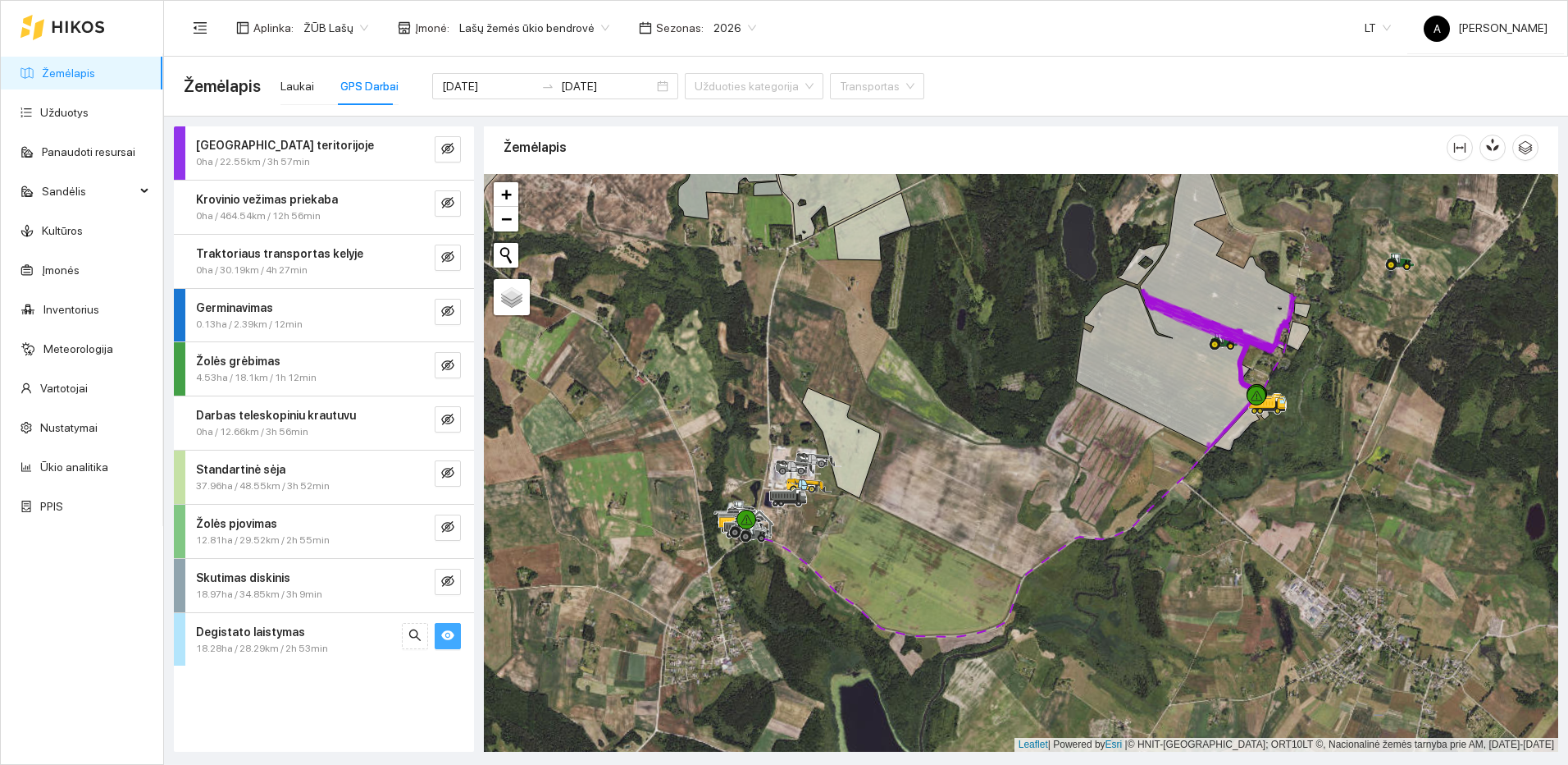
click at [448, 636] on icon "eye" at bounding box center [447, 634] width 13 height 10
click at [458, 570] on button "button" at bounding box center [447, 582] width 27 height 27
click at [420, 584] on icon "search" at bounding box center [415, 581] width 13 height 13
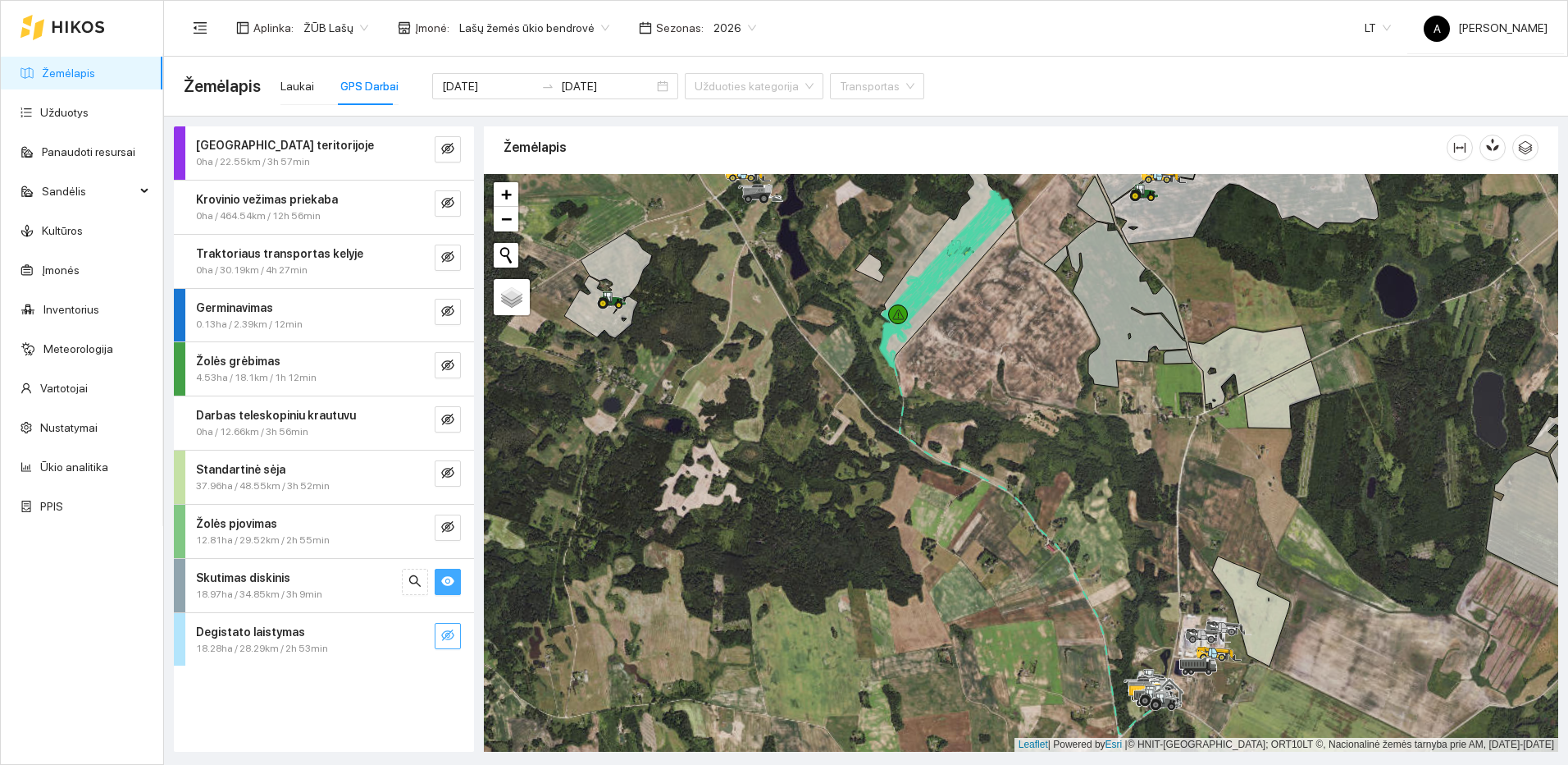
click at [447, 585] on icon "eye" at bounding box center [447, 581] width 13 height 13
click at [449, 528] on icon "eye-invisible" at bounding box center [449, 527] width 4 height 4
click at [432, 527] on div at bounding box center [432, 527] width 59 height 27
click at [426, 527] on button "button" at bounding box center [415, 527] width 27 height 27
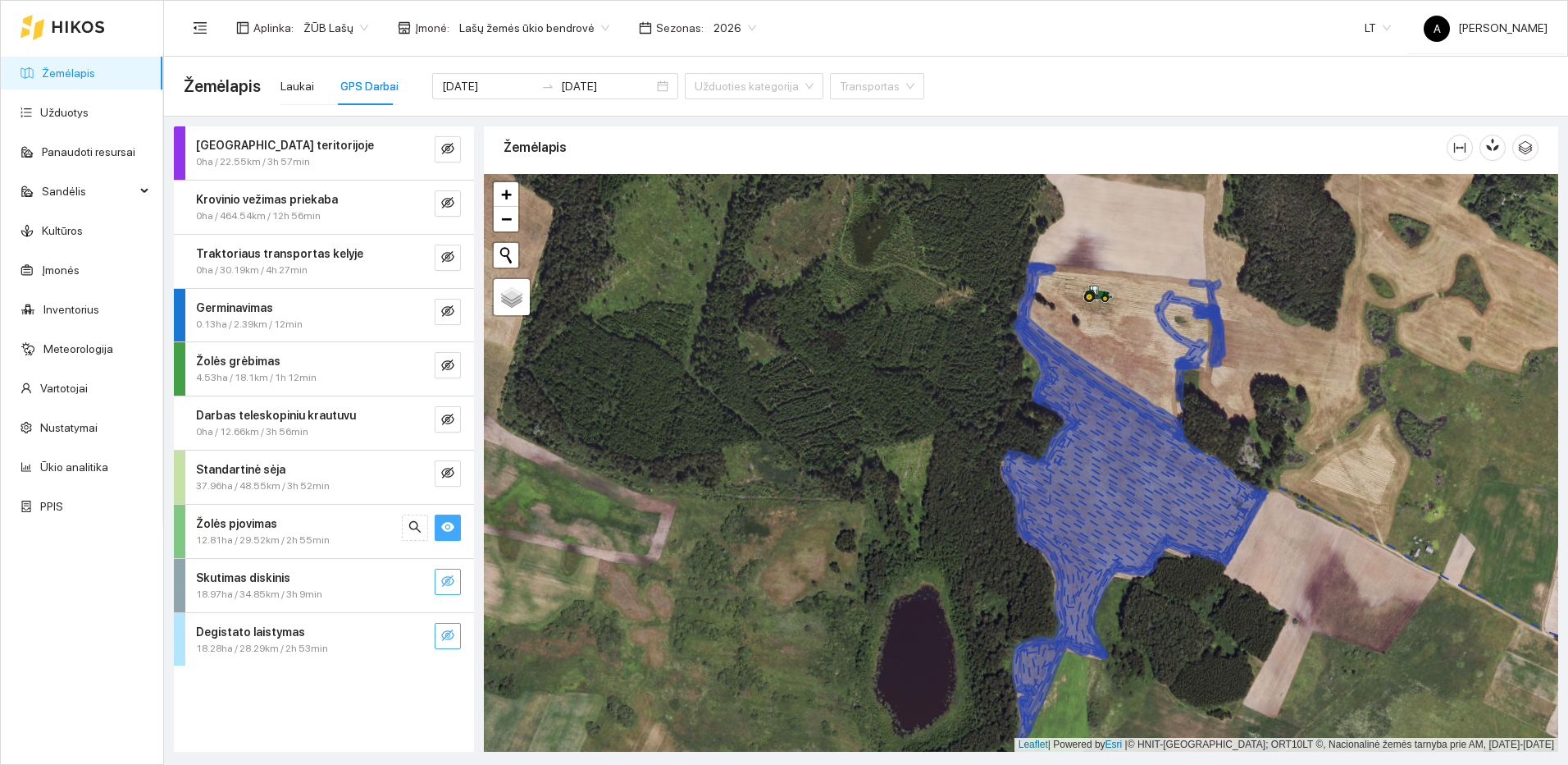
click at [446, 524] on icon "eye" at bounding box center [447, 527] width 13 height 10
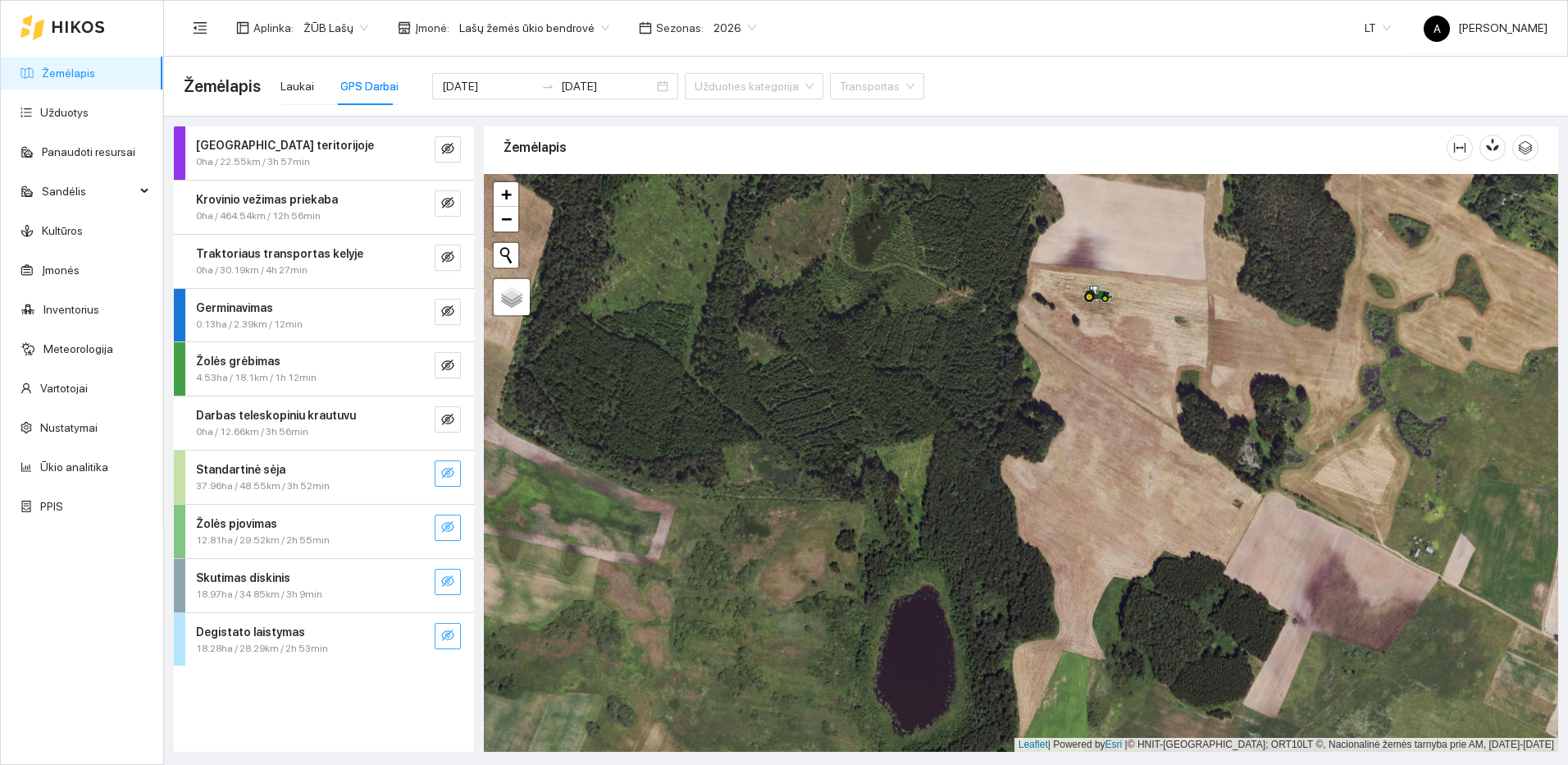
click at [448, 473] on icon "eye-invisible" at bounding box center [447, 472] width 13 height 11
click at [448, 466] on icon "eye" at bounding box center [447, 472] width 13 height 13
click at [450, 417] on icon "eye-invisible" at bounding box center [447, 419] width 13 height 11
click at [421, 419] on icon "search" at bounding box center [415, 419] width 13 height 13
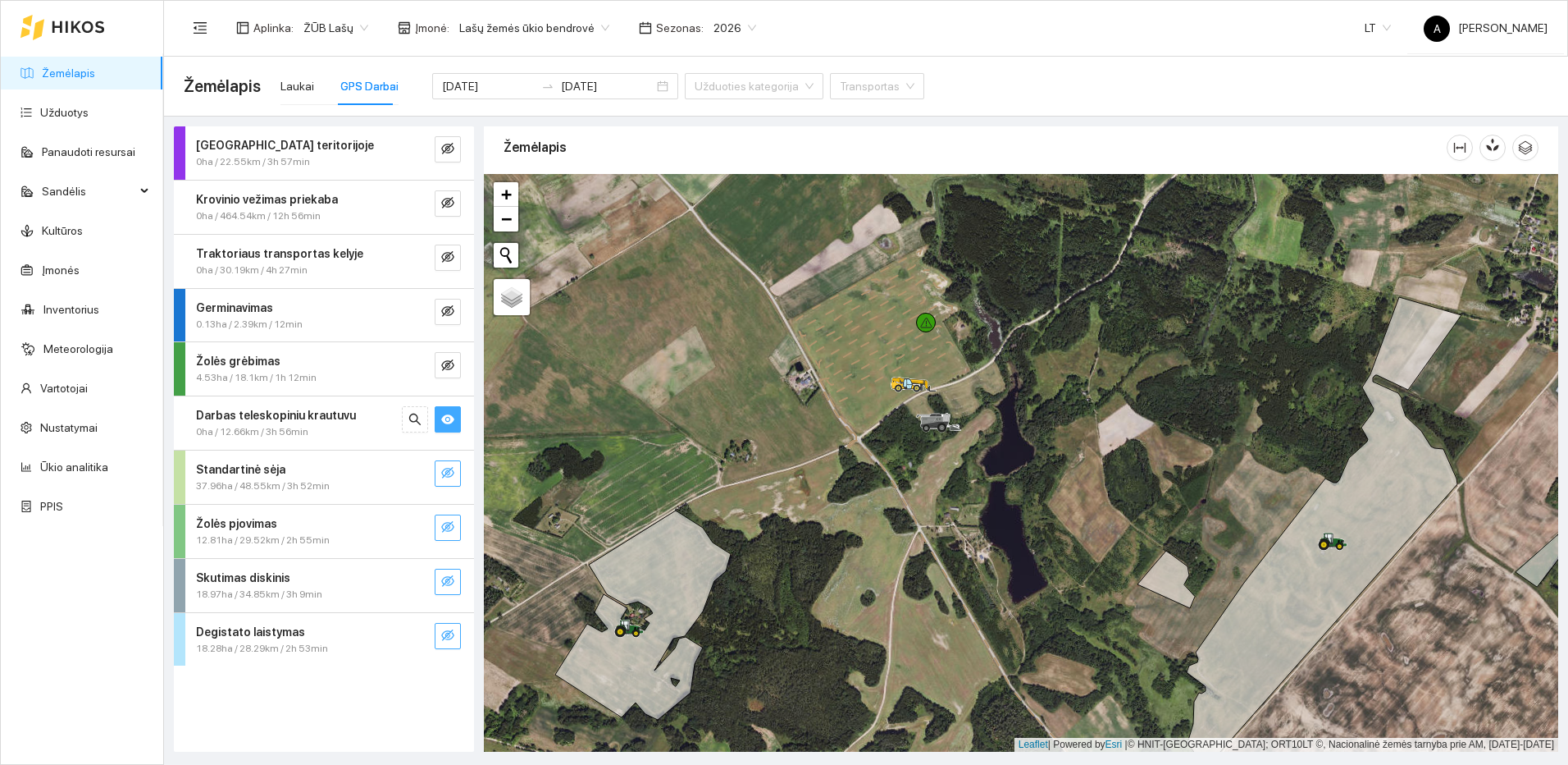
click at [449, 422] on icon "eye" at bounding box center [447, 419] width 13 height 10
click at [443, 365] on icon "eye-invisible" at bounding box center [447, 365] width 13 height 11
click at [415, 363] on icon "search" at bounding box center [415, 365] width 13 height 13
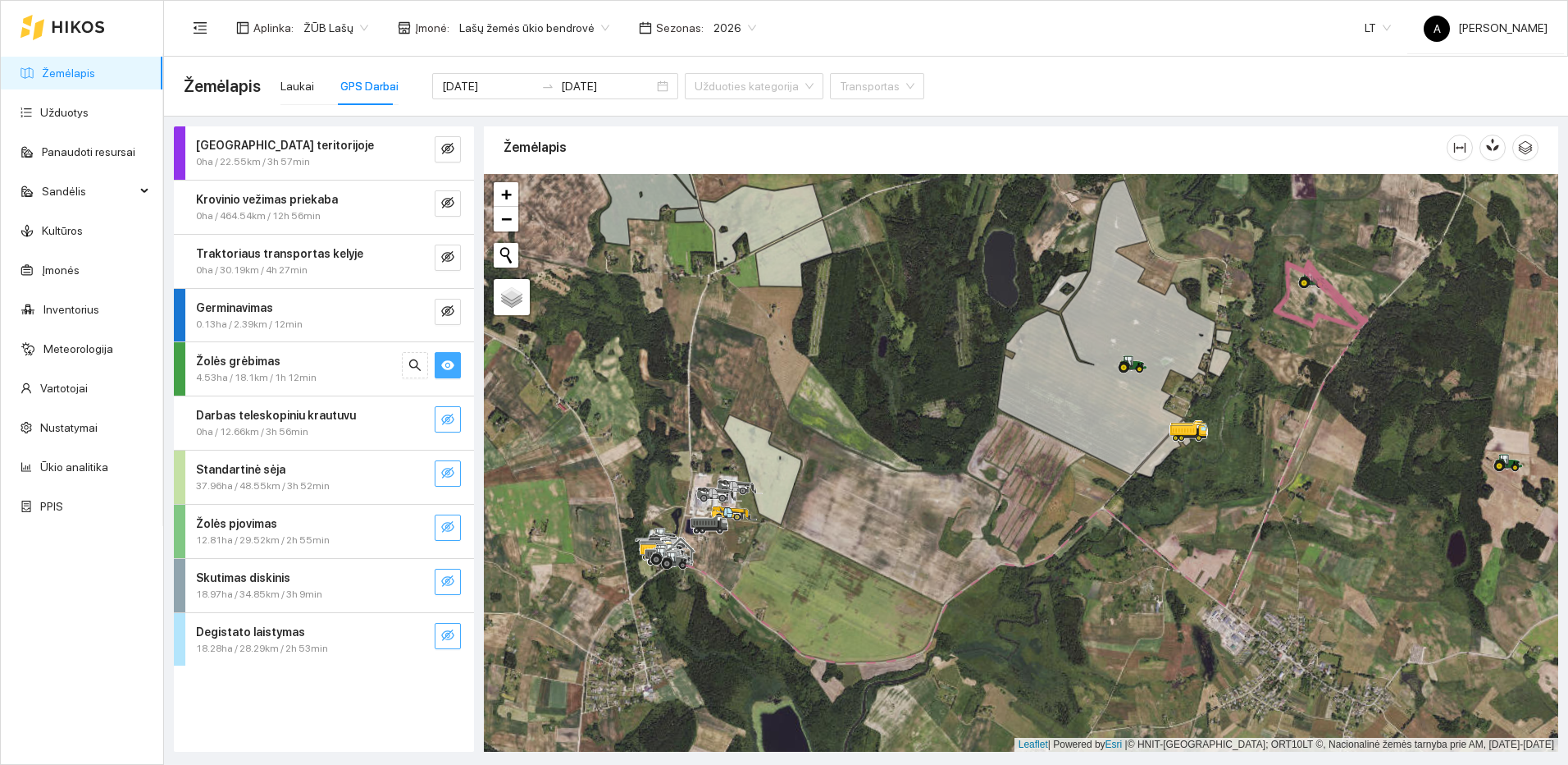
click at [449, 364] on icon "eye" at bounding box center [447, 365] width 13 height 13
click at [454, 260] on icon "eye-invisible" at bounding box center [447, 257] width 13 height 13
click at [444, 471] on icon "eye-invisible" at bounding box center [447, 472] width 13 height 13
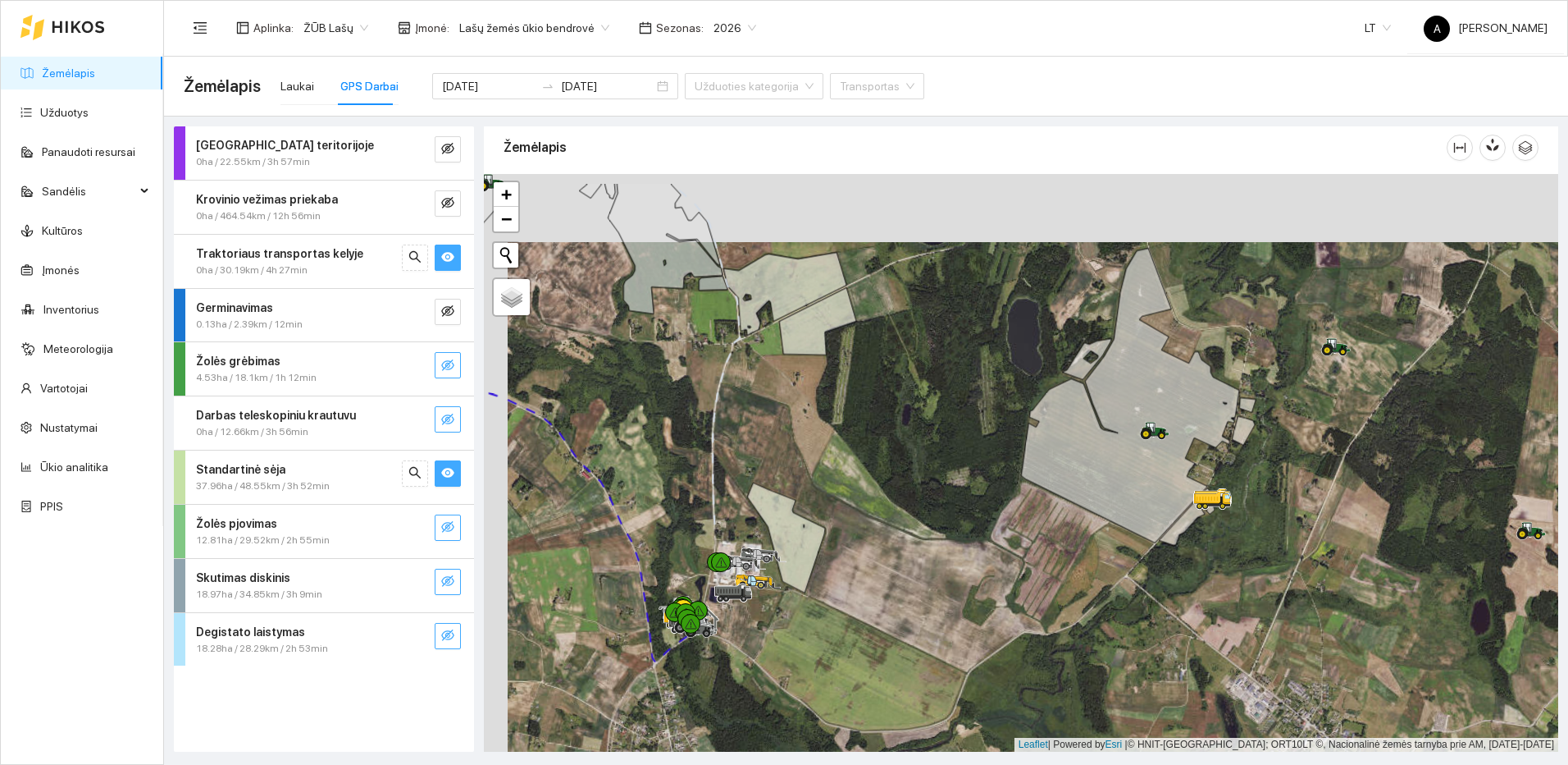
drag, startPoint x: 759, startPoint y: 378, endPoint x: 811, endPoint y: 596, distance: 224.1
click at [811, 596] on div at bounding box center [1020, 462] width 1074 height 577
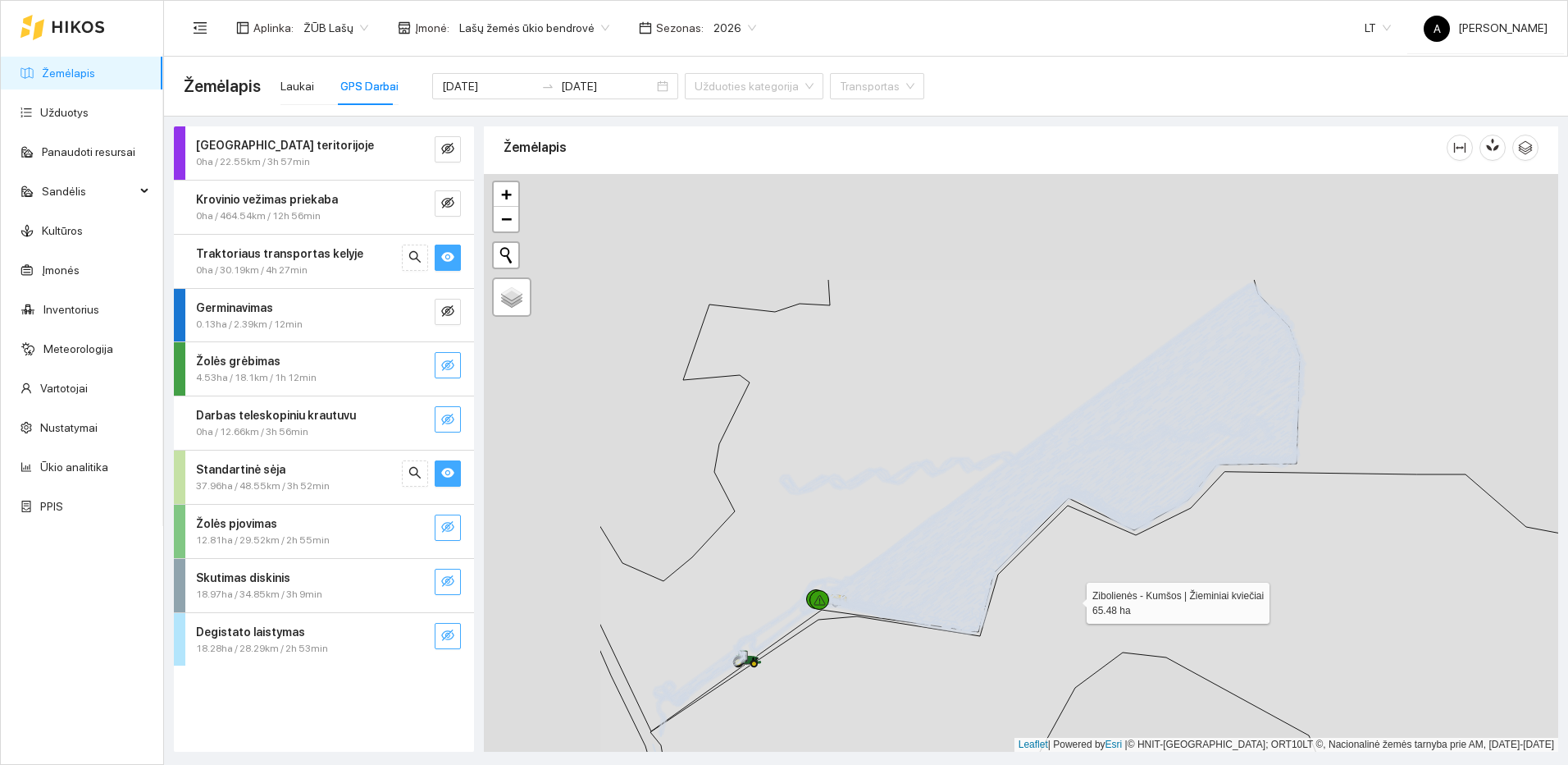
drag, startPoint x: 1036, startPoint y: 574, endPoint x: 1057, endPoint y: 588, distance: 25.2
click at [1057, 588] on icon at bounding box center [1184, 681] width 1068 height 420
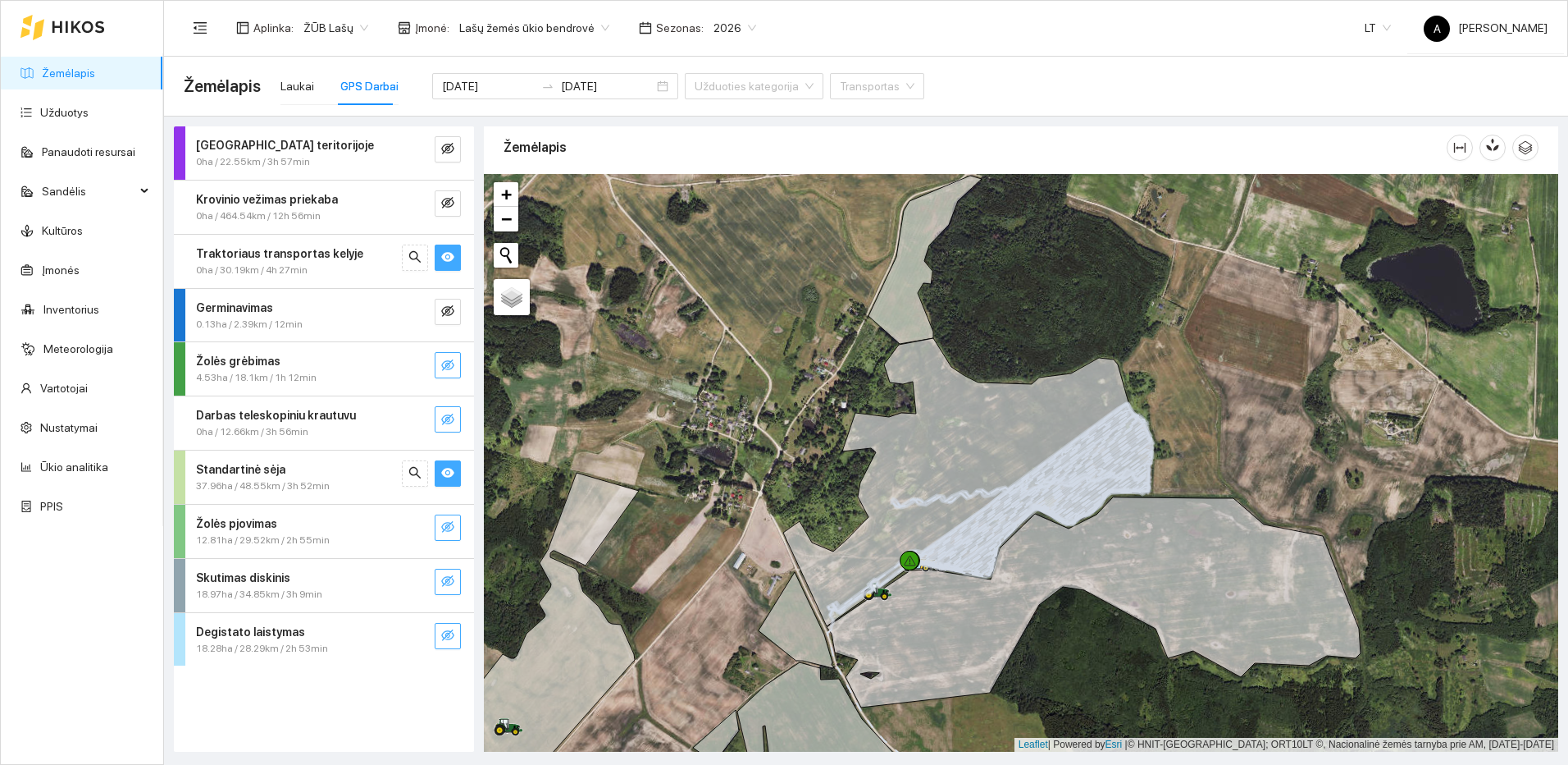
drag, startPoint x: 674, startPoint y: 479, endPoint x: 1179, endPoint y: 268, distance: 547.3
click at [1173, 275] on div at bounding box center [1020, 462] width 1074 height 577
